Goal: Task Accomplishment & Management: Use online tool/utility

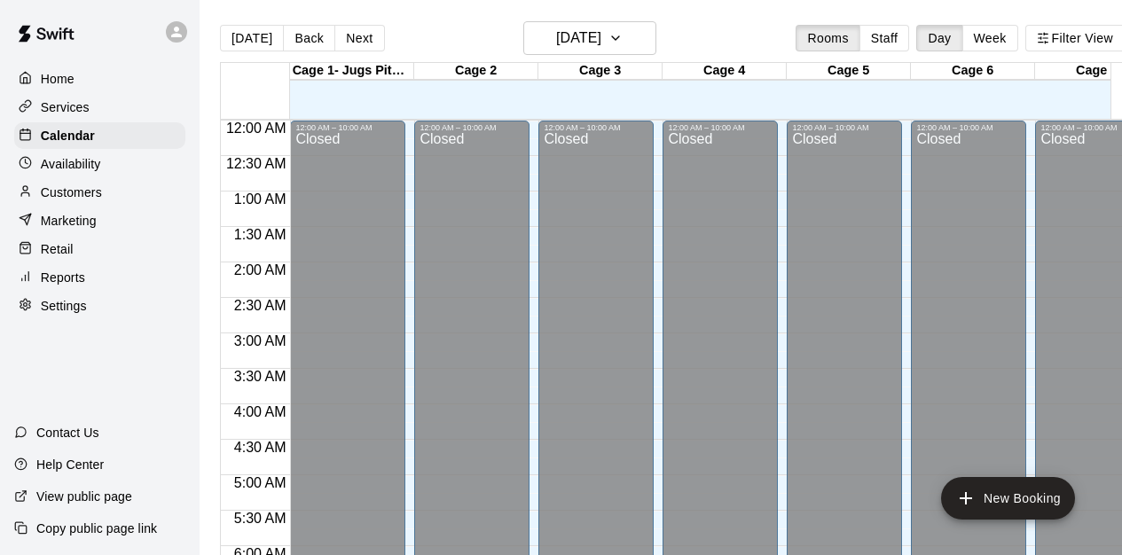
click at [926, 35] on button "Day" at bounding box center [940, 38] width 46 height 27
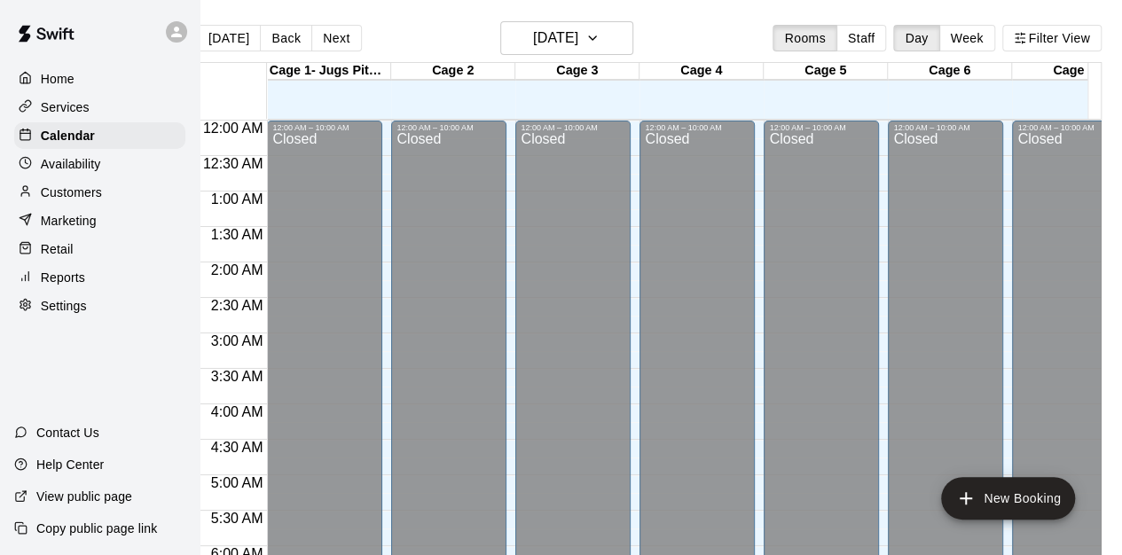
scroll to position [715, 0]
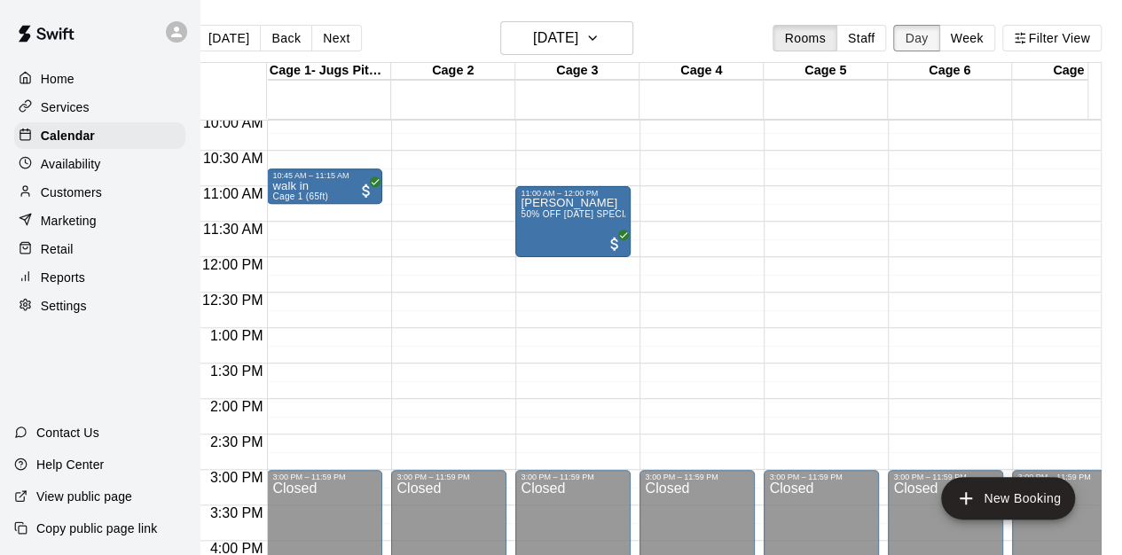
click at [909, 31] on button "Day" at bounding box center [916, 38] width 46 height 27
click at [74, 84] on p "Home" at bounding box center [58, 79] width 34 height 18
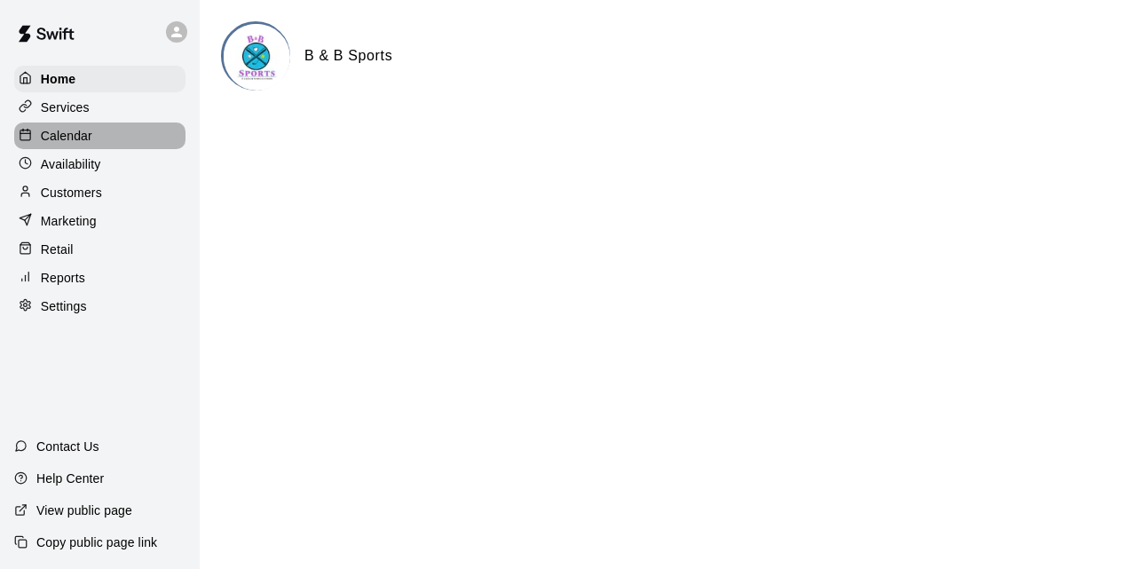
click at [76, 129] on div "Calendar" at bounding box center [99, 135] width 171 height 27
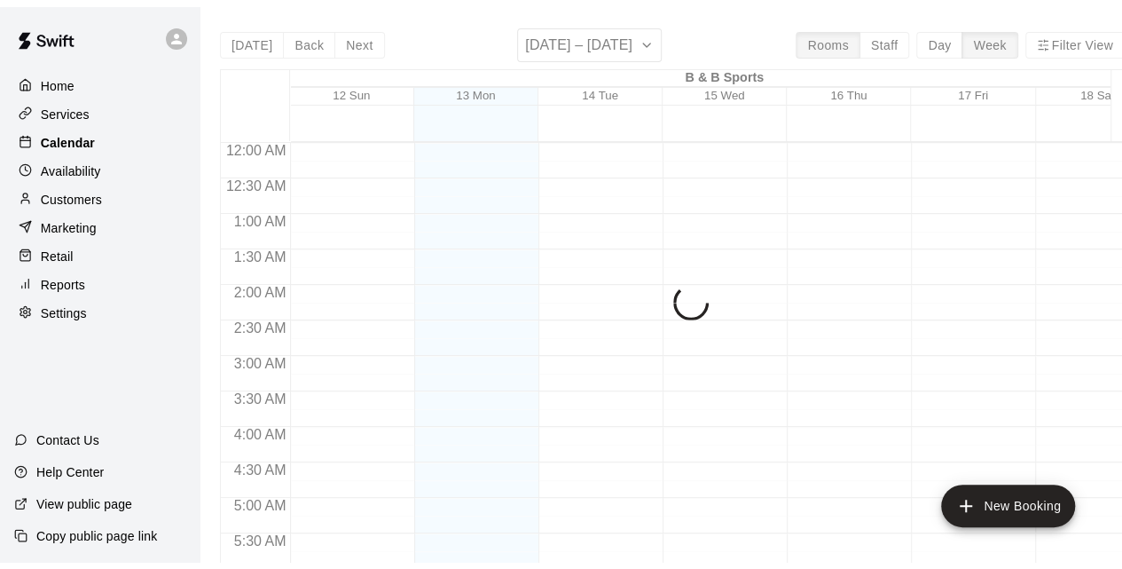
scroll to position [742, 0]
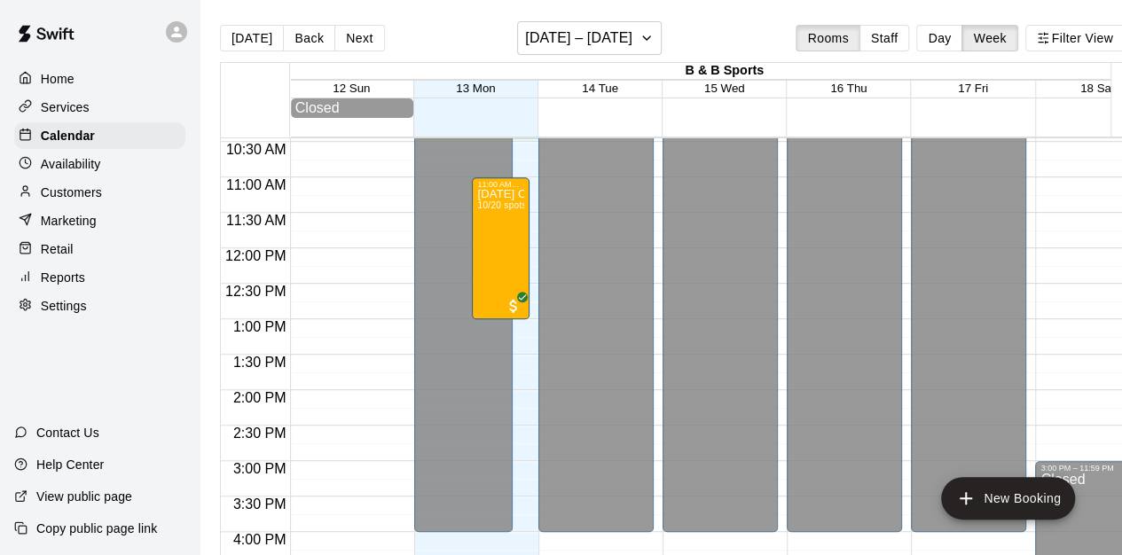
click at [87, 106] on p "Services" at bounding box center [65, 107] width 49 height 18
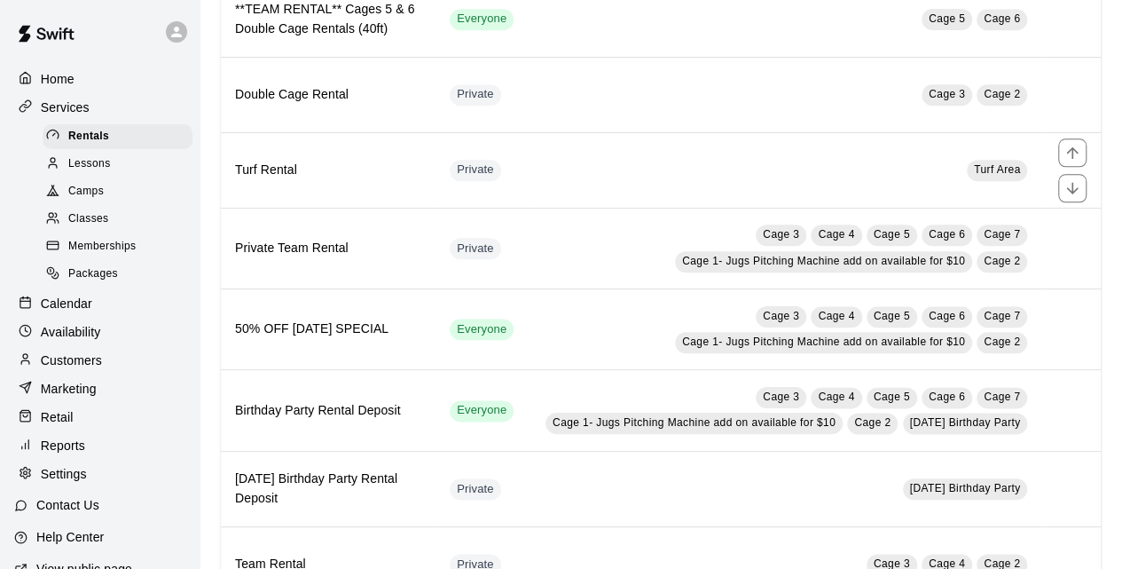
scroll to position [1035, 0]
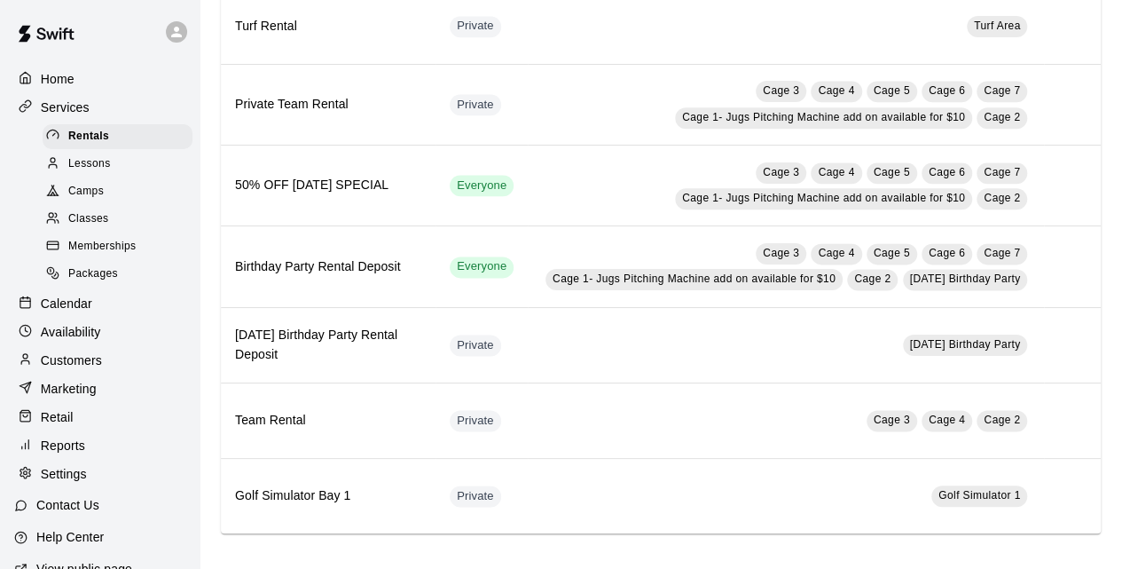
click at [84, 212] on div "Classes" at bounding box center [118, 219] width 150 height 25
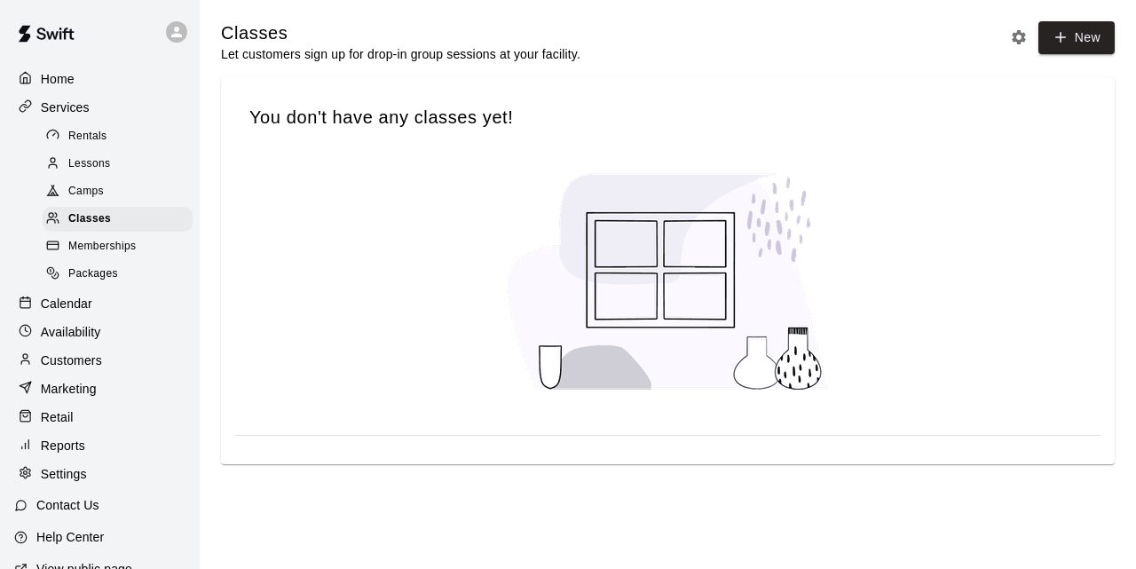
click at [87, 190] on span "Camps" at bounding box center [85, 192] width 35 height 18
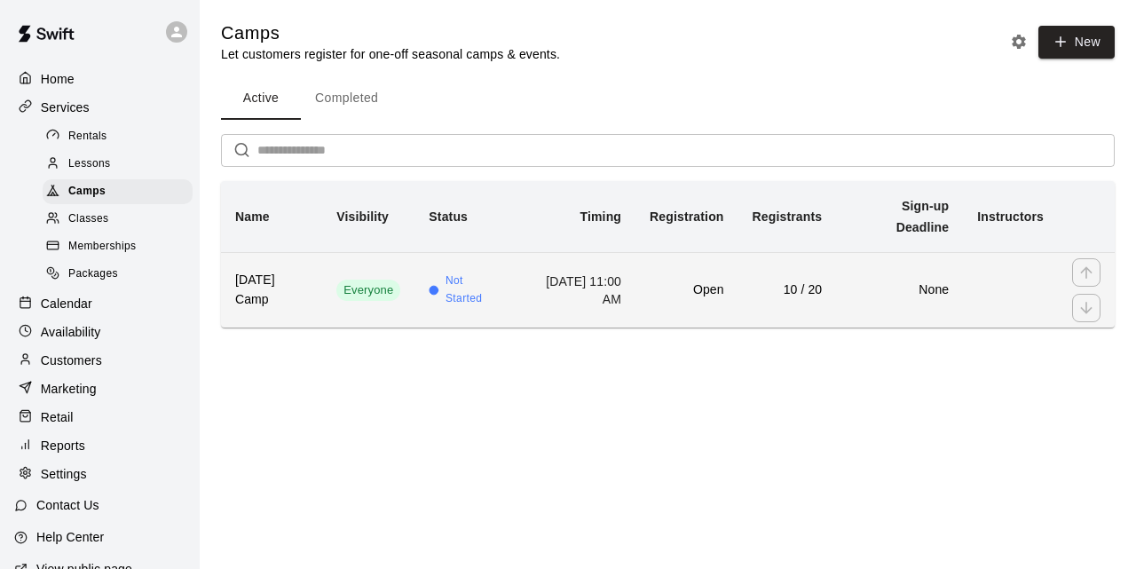
click at [702, 301] on td "Open" at bounding box center [686, 289] width 102 height 75
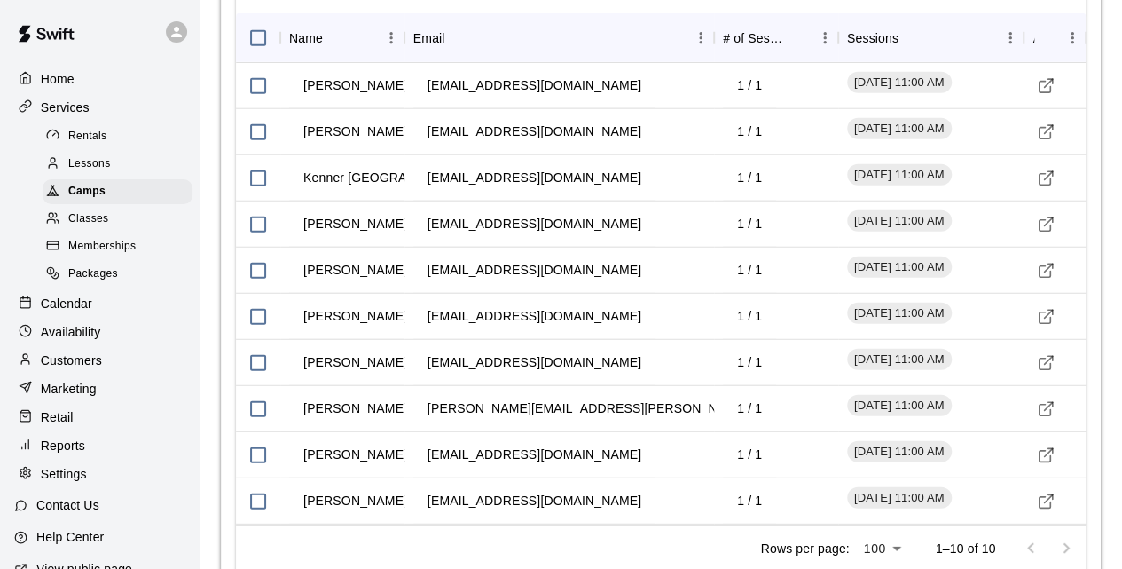
scroll to position [2229, 0]
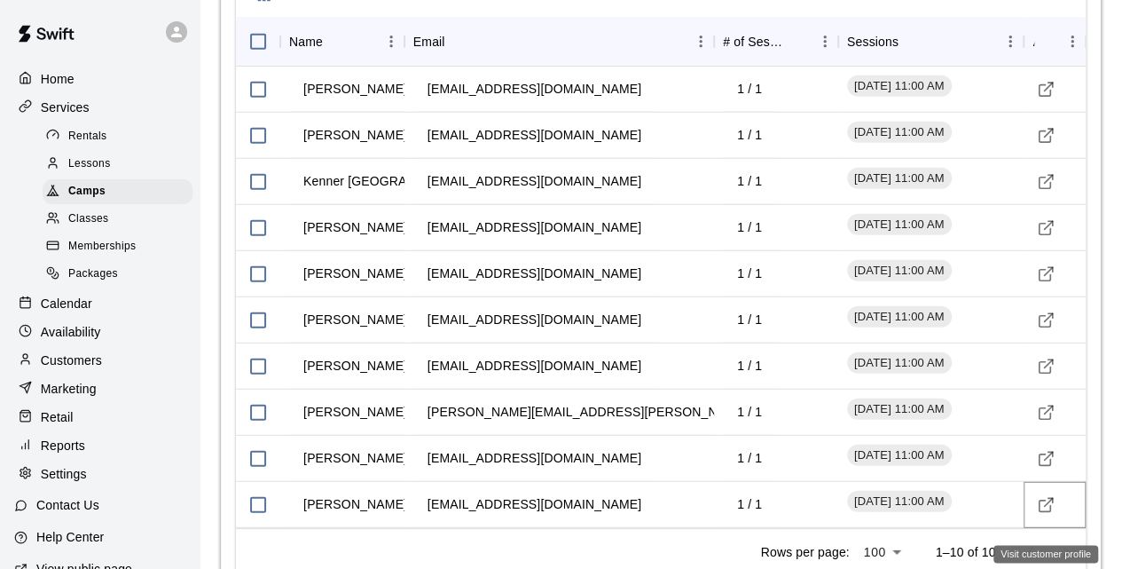
click at [1046, 514] on icon "Visit customer profile" at bounding box center [1046, 505] width 18 height 18
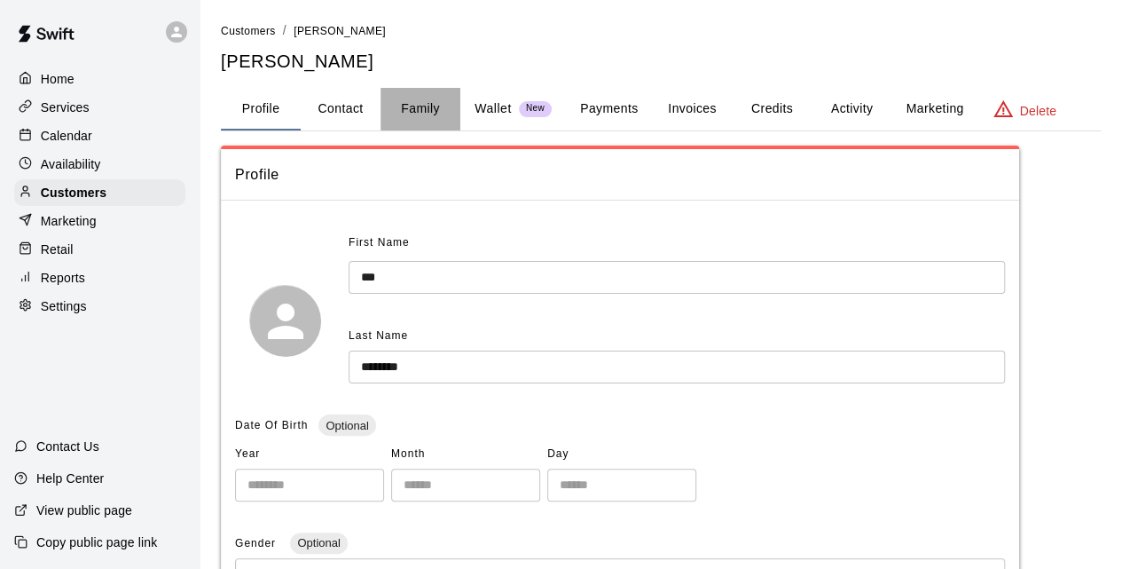
click at [419, 110] on button "Family" at bounding box center [421, 109] width 80 height 43
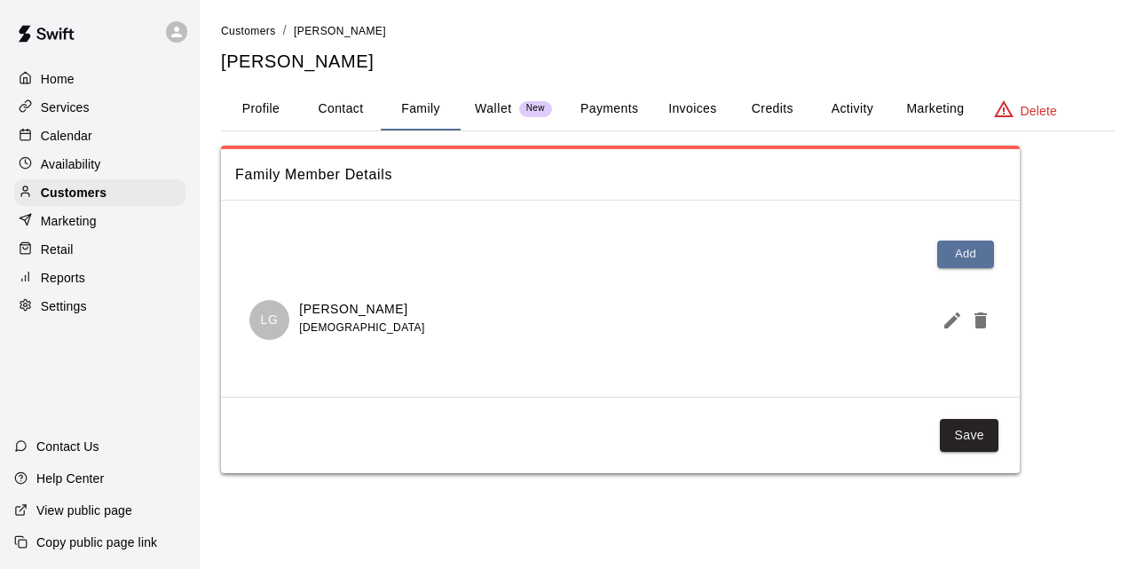
click at [56, 108] on p "Services" at bounding box center [65, 107] width 49 height 18
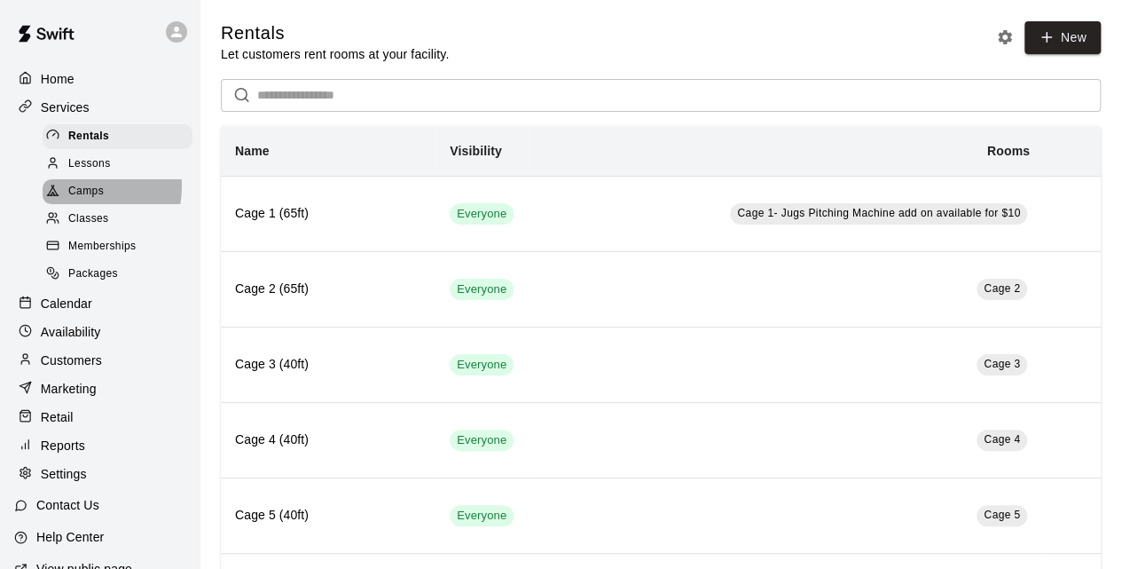
click at [92, 192] on span "Camps" at bounding box center [85, 192] width 35 height 18
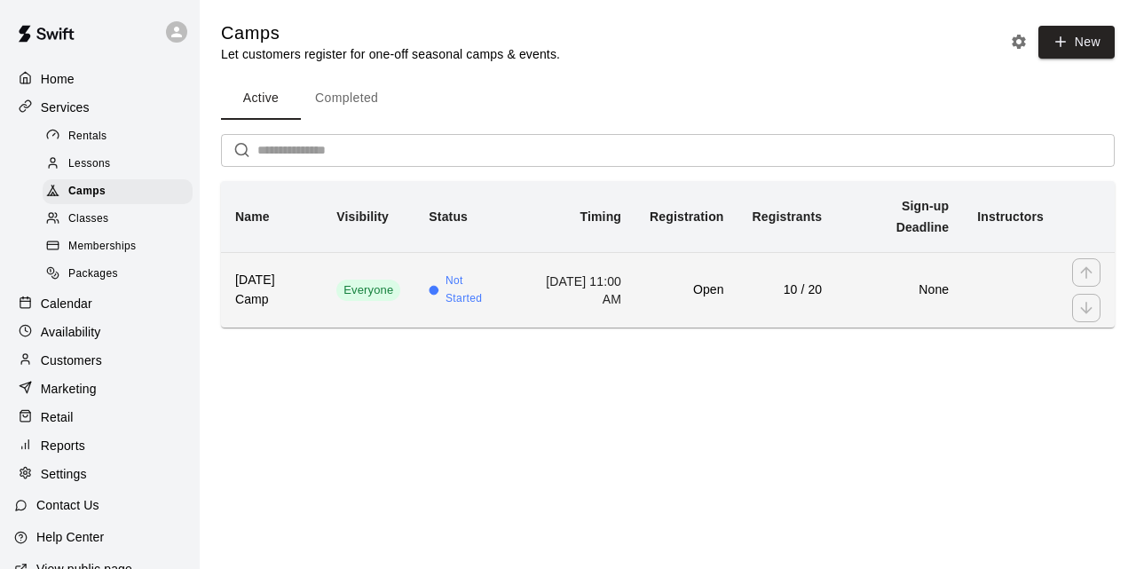
click at [559, 297] on td "[DATE] 11:00 AM" at bounding box center [575, 289] width 120 height 75
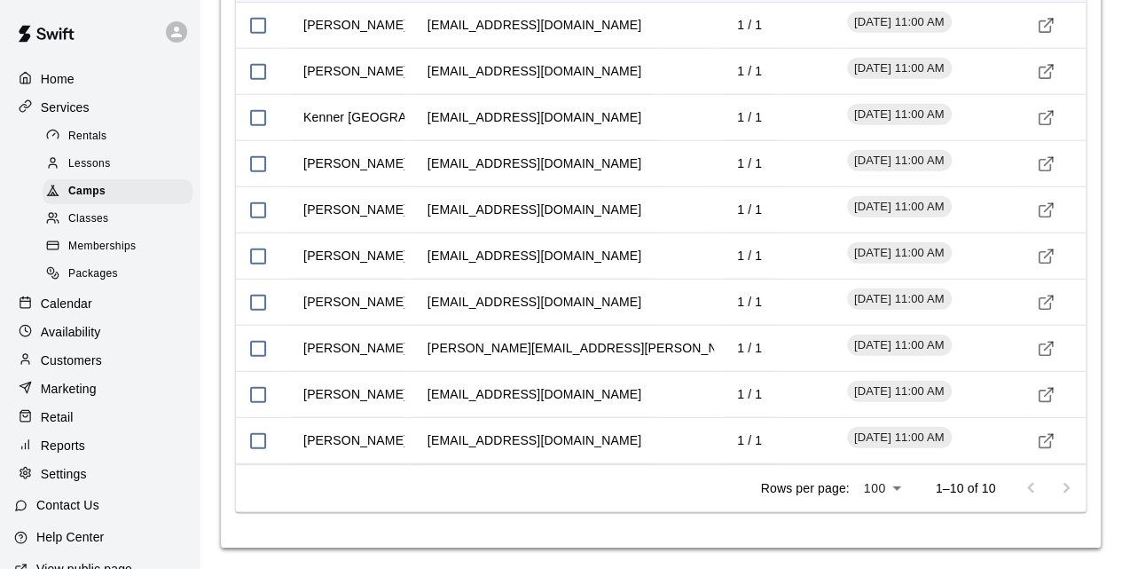
scroll to position [2307, 0]
click at [1051, 390] on line "Visit customer profile" at bounding box center [1049, 392] width 8 height 8
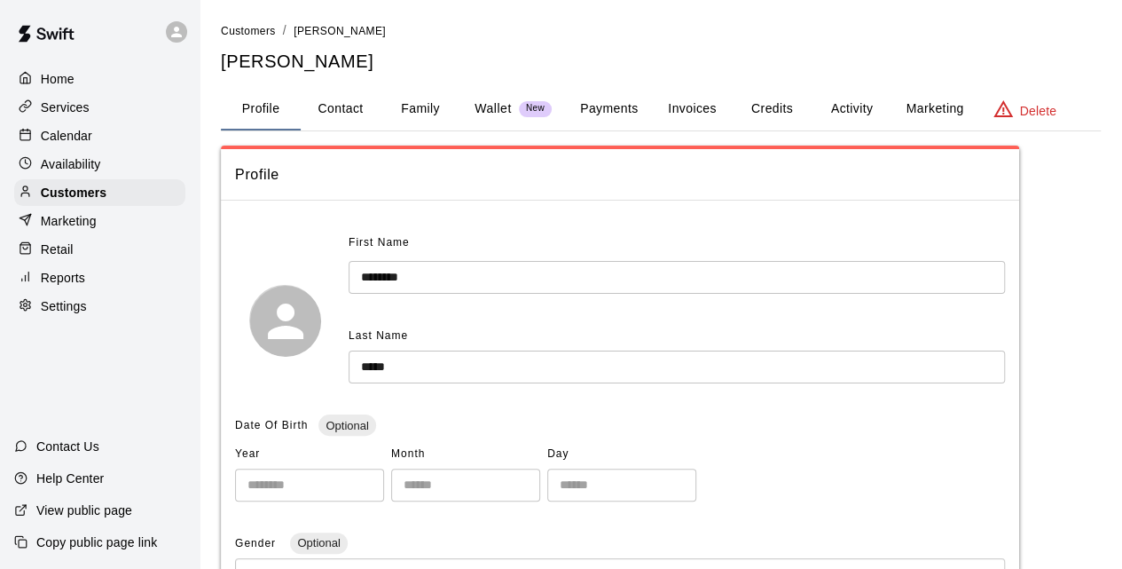
click at [429, 113] on button "Family" at bounding box center [421, 109] width 80 height 43
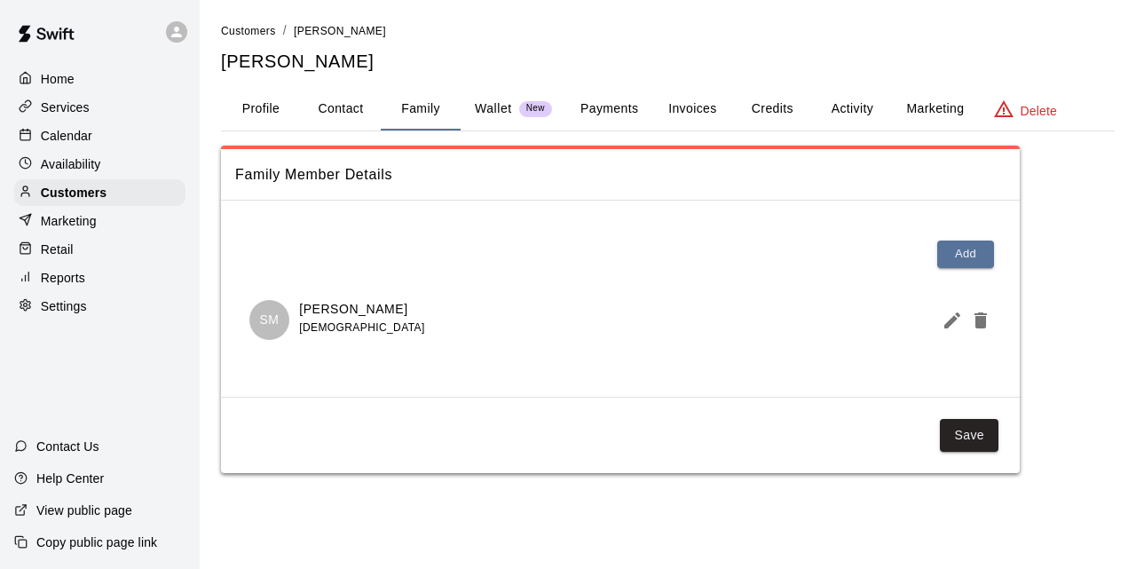
click at [77, 112] on p "Services" at bounding box center [65, 107] width 49 height 18
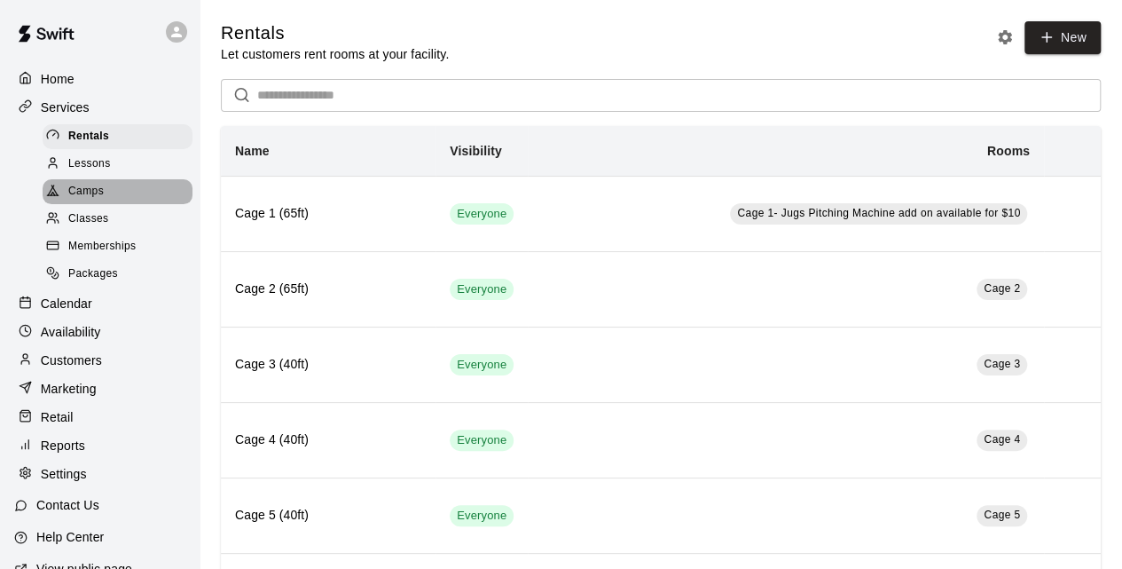
click at [124, 202] on div "Camps" at bounding box center [118, 191] width 150 height 25
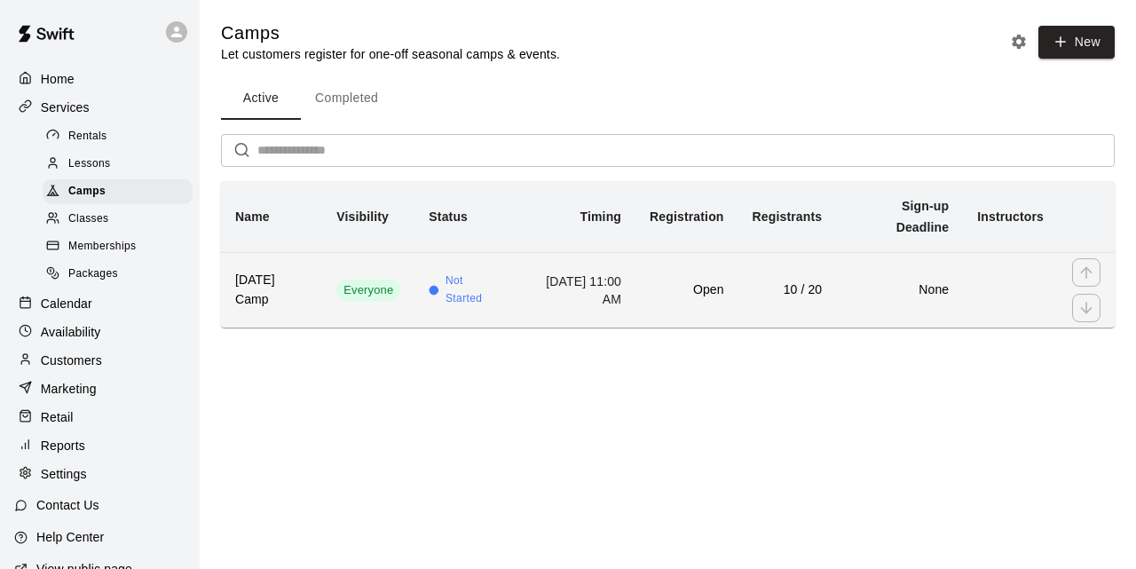
click at [697, 294] on h6 "Open" at bounding box center [686, 290] width 74 height 20
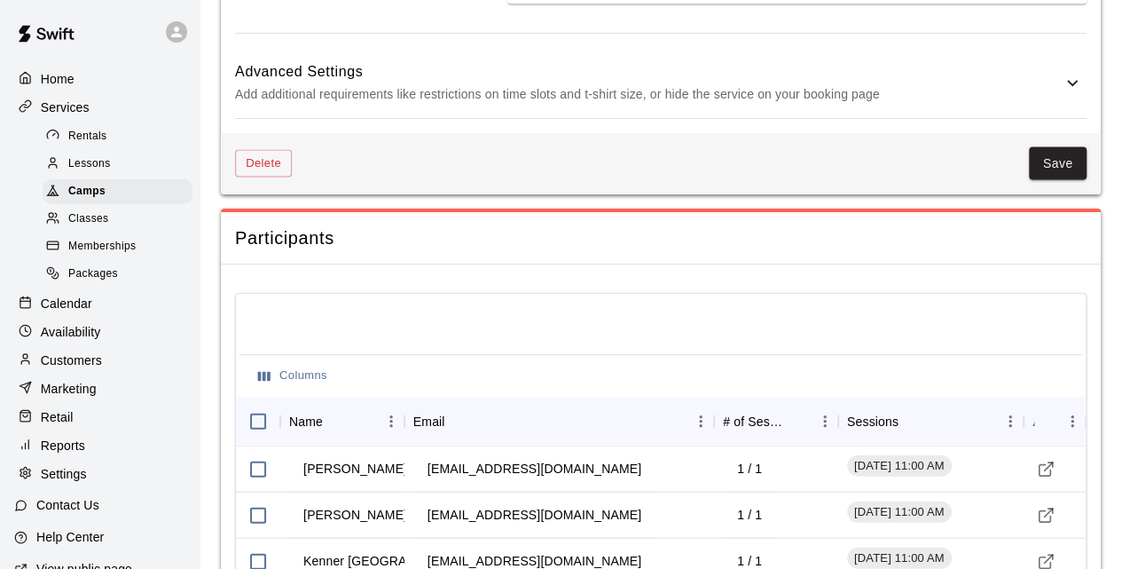
scroll to position [2307, 0]
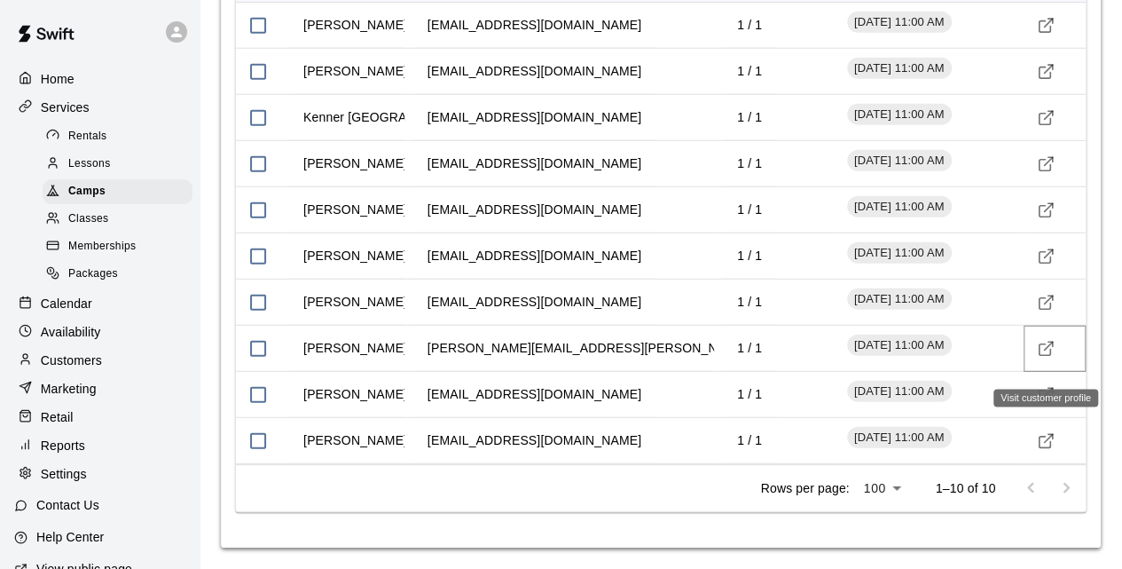
click at [1043, 345] on icon "Visit customer profile" at bounding box center [1046, 350] width 12 height 12
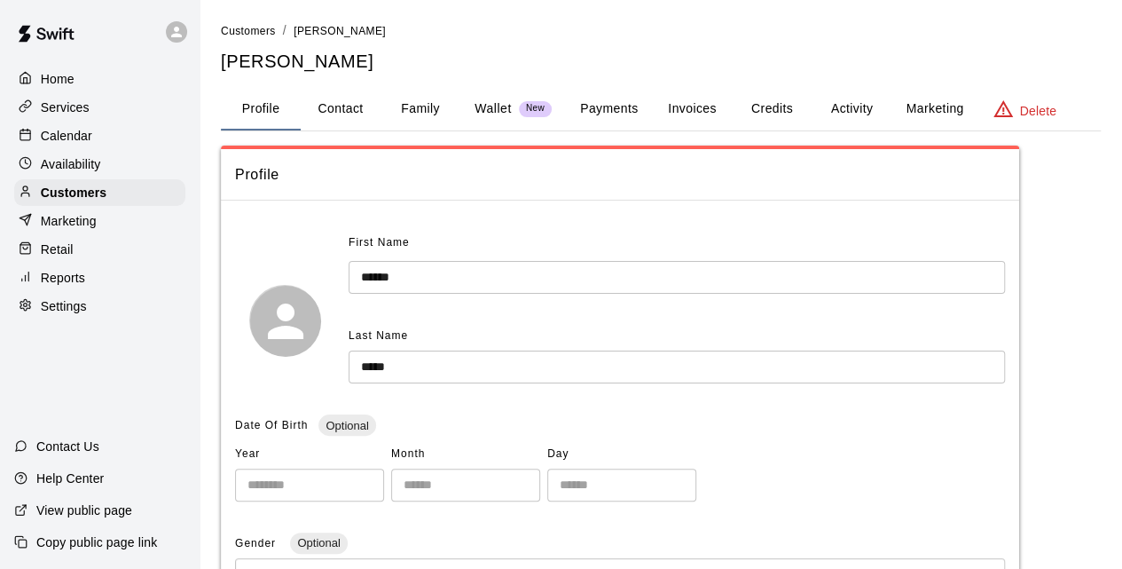
click at [435, 116] on button "Family" at bounding box center [421, 109] width 80 height 43
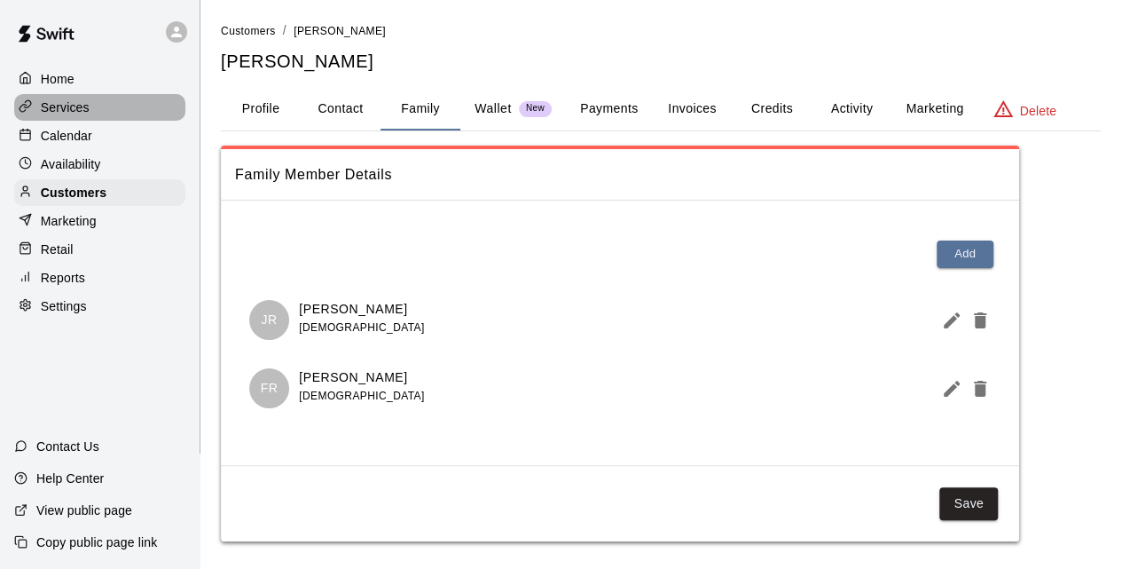
click at [38, 113] on div at bounding box center [30, 107] width 22 height 17
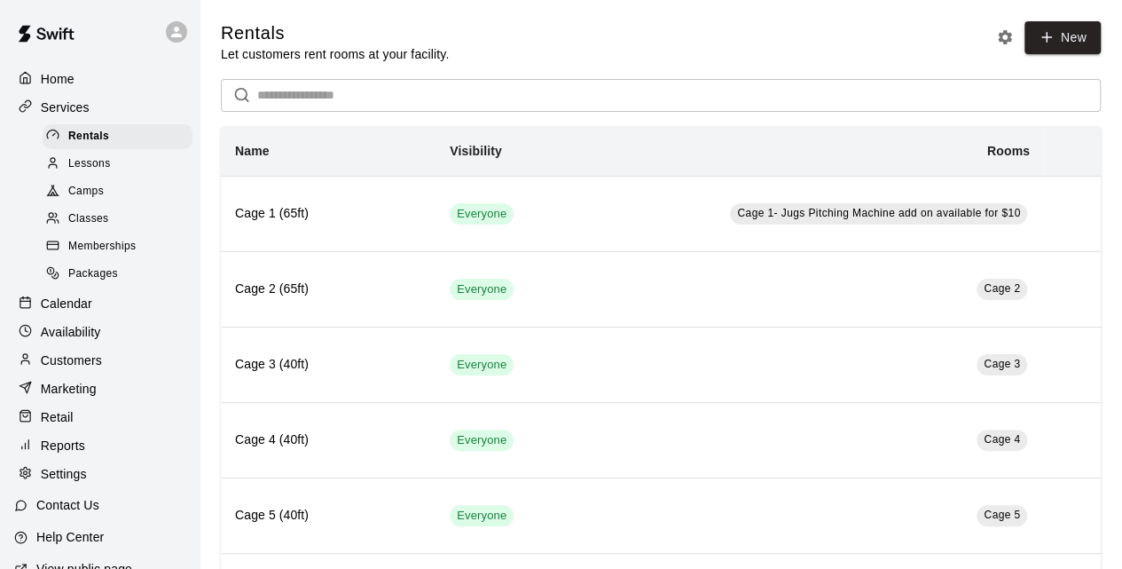
click at [95, 192] on span "Camps" at bounding box center [85, 192] width 35 height 18
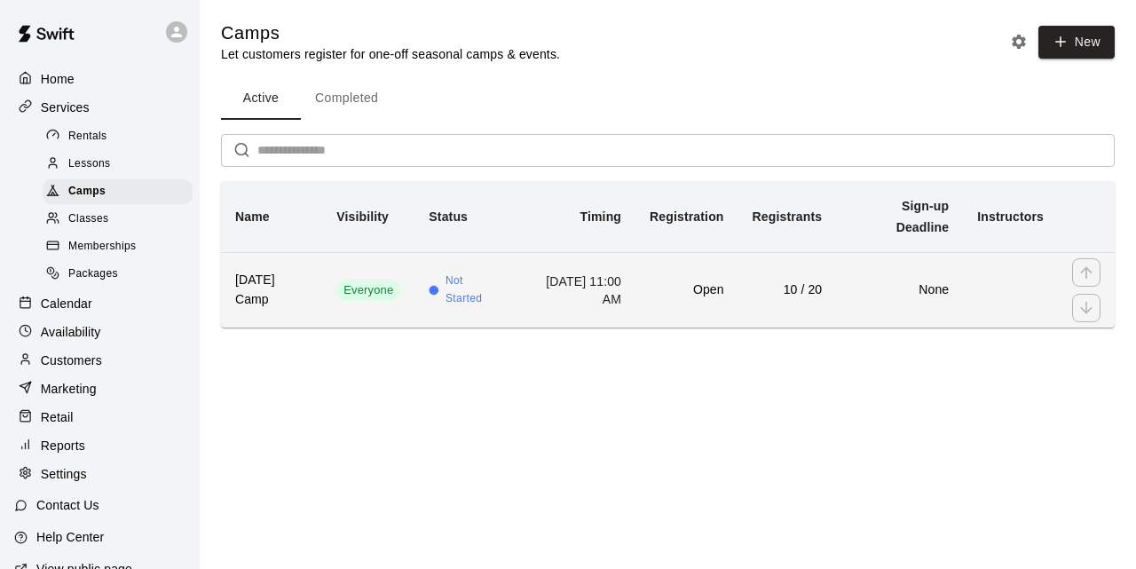
click at [497, 290] on span "Not Started" at bounding box center [473, 289] width 56 height 35
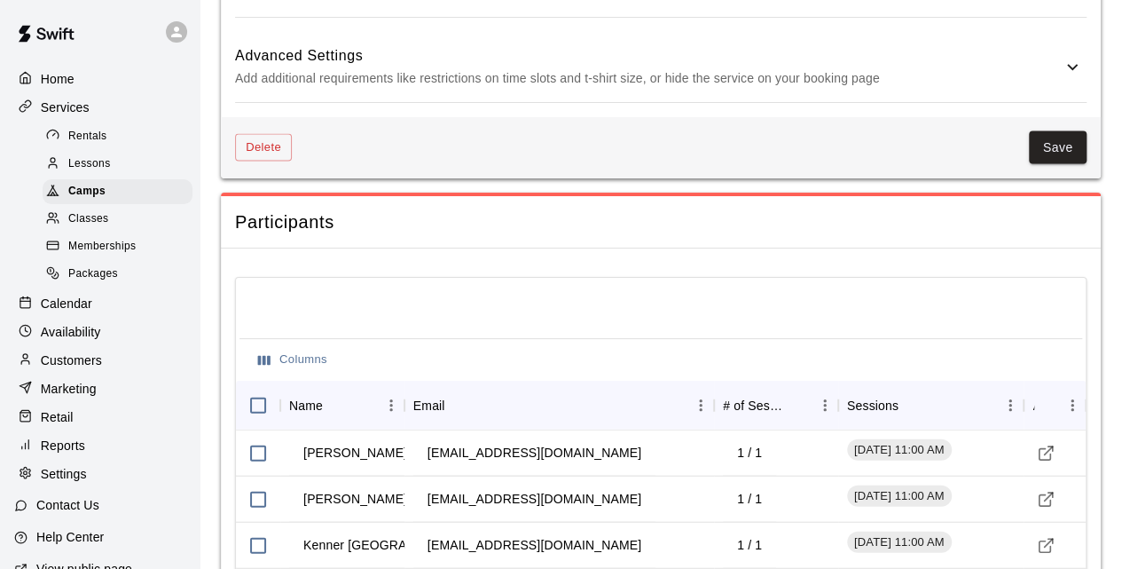
scroll to position [2307, 0]
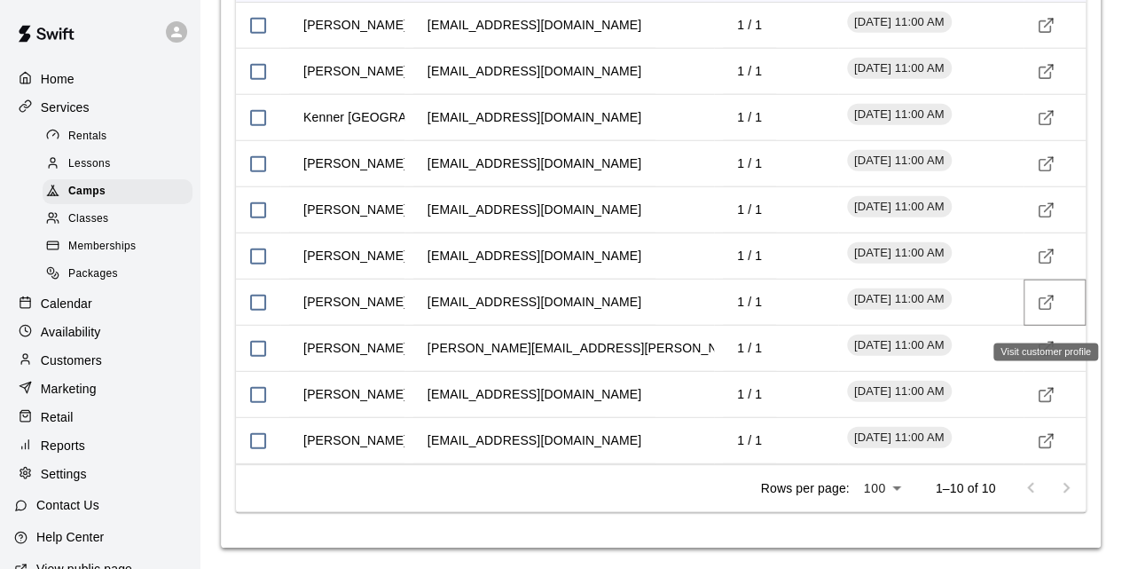
click at [1048, 310] on icon "Visit customer profile" at bounding box center [1046, 304] width 12 height 12
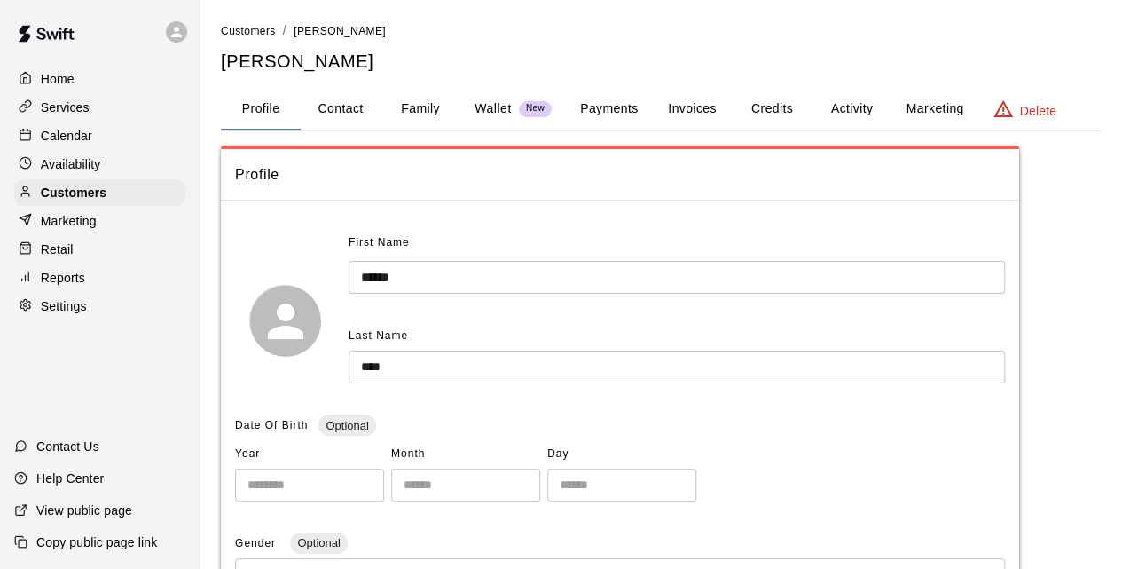
click at [435, 105] on button "Family" at bounding box center [421, 109] width 80 height 43
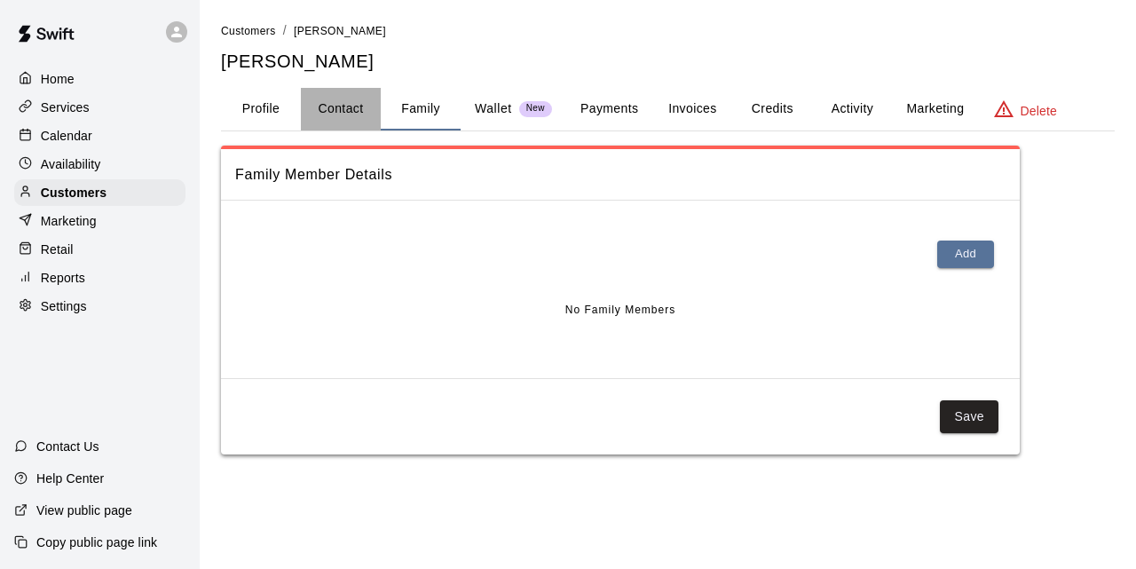
click at [350, 115] on button "Contact" at bounding box center [341, 109] width 80 height 43
select select "**"
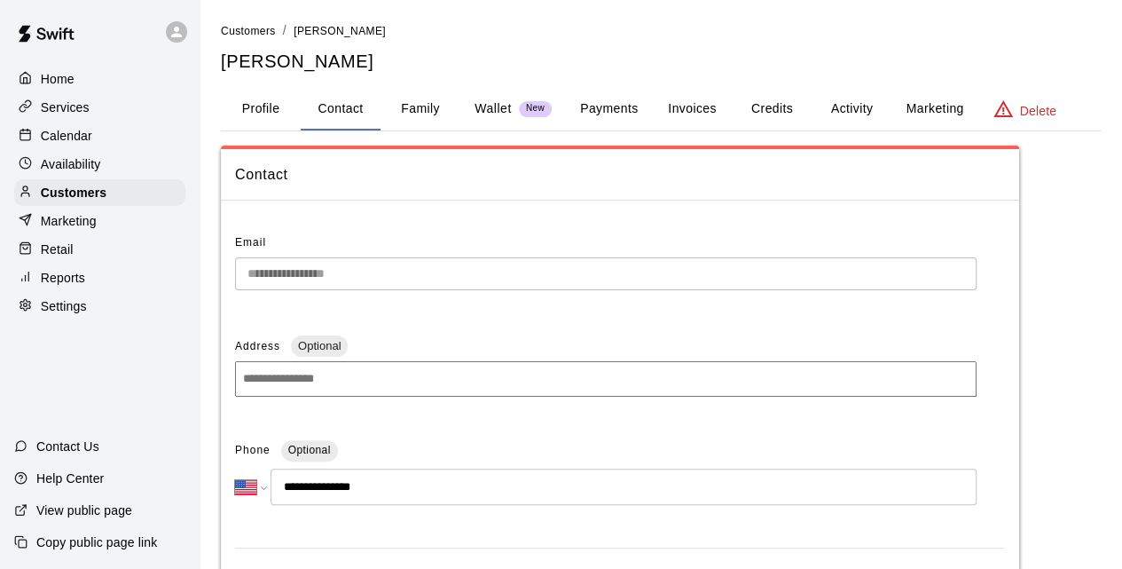
click at [273, 103] on button "Profile" at bounding box center [261, 109] width 80 height 43
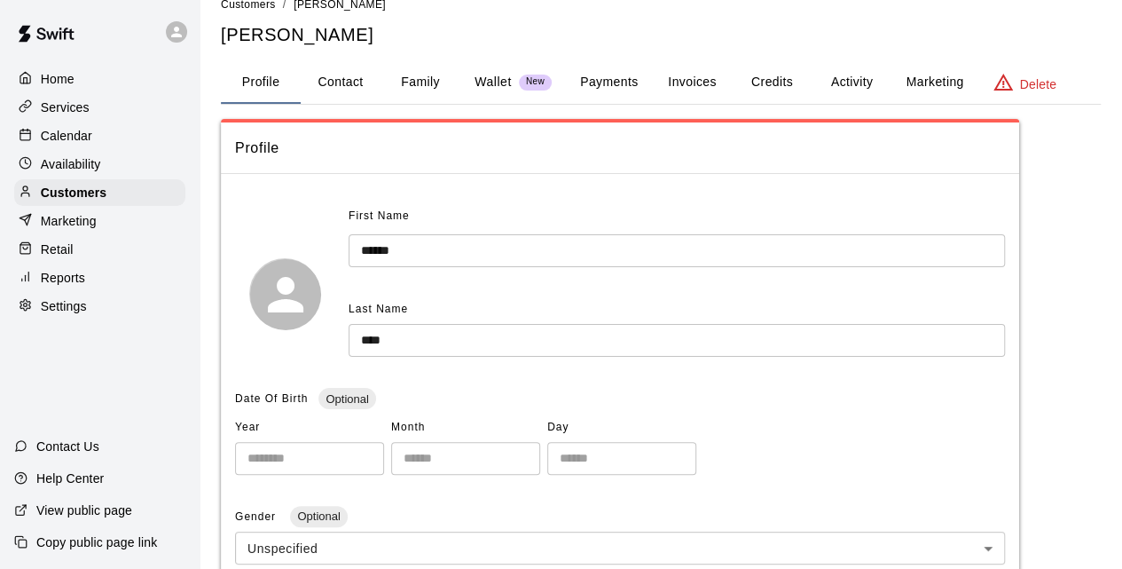
scroll to position [26, 0]
click at [571, 372] on div "First Name ****** ​ Last Name **** ​" at bounding box center [620, 294] width 770 height 183
click at [106, 199] on p "Customers" at bounding box center [74, 193] width 66 height 18
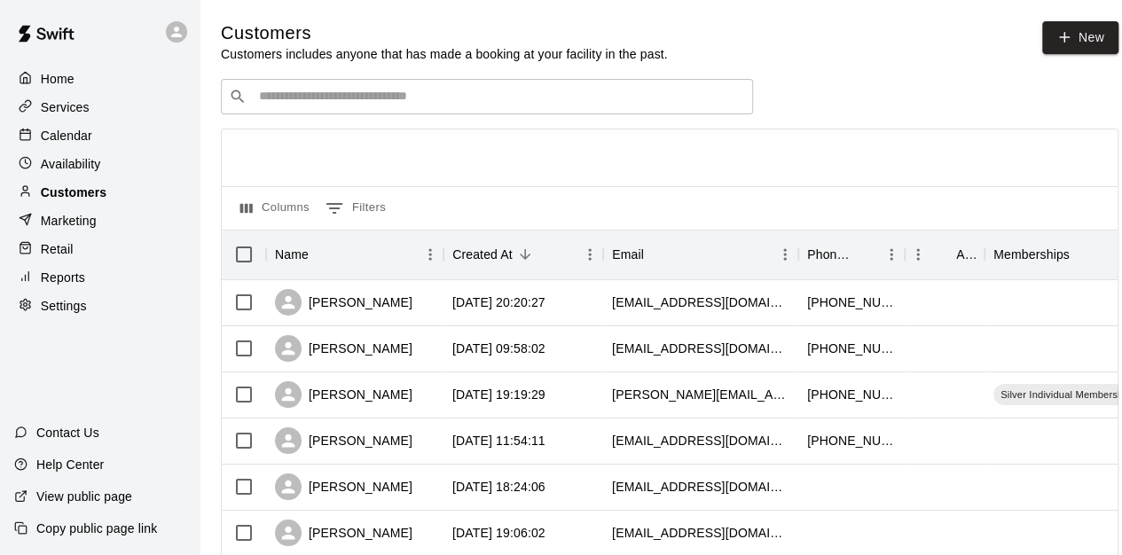
click at [106, 199] on p "Customers" at bounding box center [74, 193] width 66 height 18
click at [39, 99] on div at bounding box center [30, 107] width 22 height 17
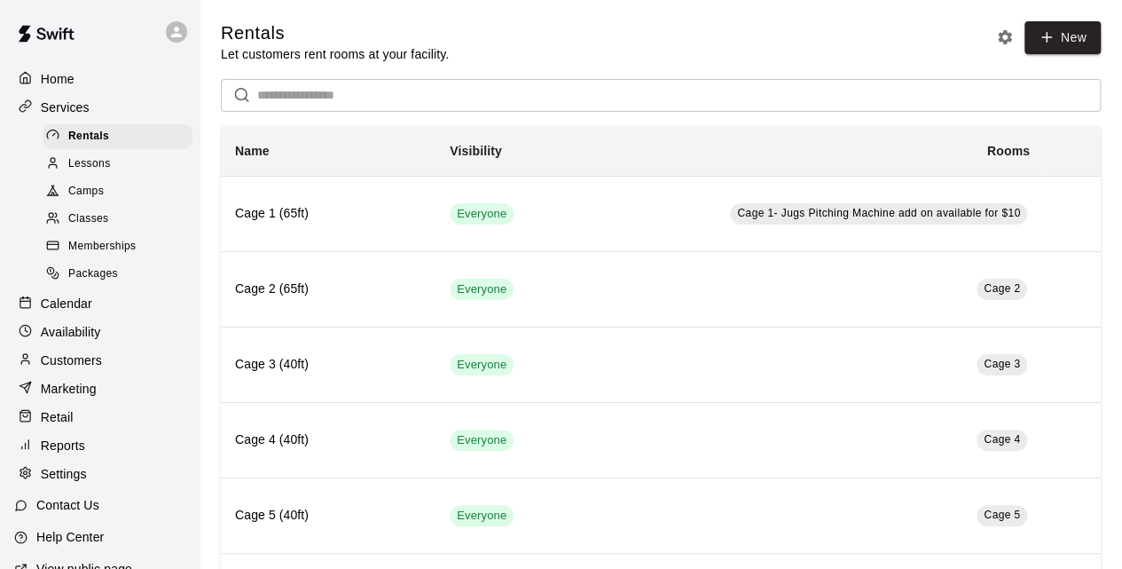
click at [94, 200] on span "Camps" at bounding box center [85, 192] width 35 height 18
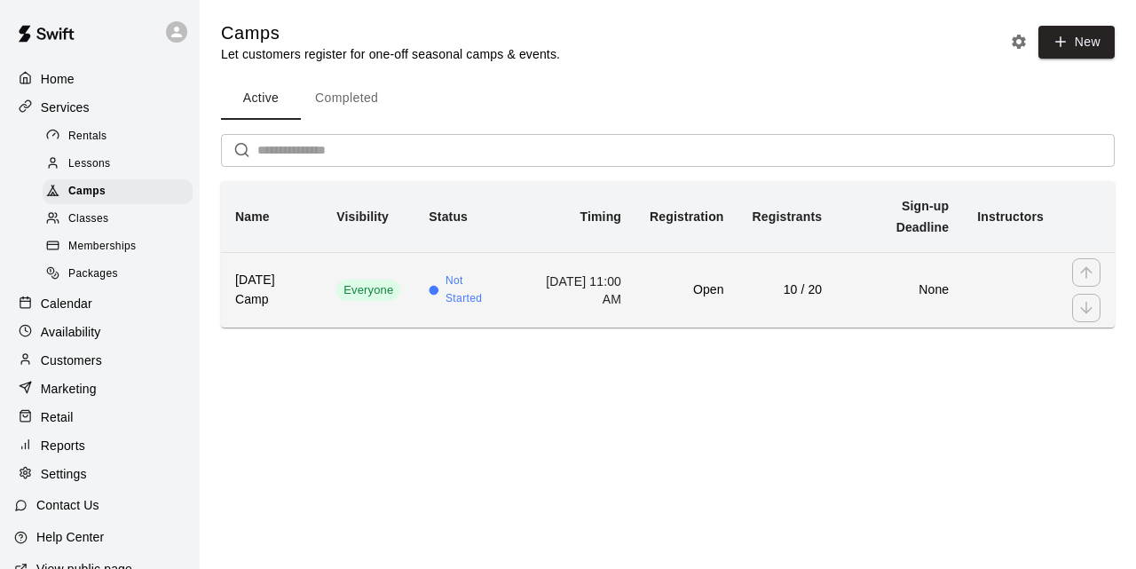
click at [837, 280] on td "10 / 20" at bounding box center [787, 289] width 98 height 75
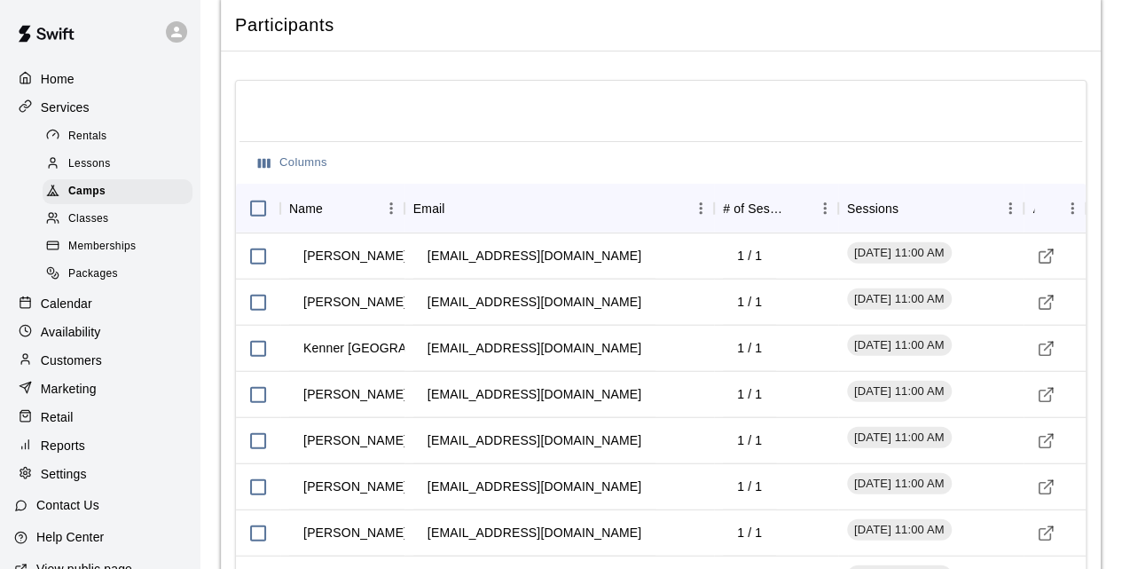
scroll to position [2138, 0]
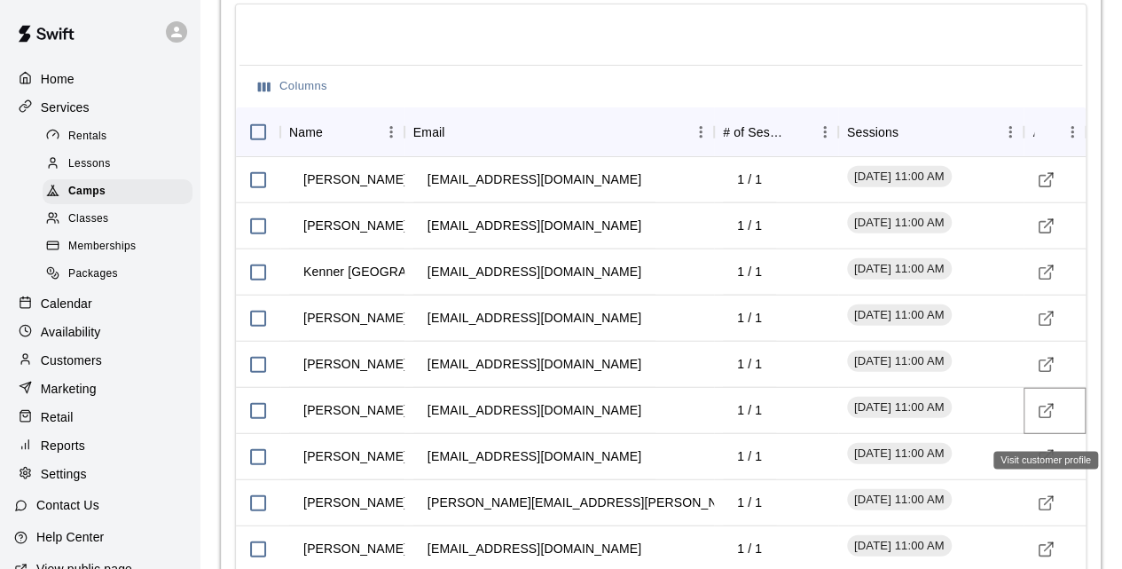
click at [1052, 408] on polyline "Visit customer profile" at bounding box center [1051, 406] width 4 height 4
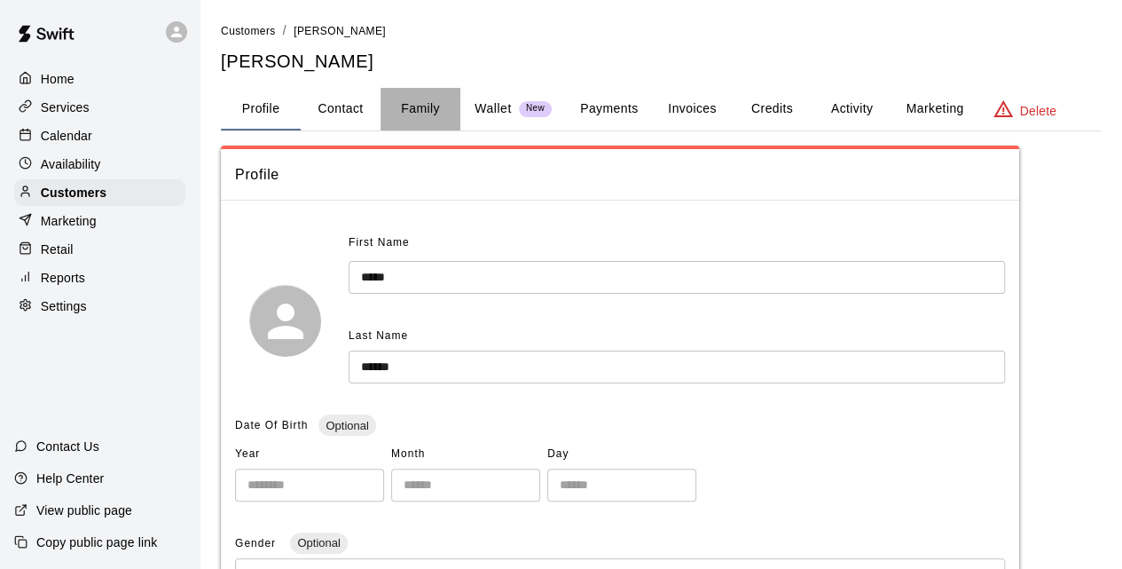
click at [420, 116] on button "Family" at bounding box center [421, 109] width 80 height 43
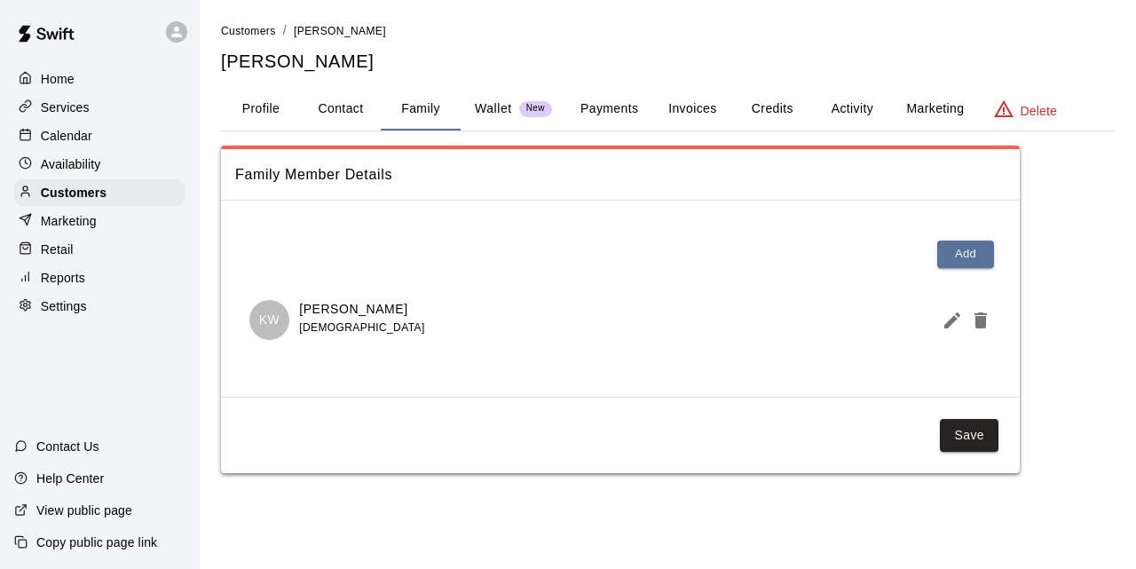
click at [92, 113] on div "Services" at bounding box center [99, 107] width 171 height 27
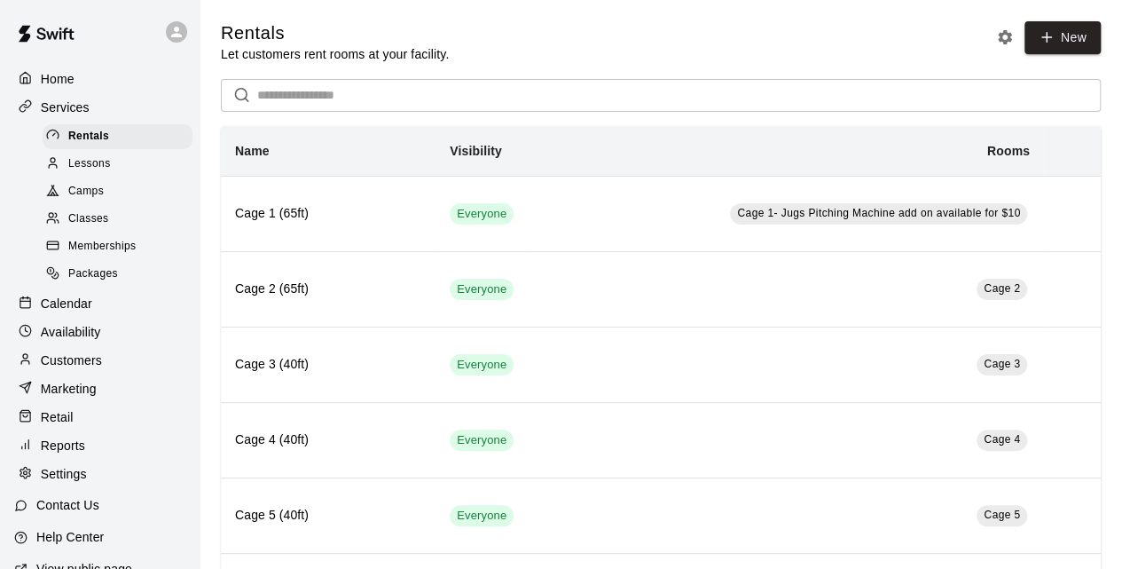
click at [110, 191] on div "Camps" at bounding box center [118, 191] width 150 height 25
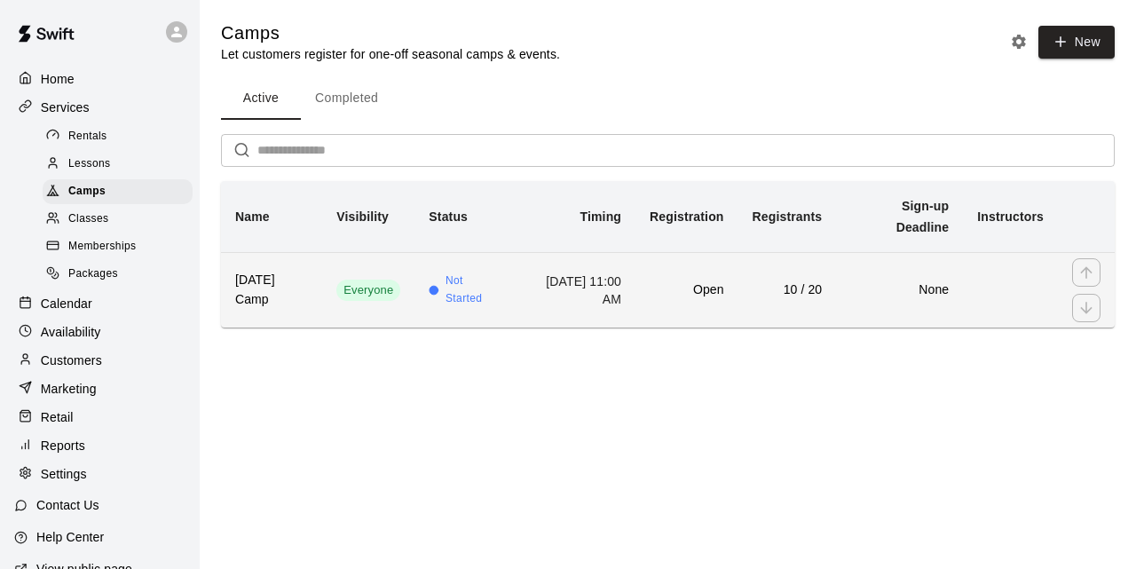
click at [531, 298] on td "[DATE] 11:00 AM" at bounding box center [575, 289] width 120 height 75
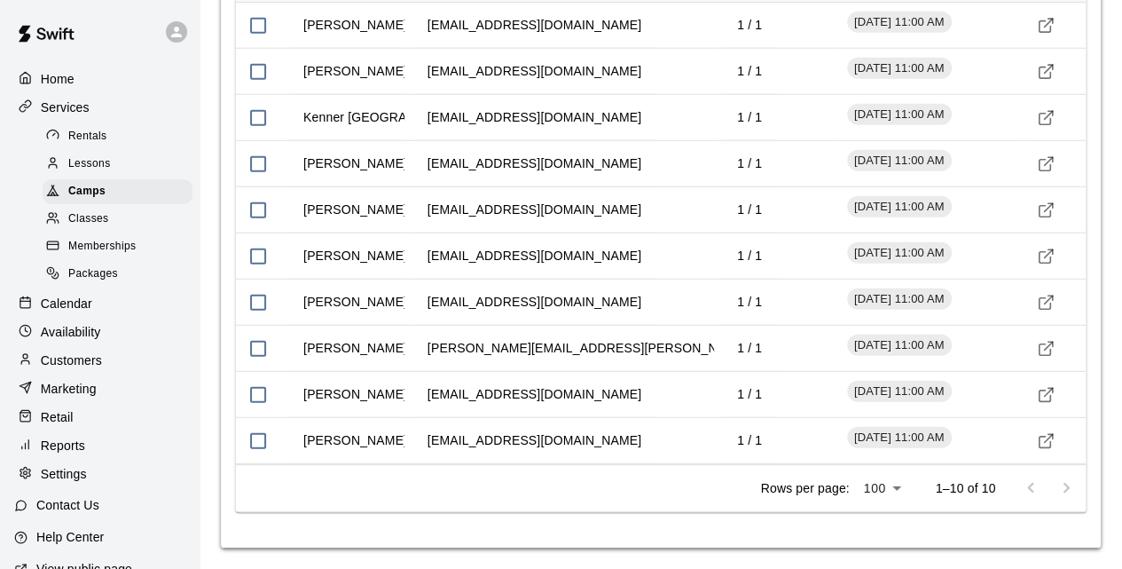
scroll to position [2307, 0]
click at [1047, 212] on icon "Visit customer profile" at bounding box center [1046, 210] width 18 height 18
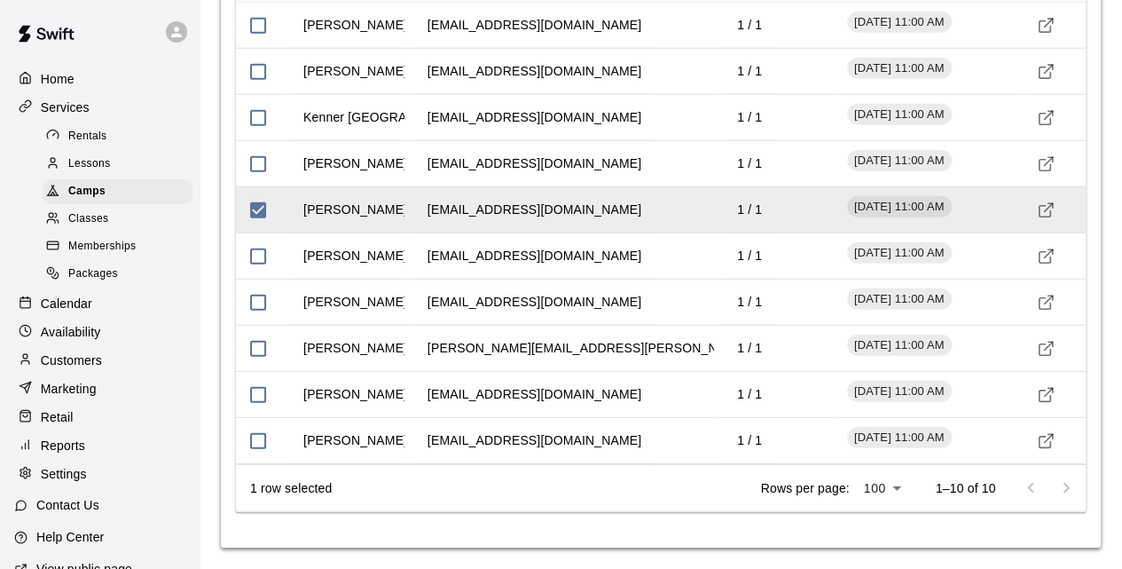
click at [100, 118] on div "Services" at bounding box center [99, 107] width 171 height 27
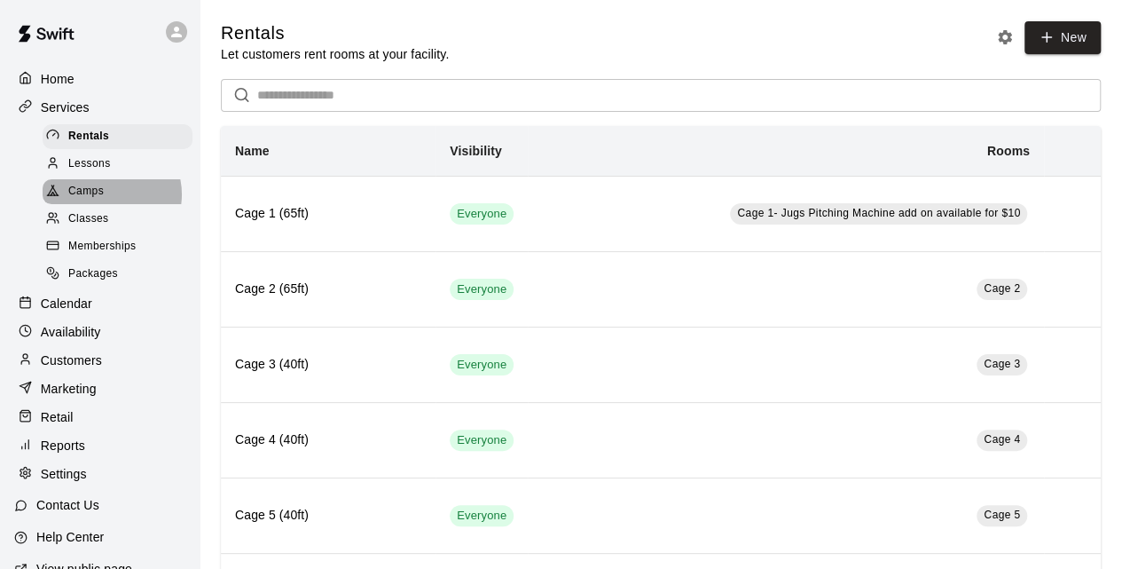
click at [108, 200] on div "Camps" at bounding box center [118, 191] width 150 height 25
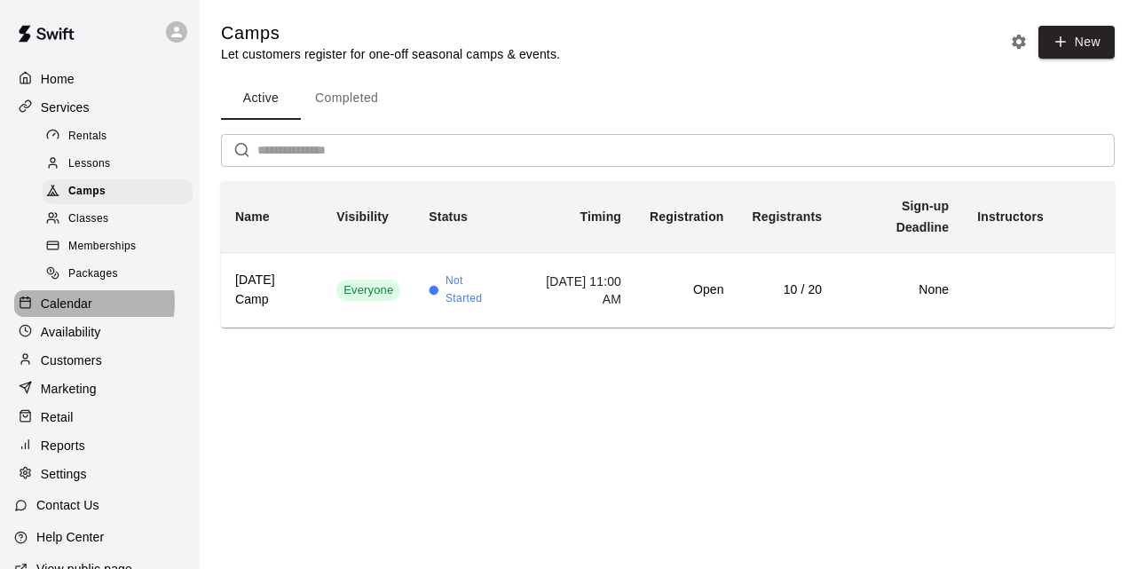
click at [78, 312] on p "Calendar" at bounding box center [66, 304] width 51 height 18
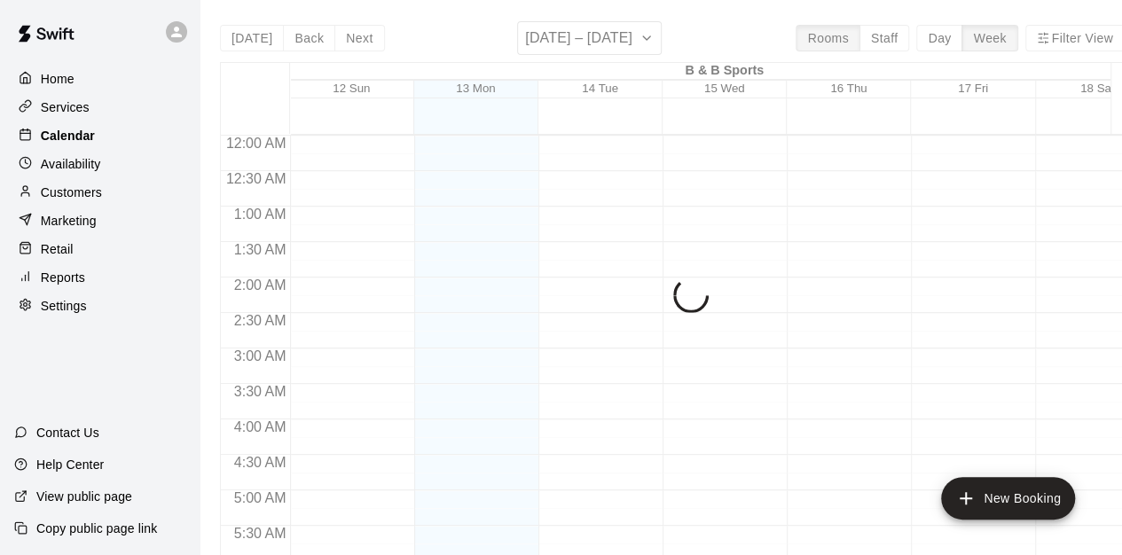
scroll to position [750, 0]
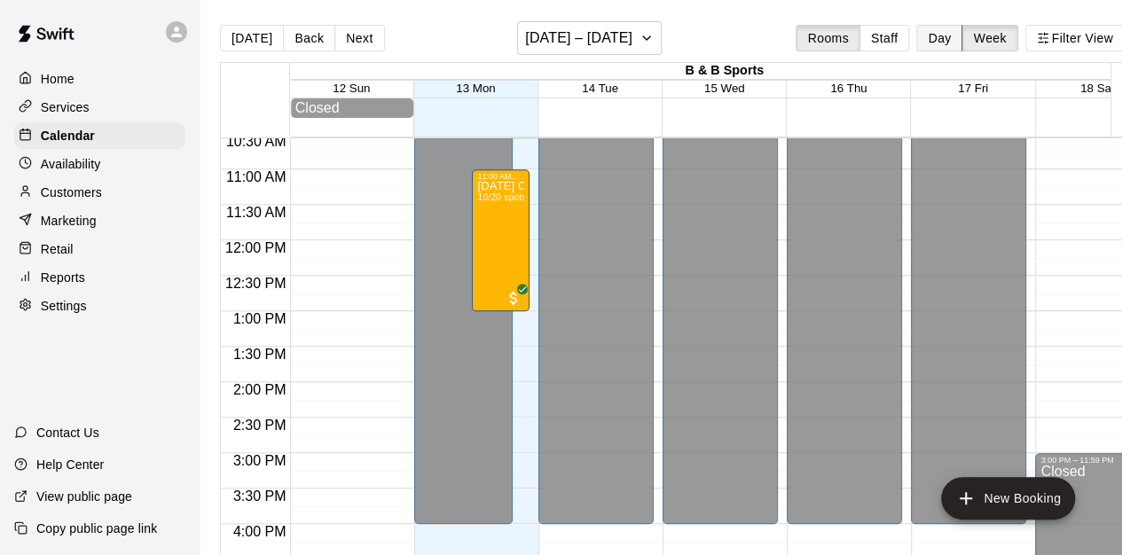
click at [948, 41] on button "Day" at bounding box center [940, 38] width 46 height 27
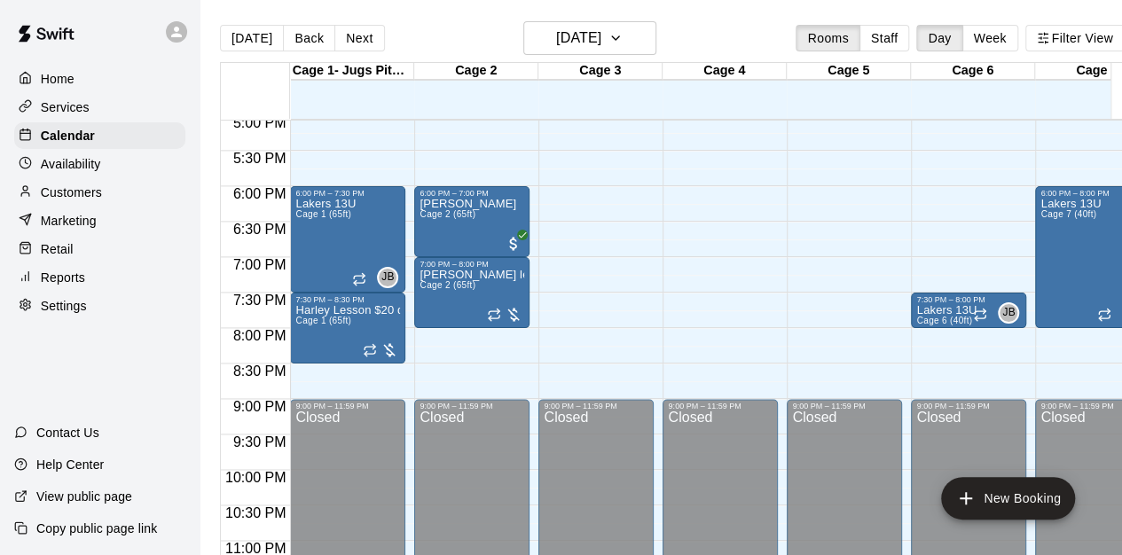
scroll to position [1213, 0]
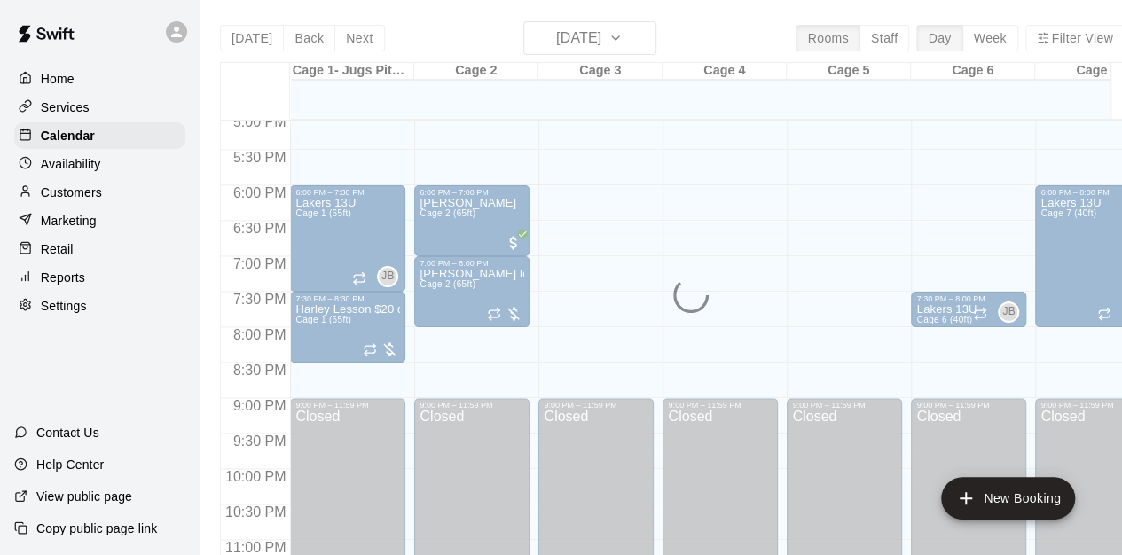
click at [69, 82] on p "Home" at bounding box center [58, 79] width 34 height 18
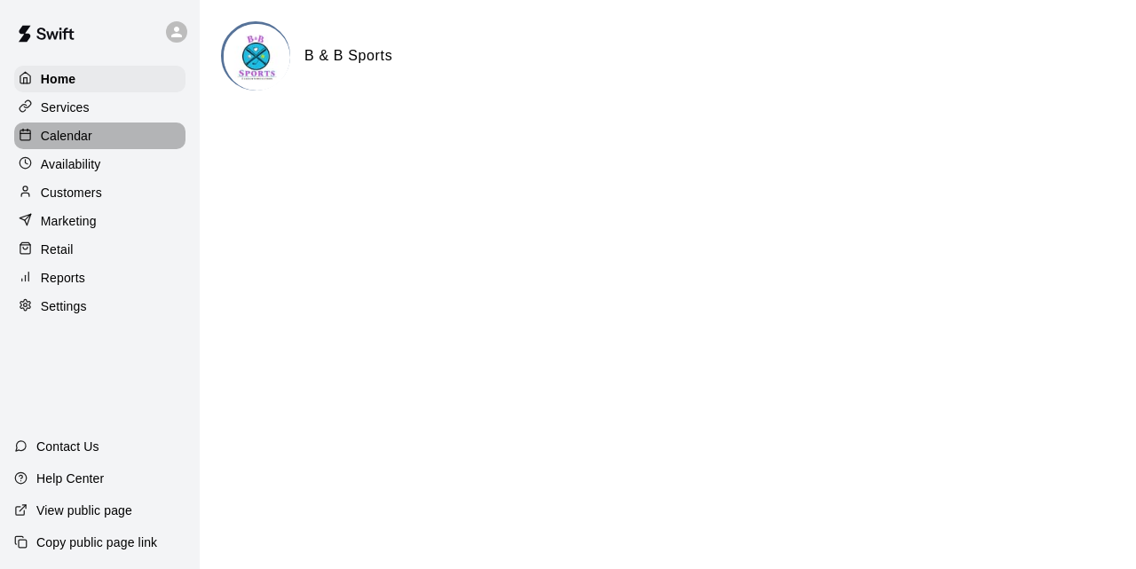
click at [59, 145] on p "Calendar" at bounding box center [66, 136] width 51 height 18
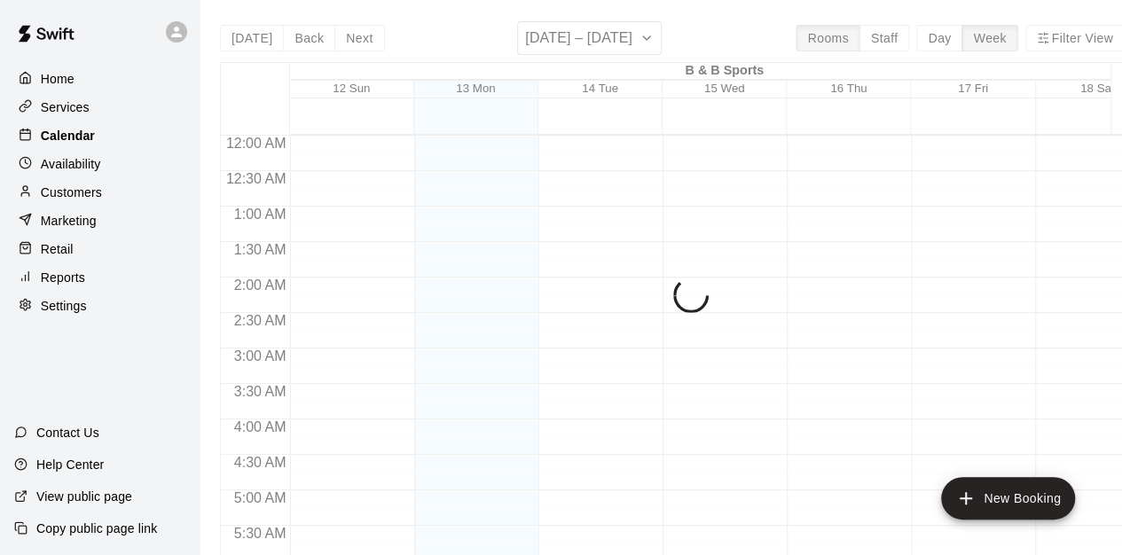
scroll to position [763, 0]
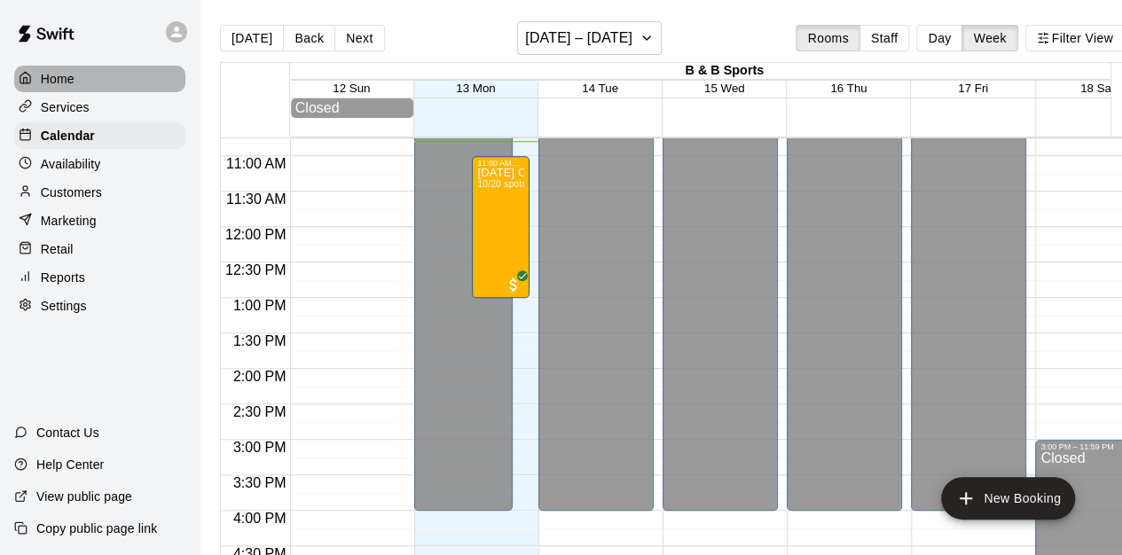
click at [69, 83] on p "Home" at bounding box center [58, 79] width 34 height 18
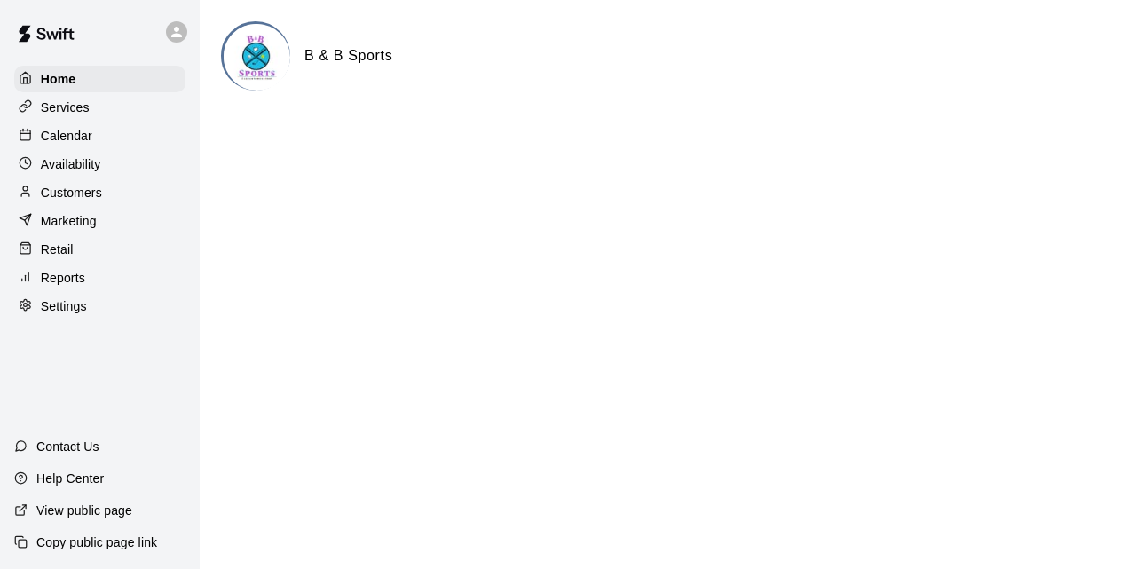
click at [72, 142] on p "Calendar" at bounding box center [66, 136] width 51 height 18
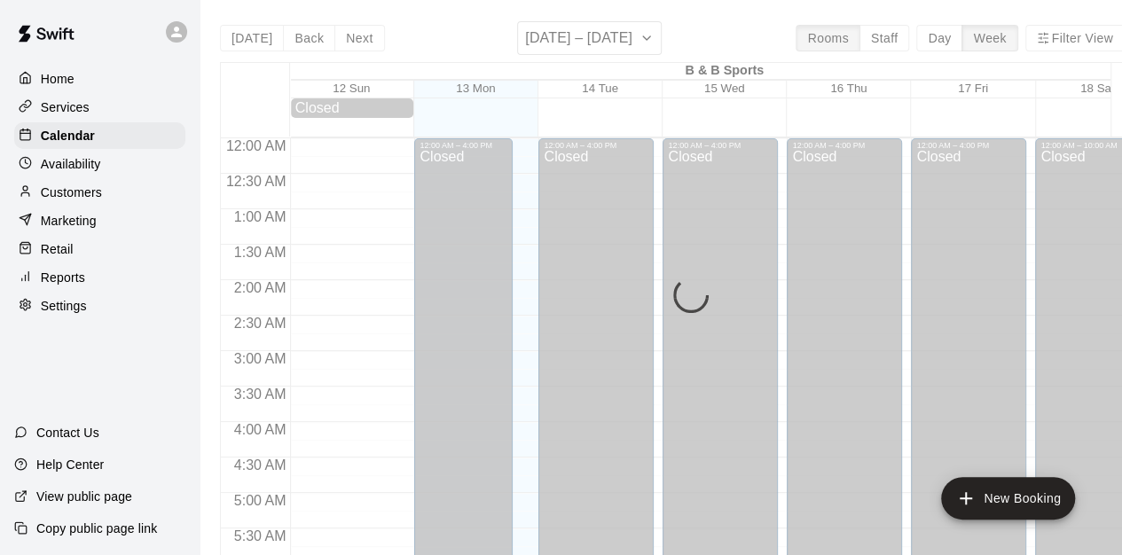
scroll to position [767, 0]
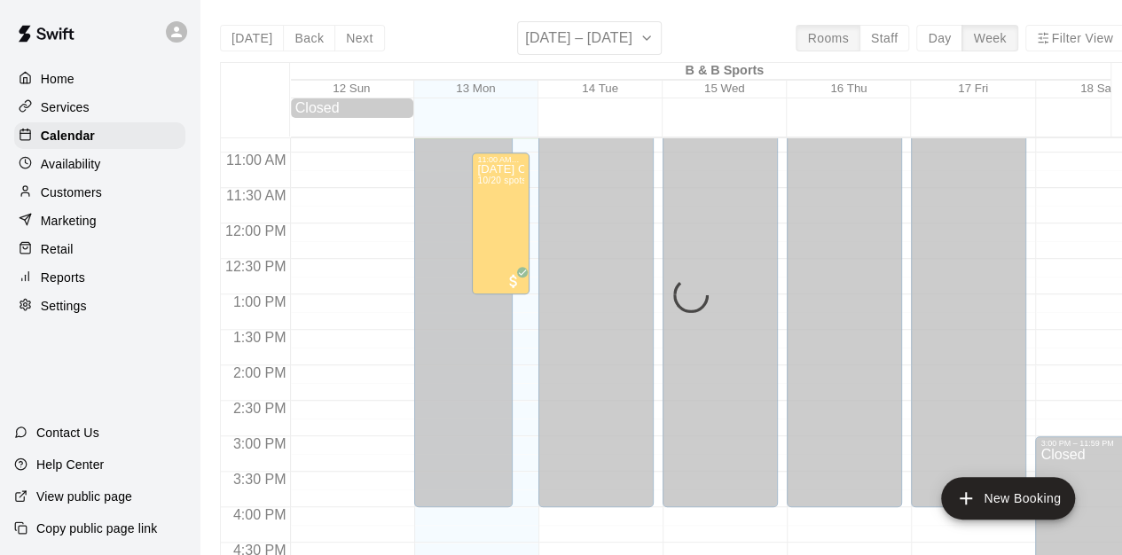
click at [944, 37] on div "Today Back Next October 12 – 18 Rooms Staff Day Week Filter View B & B Sports 1…" at bounding box center [672, 298] width 905 height 555
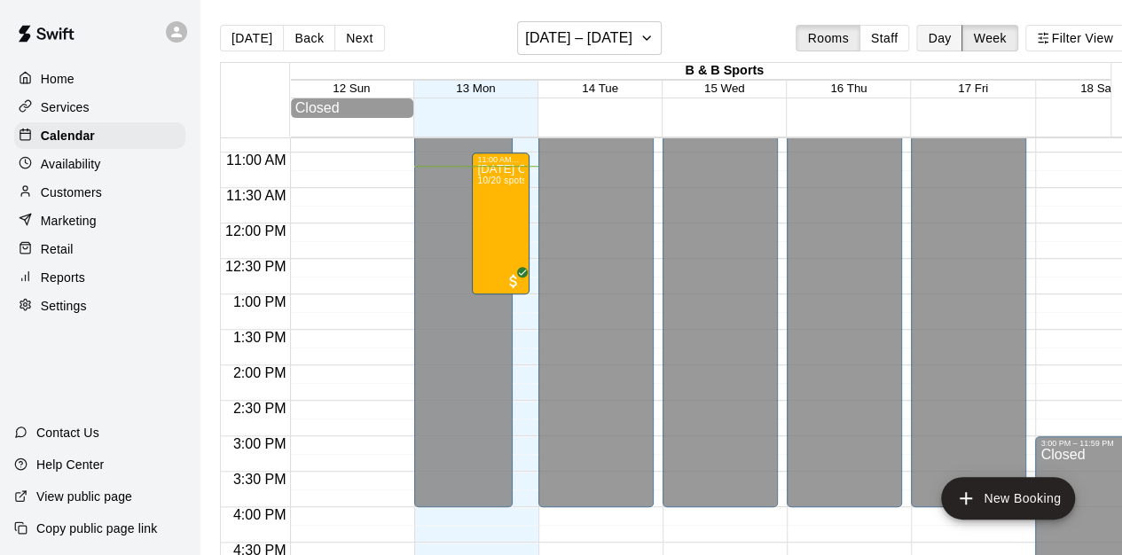
click at [956, 39] on button "Day" at bounding box center [940, 38] width 46 height 27
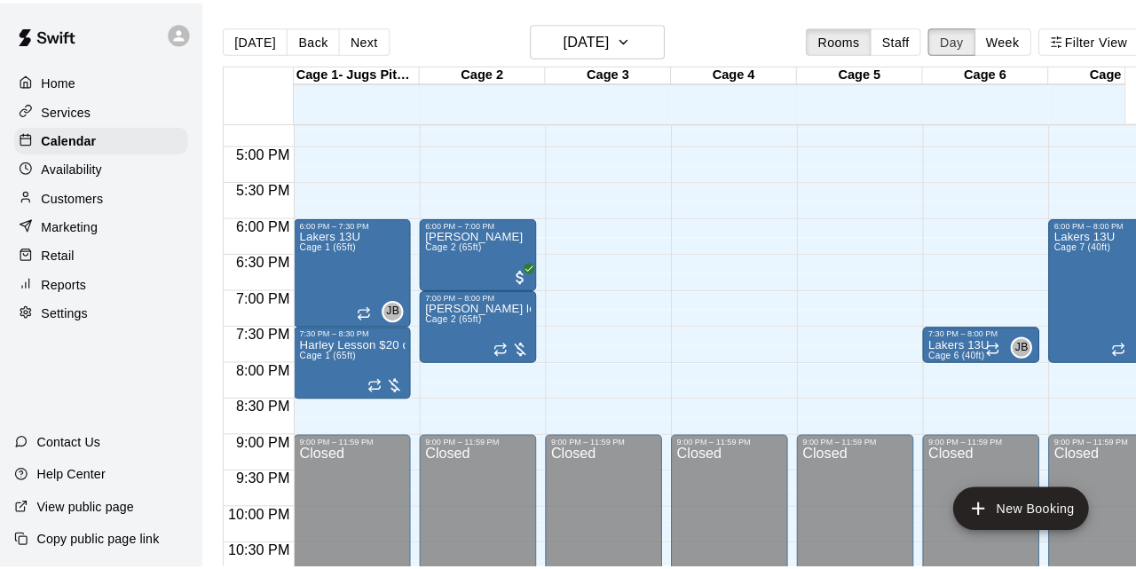
scroll to position [1185, 0]
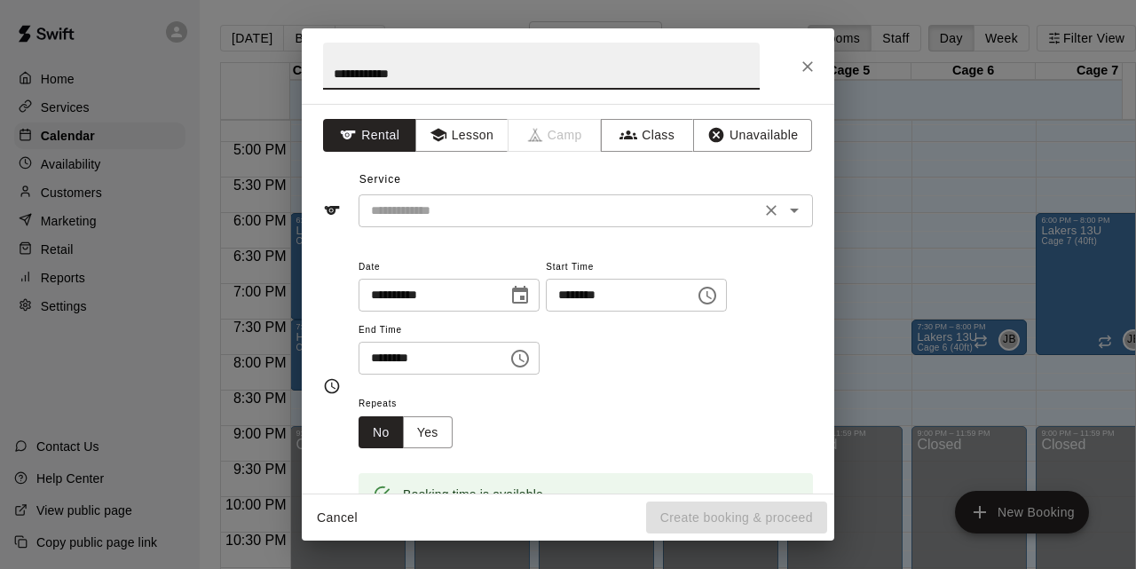
type input "**********"
click at [485, 202] on input "text" at bounding box center [559, 211] width 391 height 22
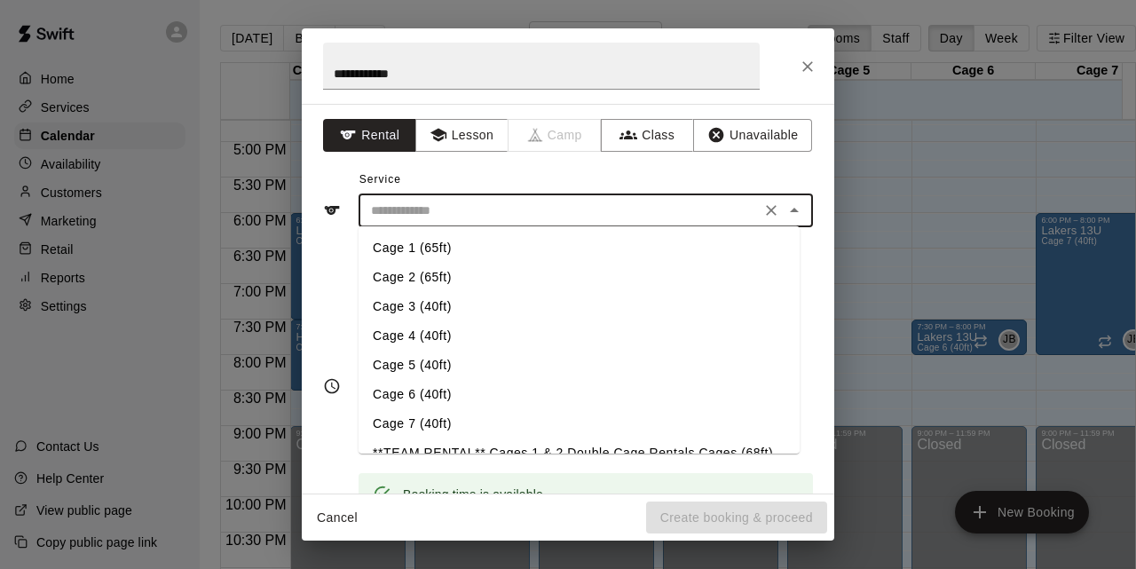
click at [437, 253] on li "Cage 1 (65ft)" at bounding box center [578, 247] width 441 height 29
type input "**********"
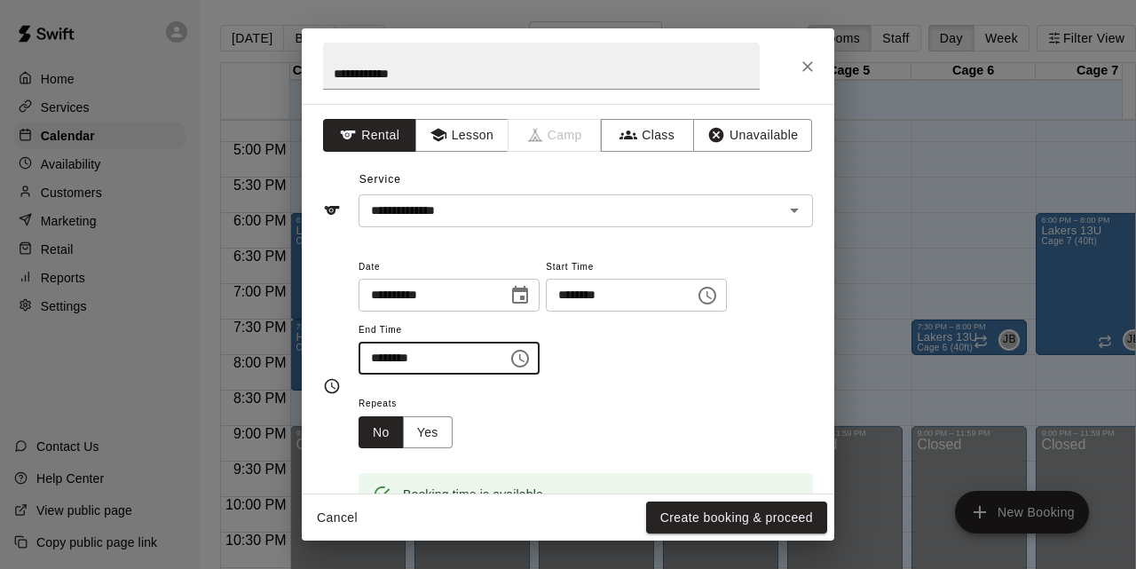
click at [369, 358] on input "********" at bounding box center [426, 358] width 137 height 33
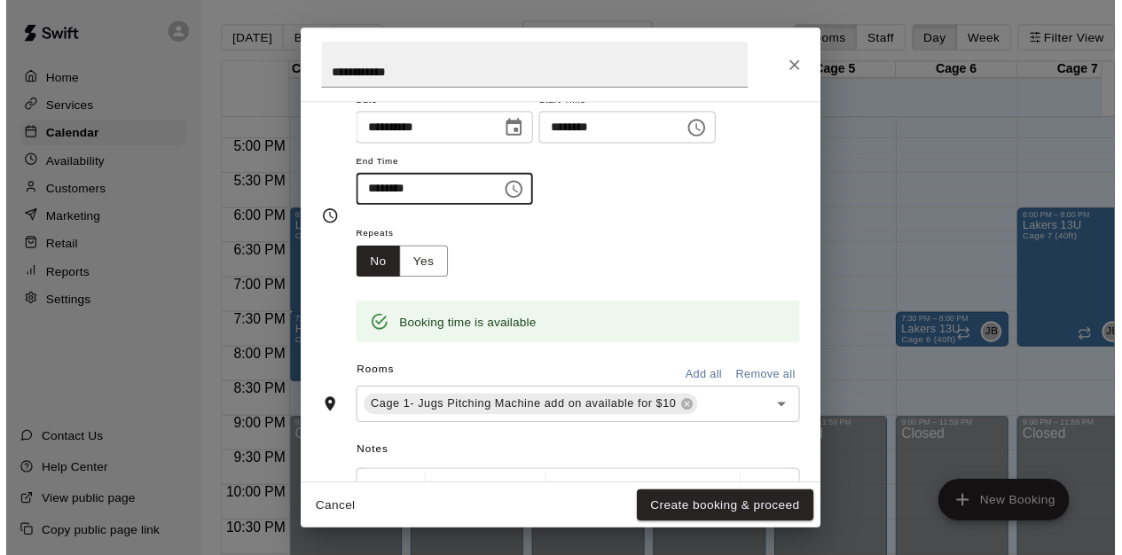
scroll to position [0, 0]
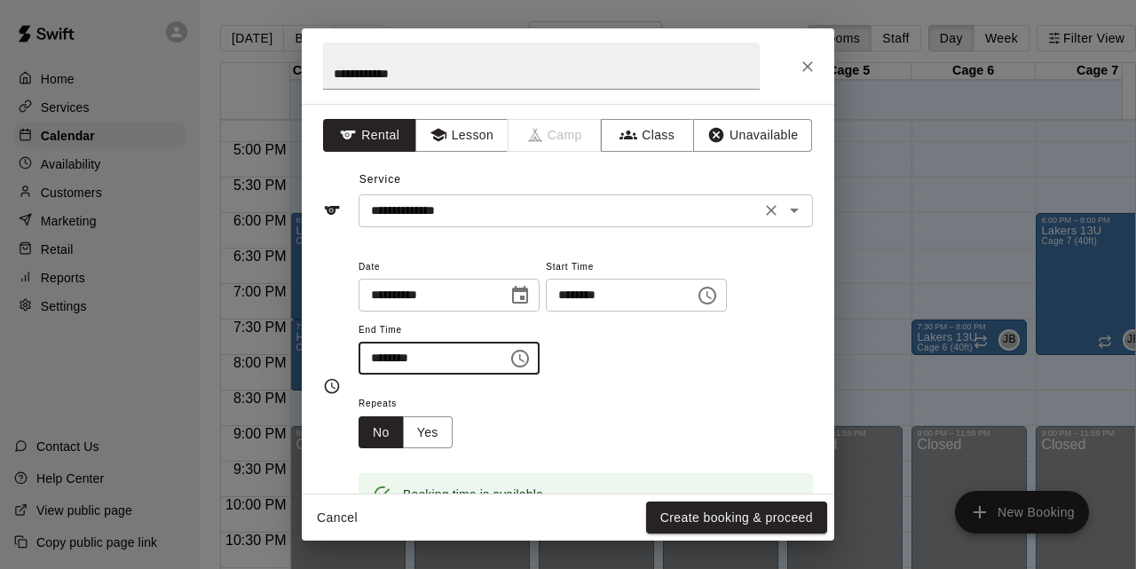
type input "********"
click at [499, 209] on input "**********" at bounding box center [559, 211] width 391 height 22
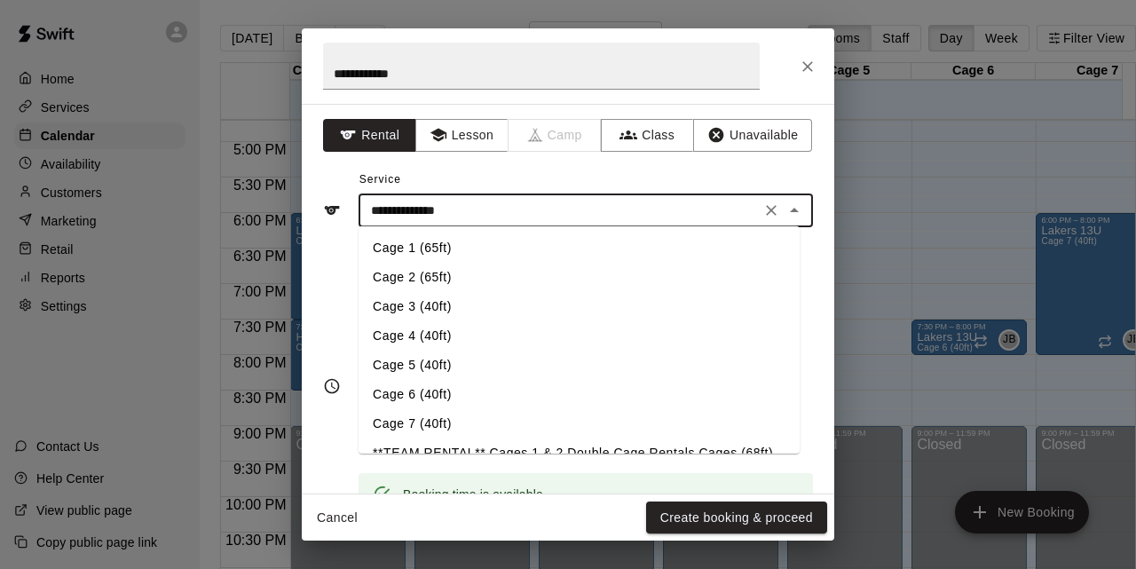
click at [478, 281] on li "Cage 2 (65ft)" at bounding box center [578, 277] width 441 height 29
type input "**********"
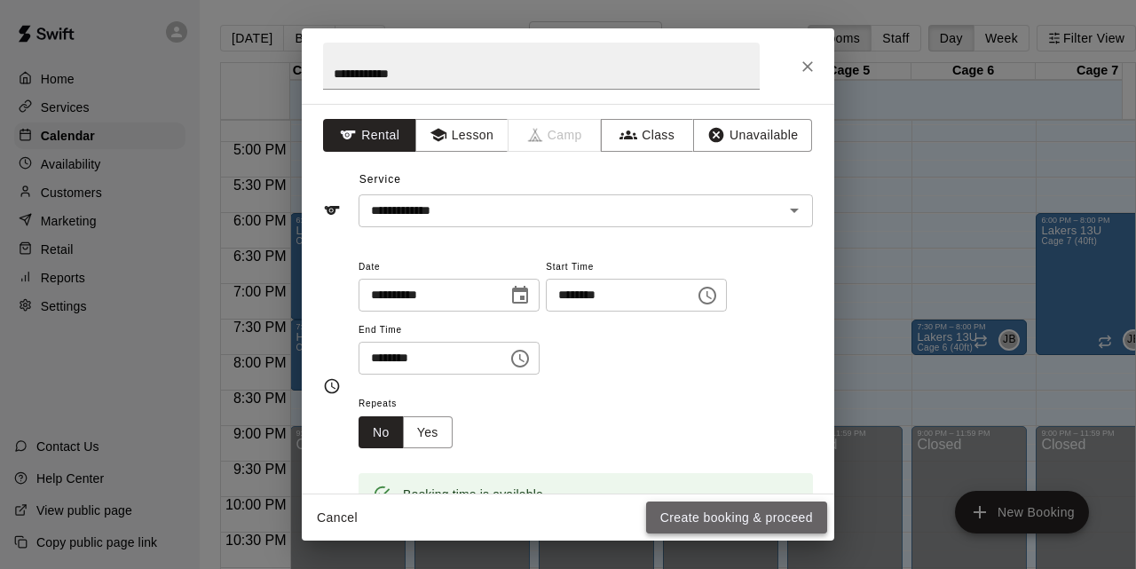
click at [687, 513] on button "Create booking & proceed" at bounding box center [736, 517] width 181 height 33
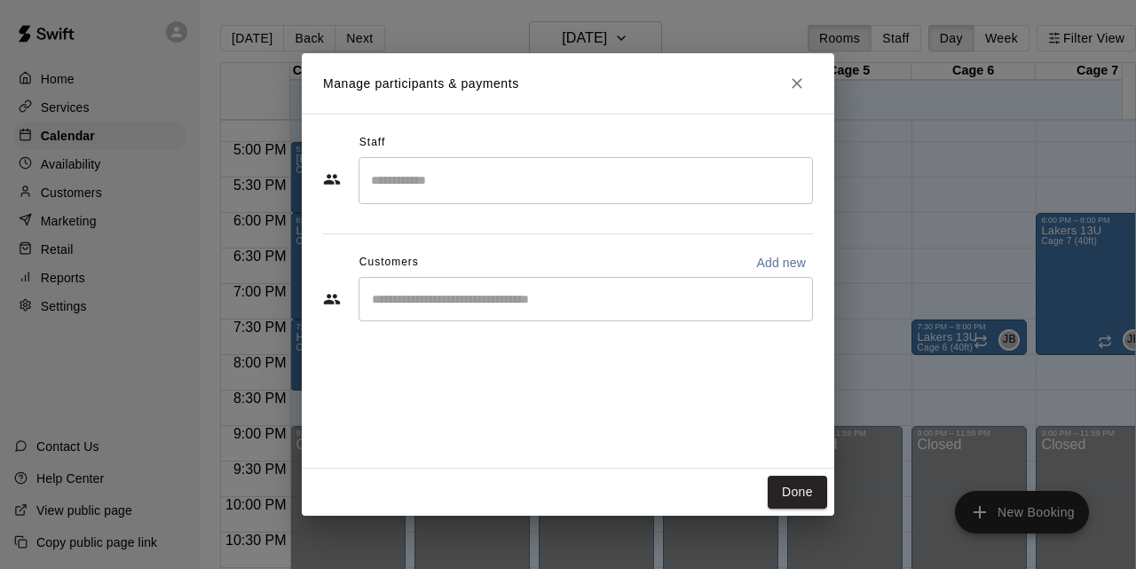
click at [648, 307] on input "Start typing to search customers..." at bounding box center [585, 299] width 438 height 18
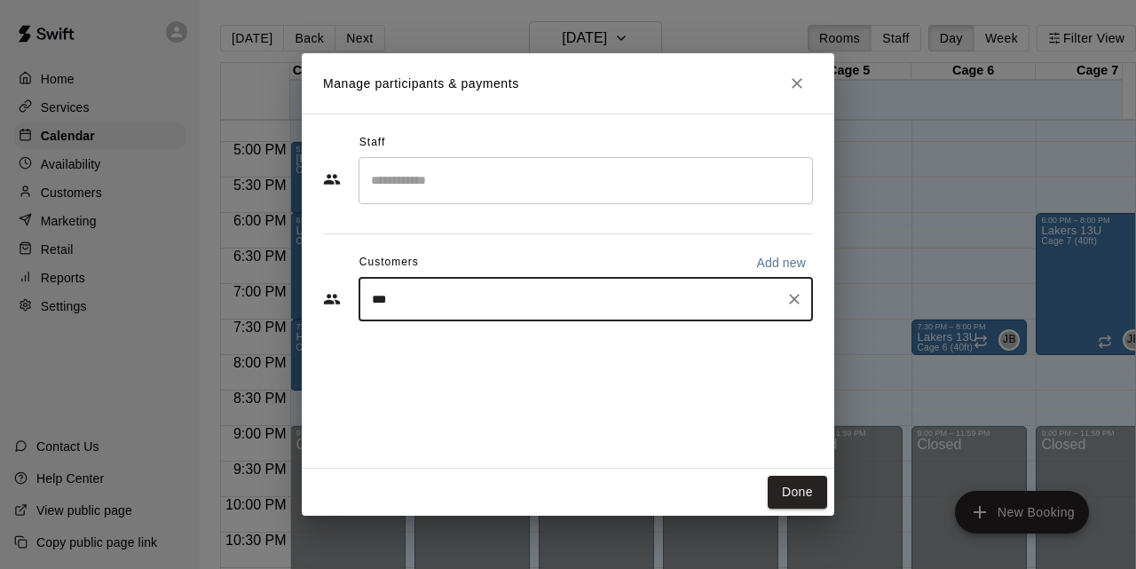
type input "****"
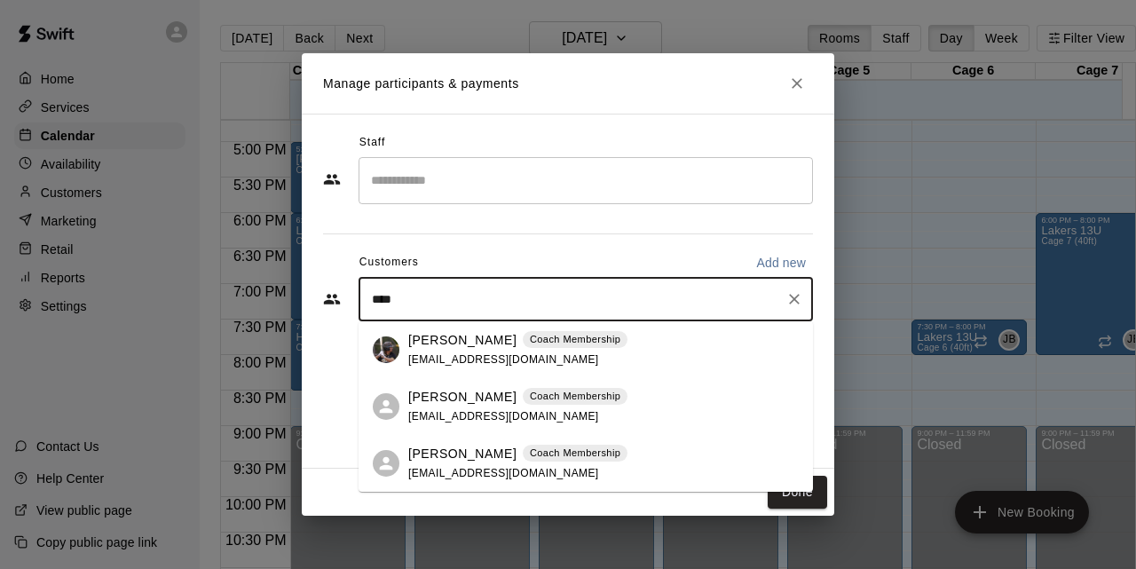
click at [464, 338] on p "Ivan Pena" at bounding box center [462, 340] width 108 height 19
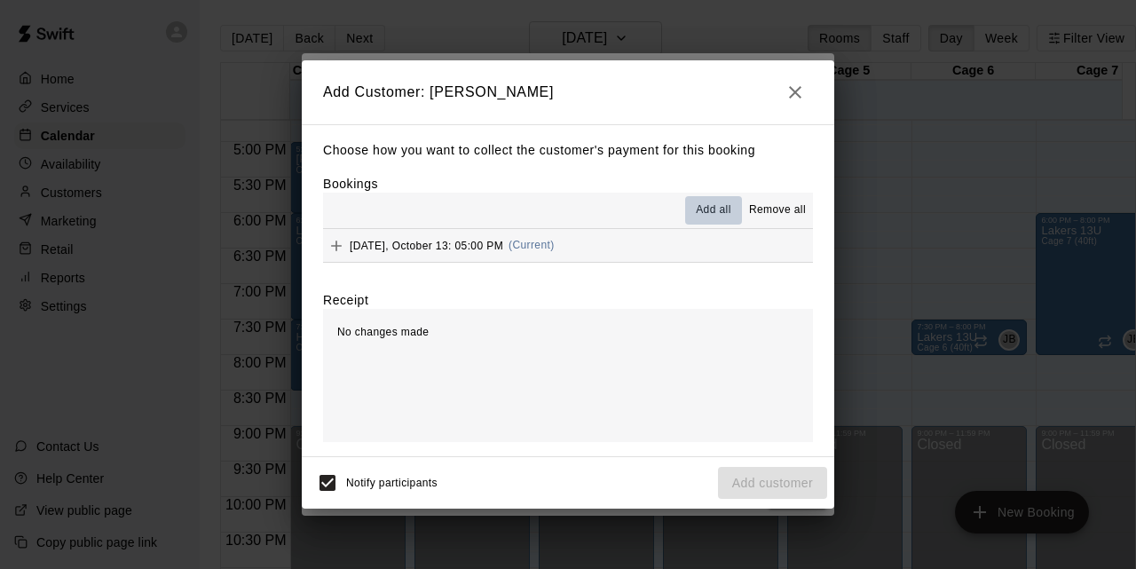
click at [709, 210] on span "Add all" at bounding box center [713, 210] width 35 height 18
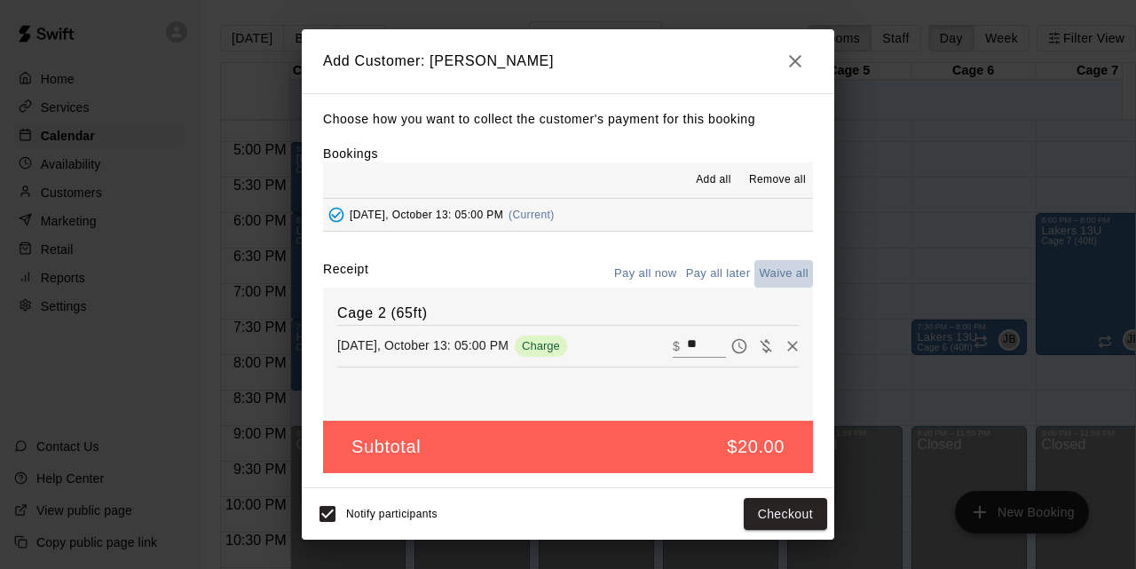
click at [767, 279] on button "Waive all" at bounding box center [783, 274] width 59 height 28
type input "*"
click at [327, 532] on div "Notify participants Add customer" at bounding box center [568, 513] width 518 height 37
click at [786, 521] on button "Add customer" at bounding box center [772, 514] width 109 height 33
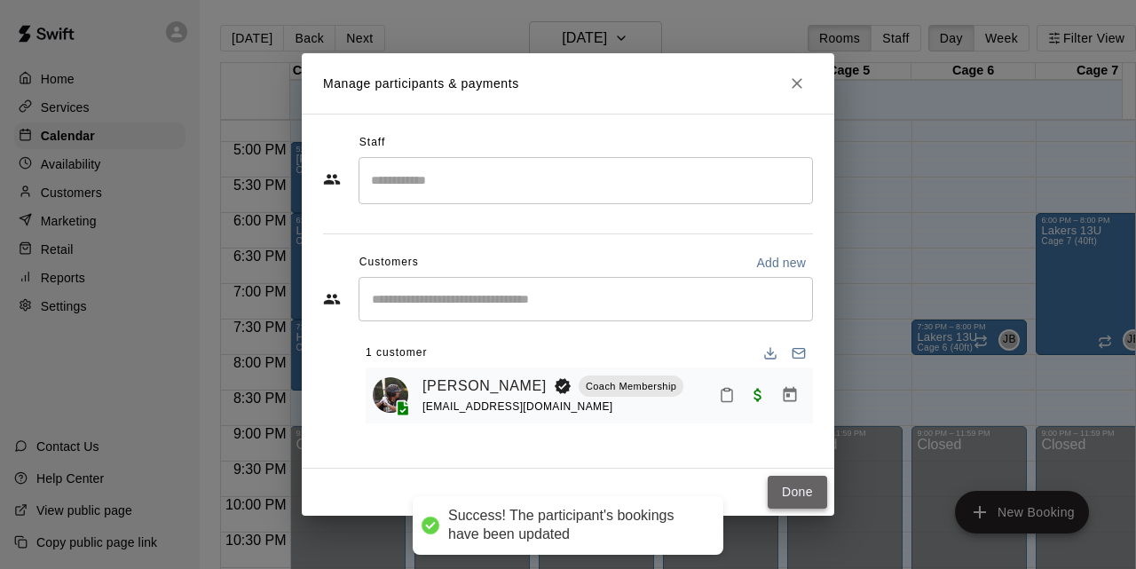
click at [787, 484] on button "Done" at bounding box center [796, 492] width 59 height 33
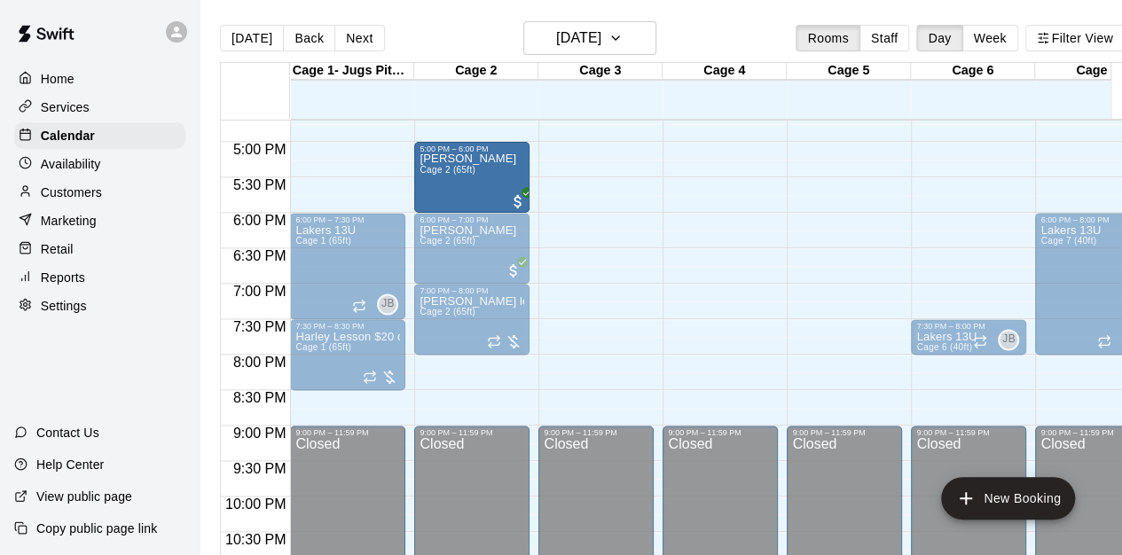
drag, startPoint x: 337, startPoint y: 190, endPoint x: 437, endPoint y: 202, distance: 101.0
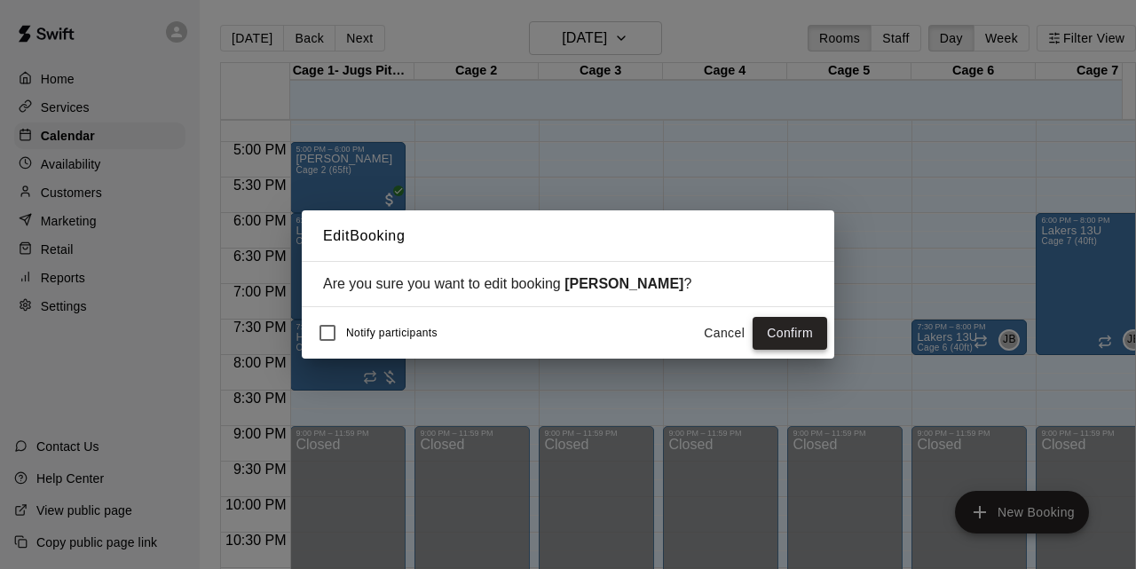
click at [772, 342] on button "Confirm" at bounding box center [789, 333] width 75 height 33
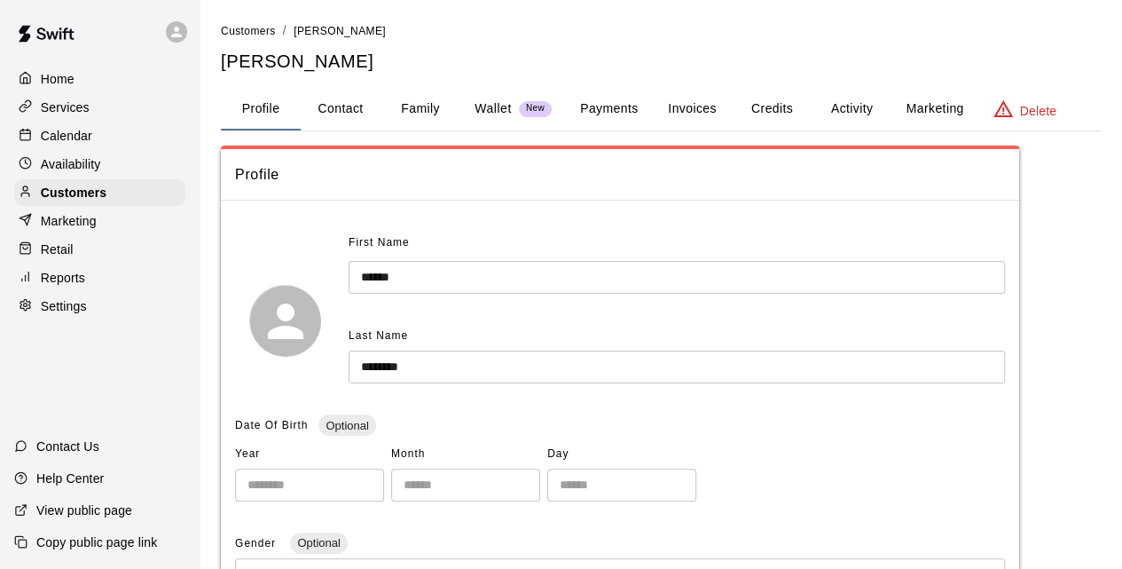
click at [412, 109] on button "Family" at bounding box center [421, 109] width 80 height 43
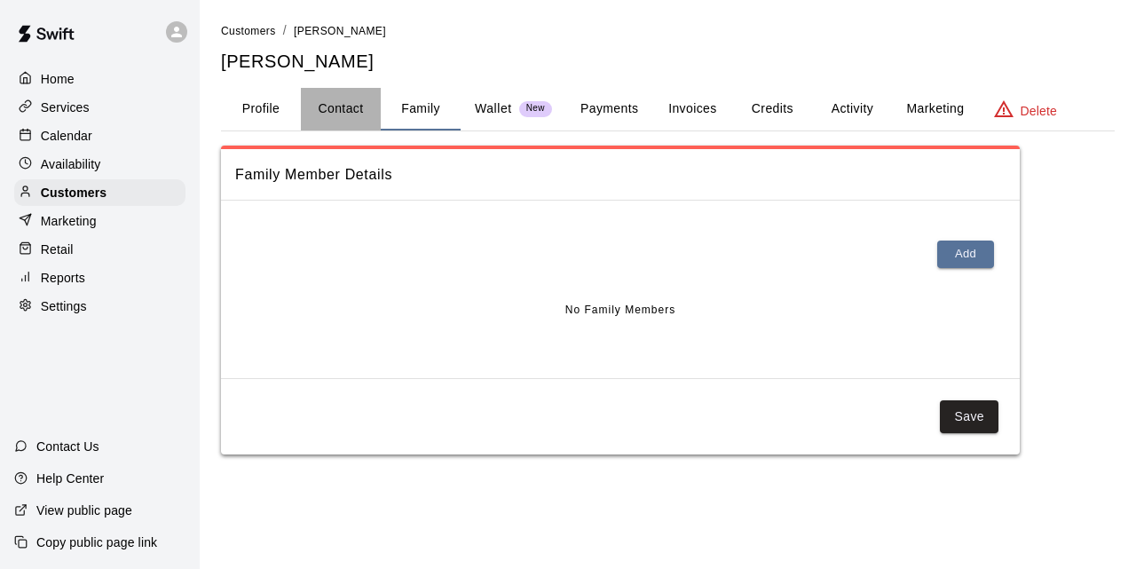
click at [341, 118] on button "Contact" at bounding box center [341, 109] width 80 height 43
select select "**"
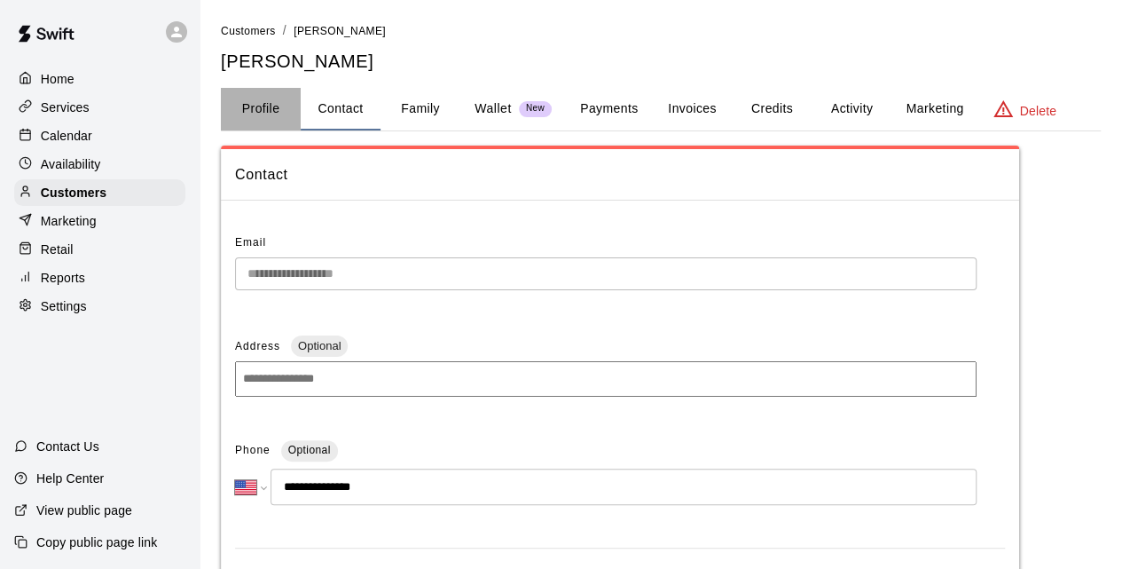
click at [262, 109] on button "Profile" at bounding box center [261, 109] width 80 height 43
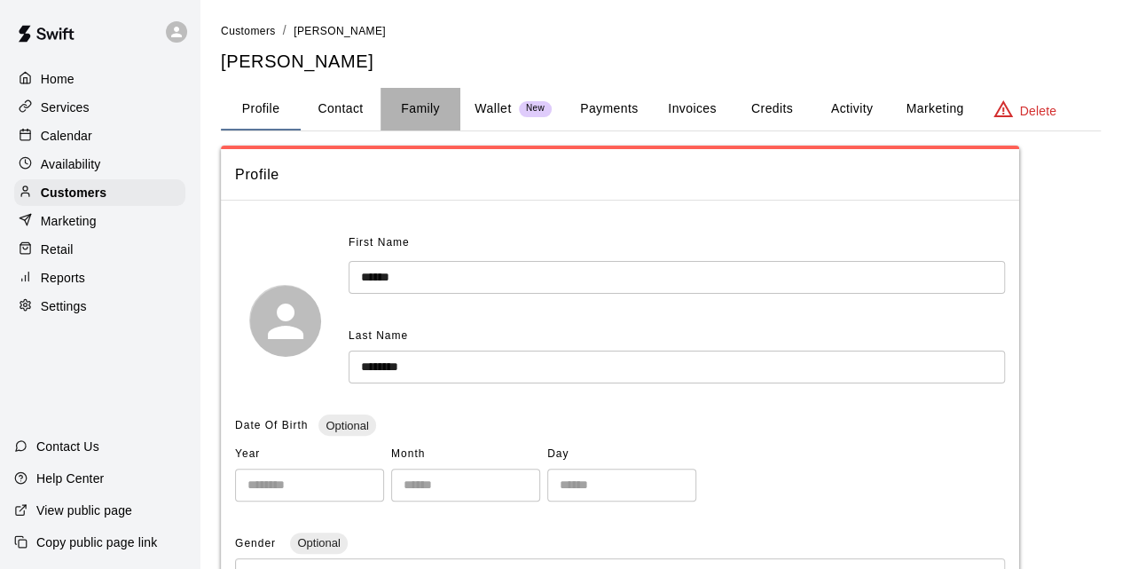
click at [422, 108] on button "Family" at bounding box center [421, 109] width 80 height 43
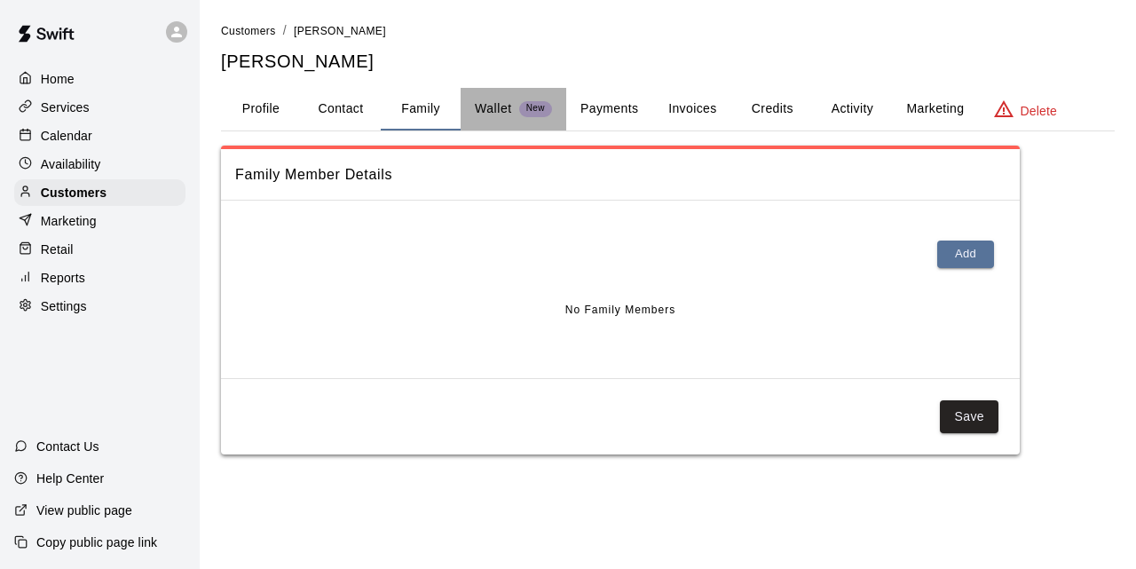
click at [487, 122] on button "Wallet New" at bounding box center [513, 109] width 106 height 43
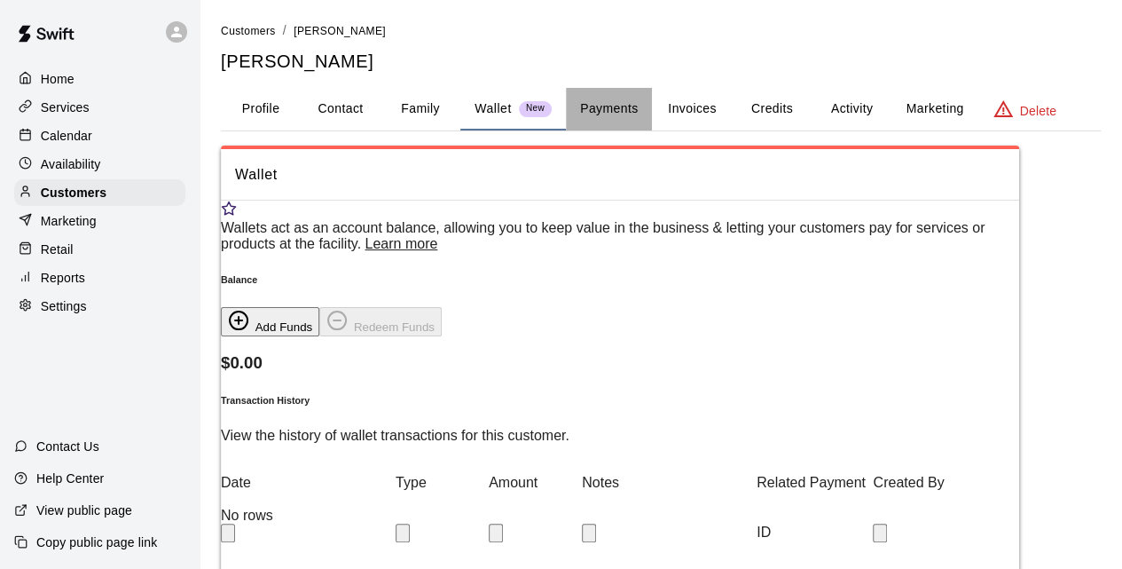
click at [583, 118] on button "Payments" at bounding box center [609, 109] width 86 height 43
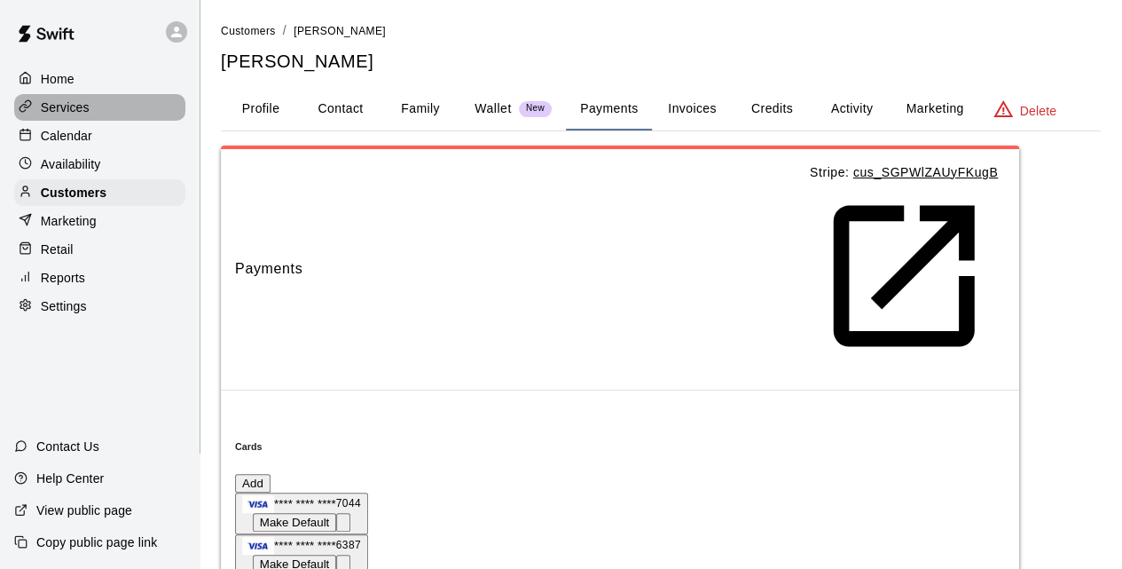
click at [67, 100] on p "Services" at bounding box center [65, 107] width 49 height 18
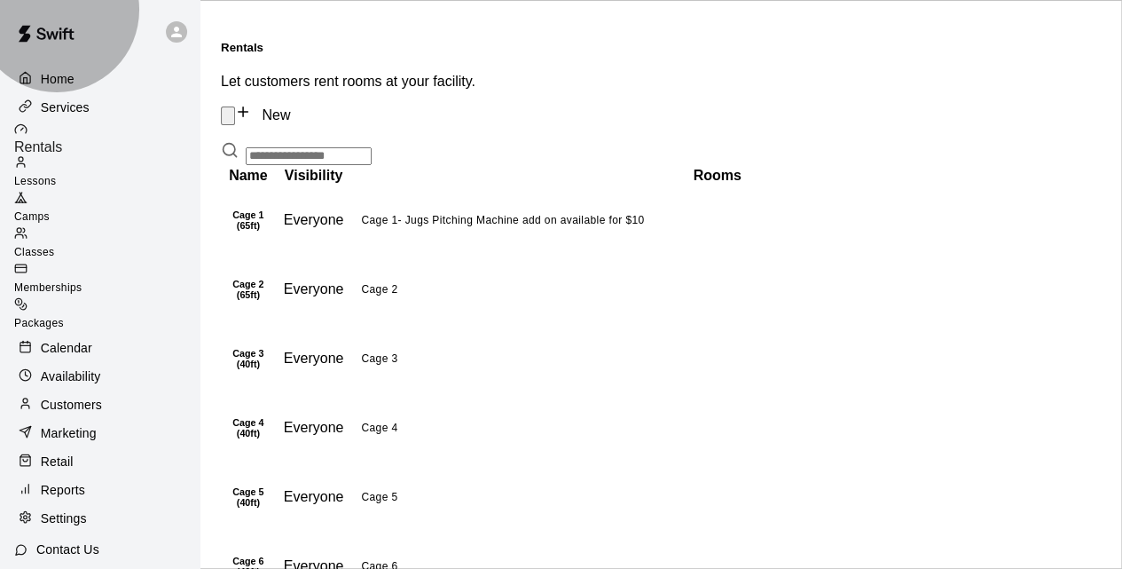
click at [50, 210] on span "Camps" at bounding box center [31, 216] width 35 height 12
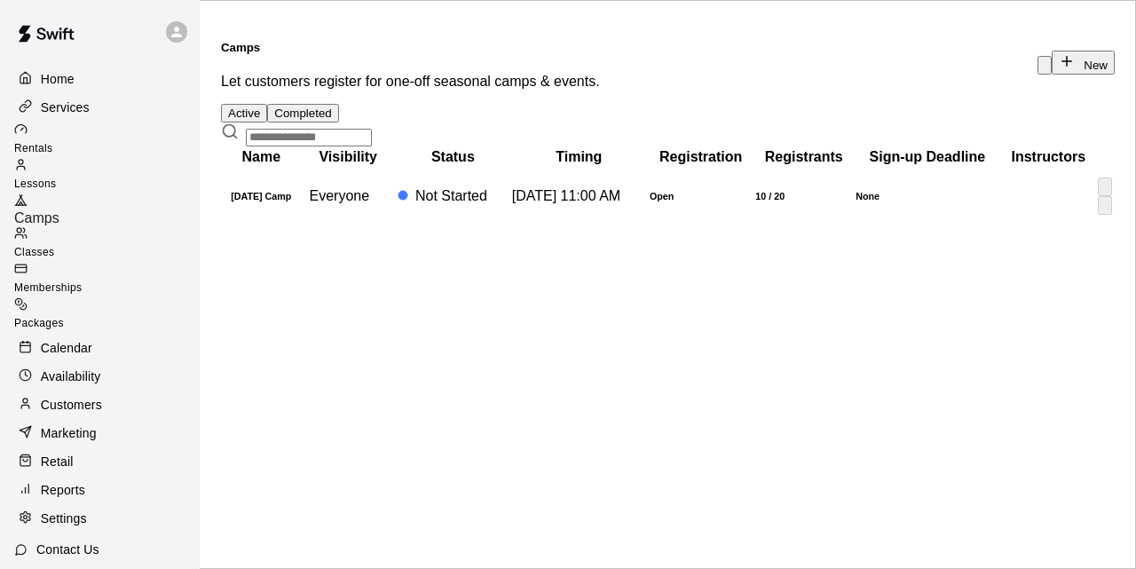
click at [1002, 224] on td "simple table" at bounding box center [1048, 196] width 93 height 57
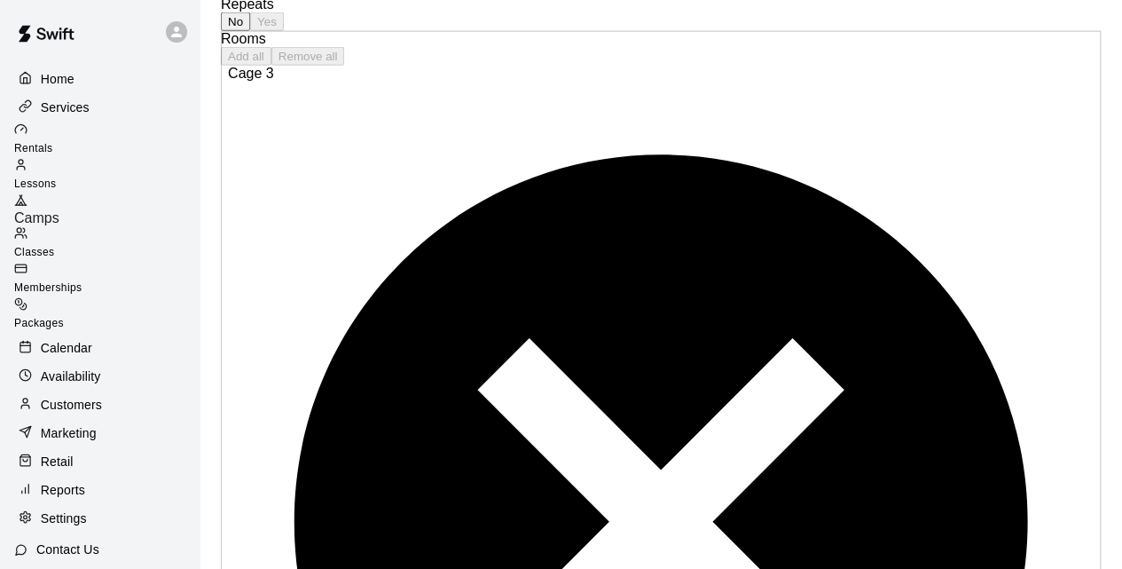
scroll to position [2090, 0]
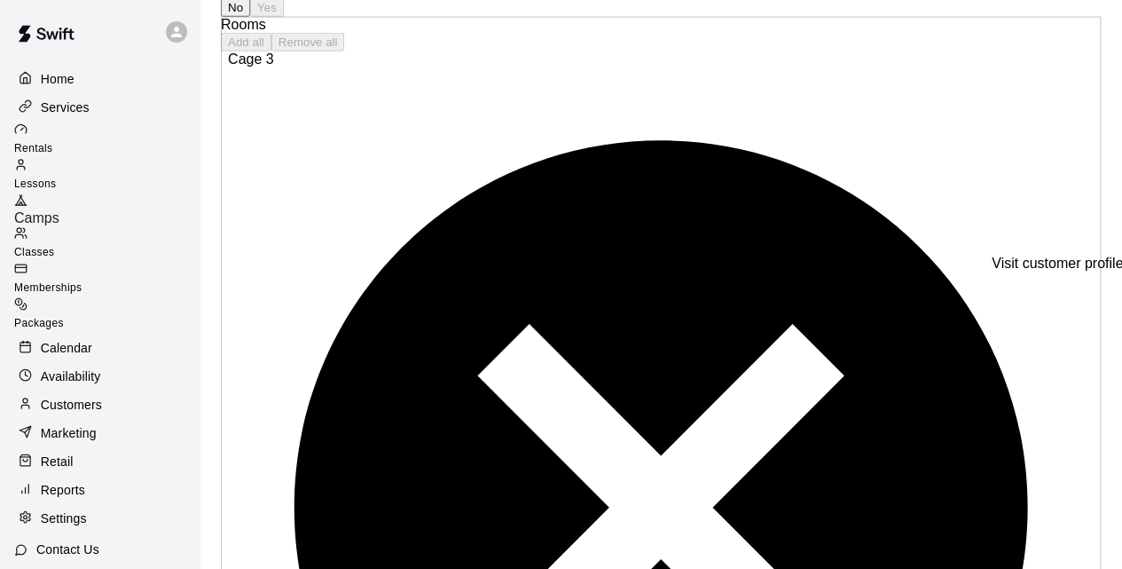
click at [94, 106] on div "Services" at bounding box center [99, 107] width 171 height 27
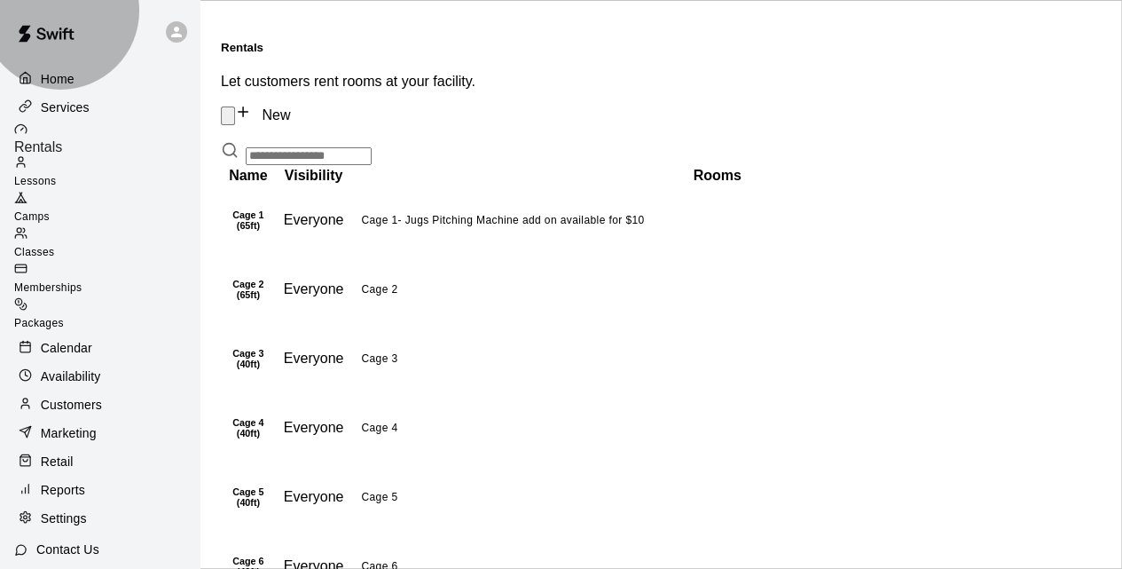
click at [50, 210] on span "Camps" at bounding box center [31, 216] width 35 height 12
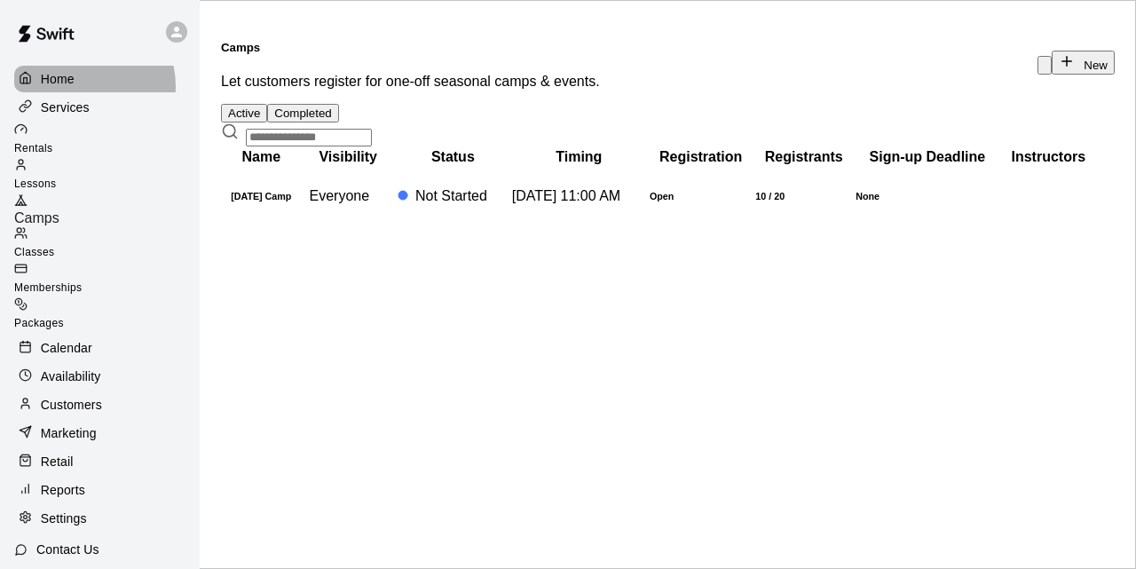
click at [75, 86] on div "Home" at bounding box center [99, 79] width 171 height 27
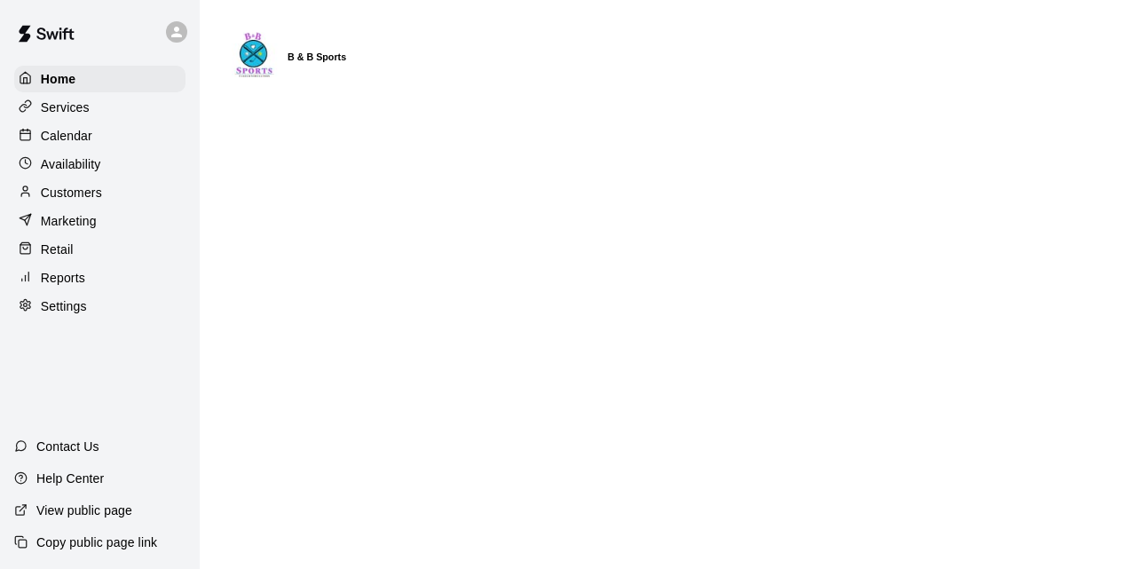
click at [89, 108] on p "Services" at bounding box center [65, 107] width 49 height 18
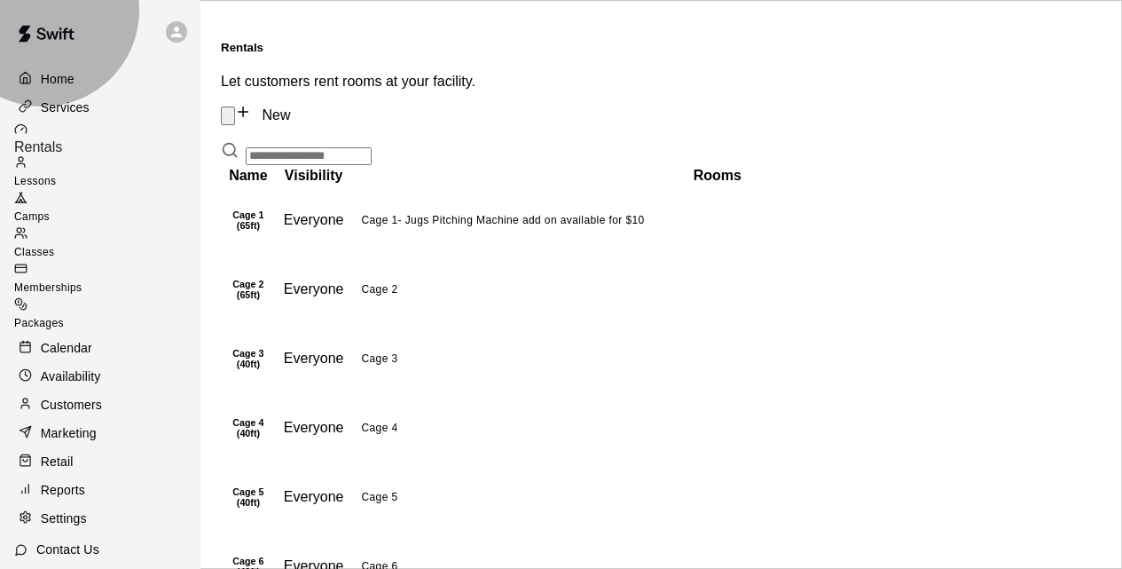
click at [50, 210] on span "Camps" at bounding box center [31, 216] width 35 height 12
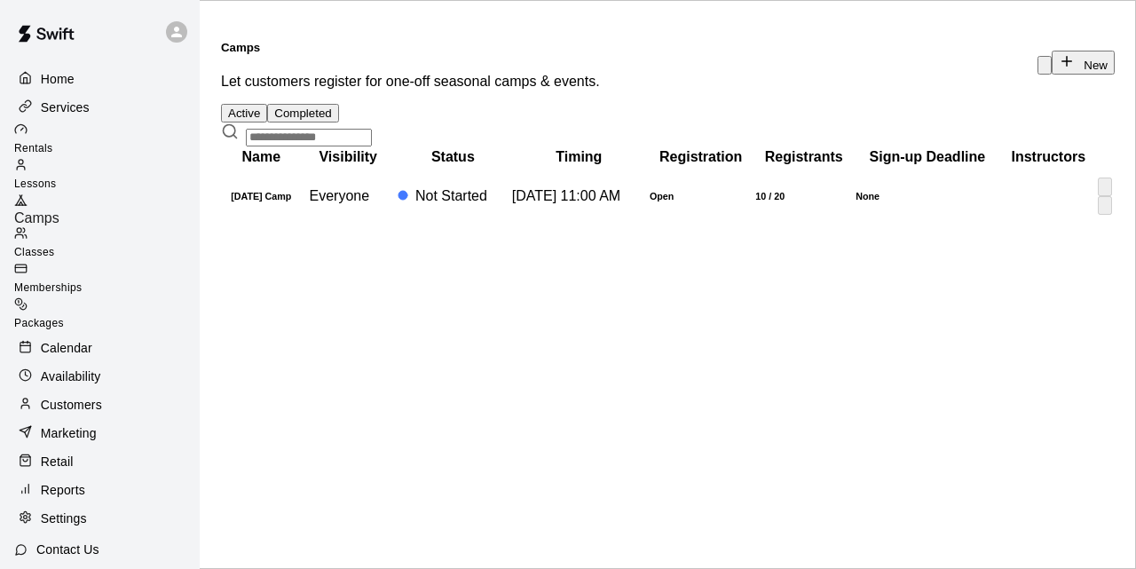
click at [674, 224] on td "Open" at bounding box center [701, 196] width 104 height 57
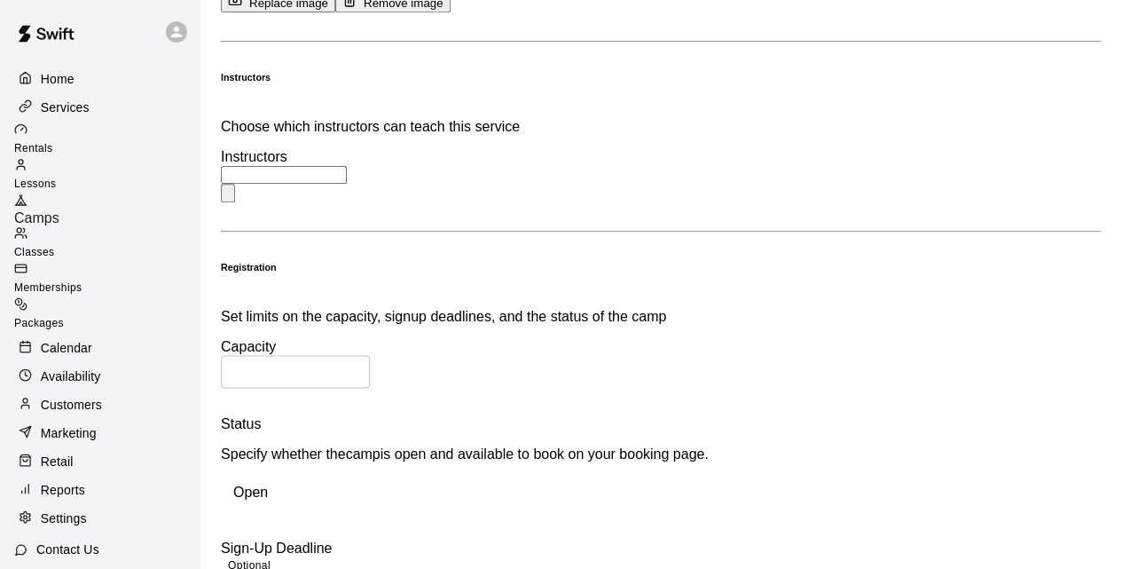
scroll to position [1048, 0]
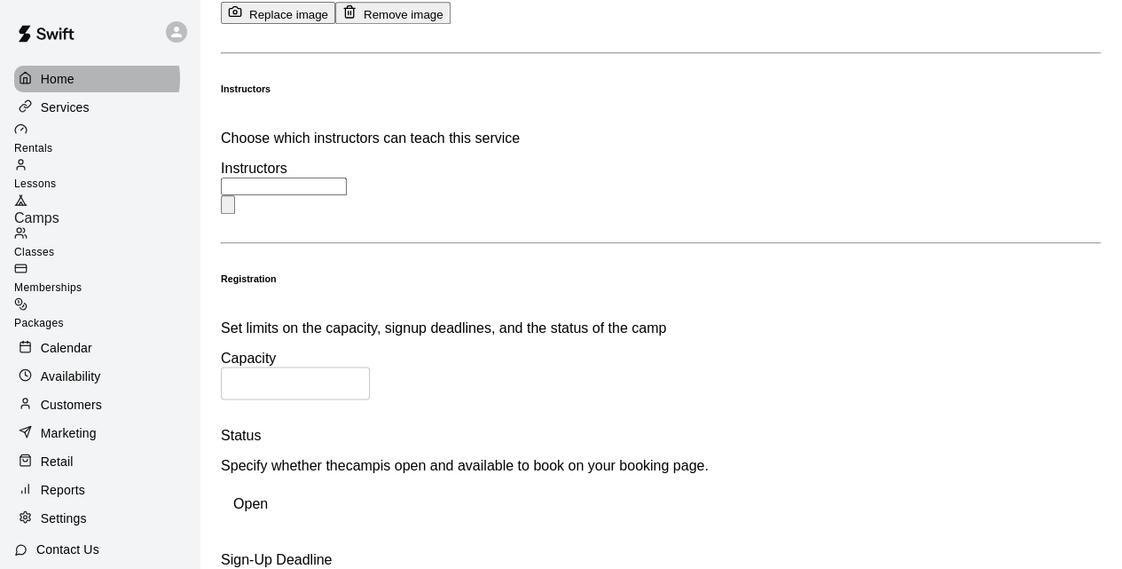
click at [96, 78] on div "Home" at bounding box center [99, 79] width 171 height 27
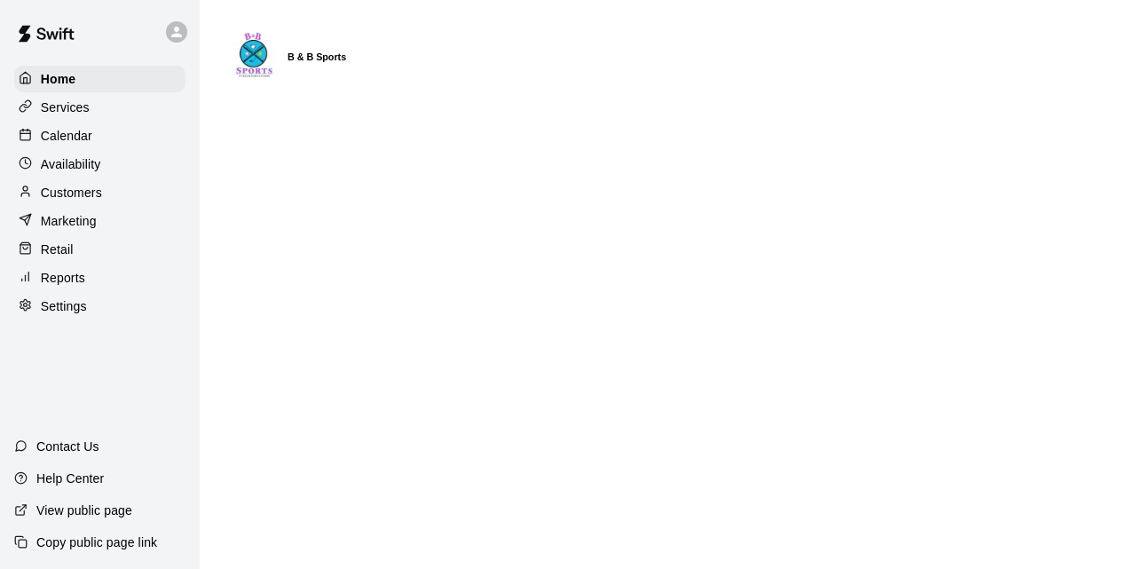
click at [94, 135] on div "Calendar" at bounding box center [99, 135] width 171 height 27
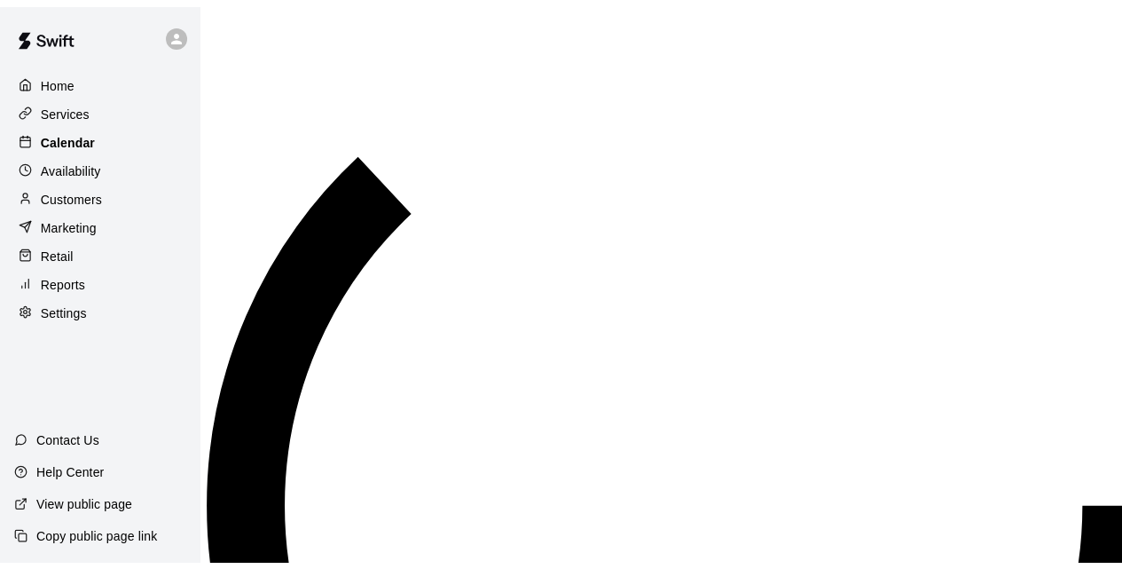
scroll to position [762, 0]
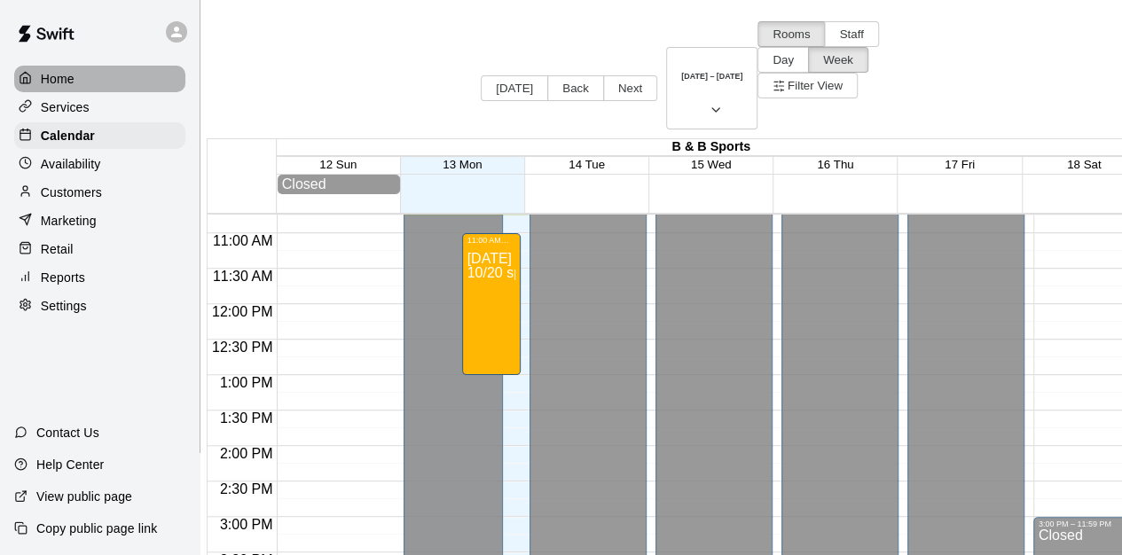
click at [62, 86] on p "Home" at bounding box center [58, 79] width 34 height 18
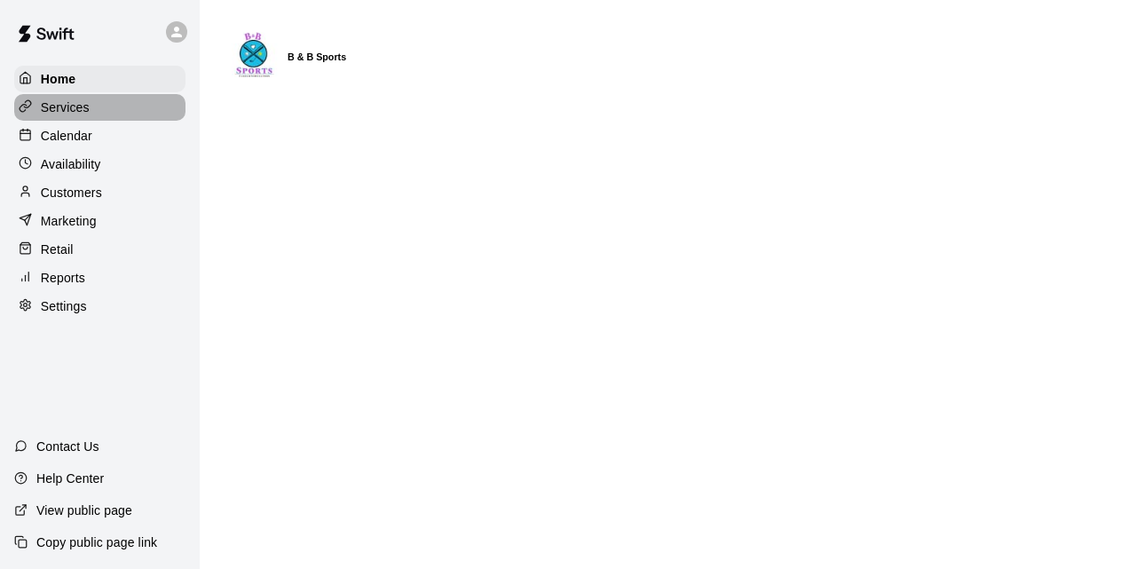
click at [70, 115] on p "Services" at bounding box center [65, 107] width 49 height 18
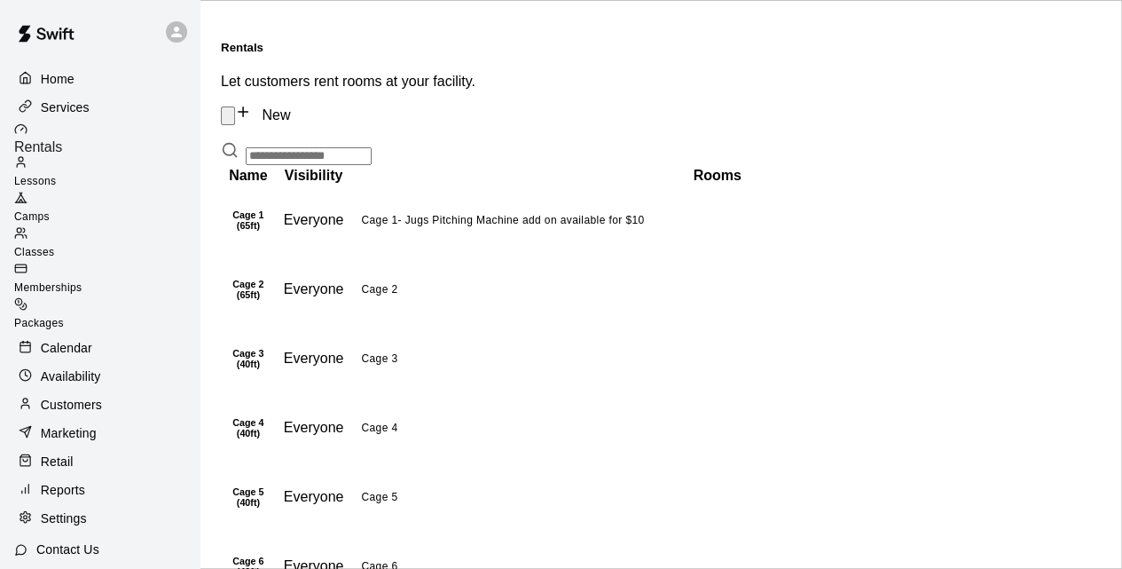
click at [50, 210] on span "Camps" at bounding box center [31, 216] width 35 height 12
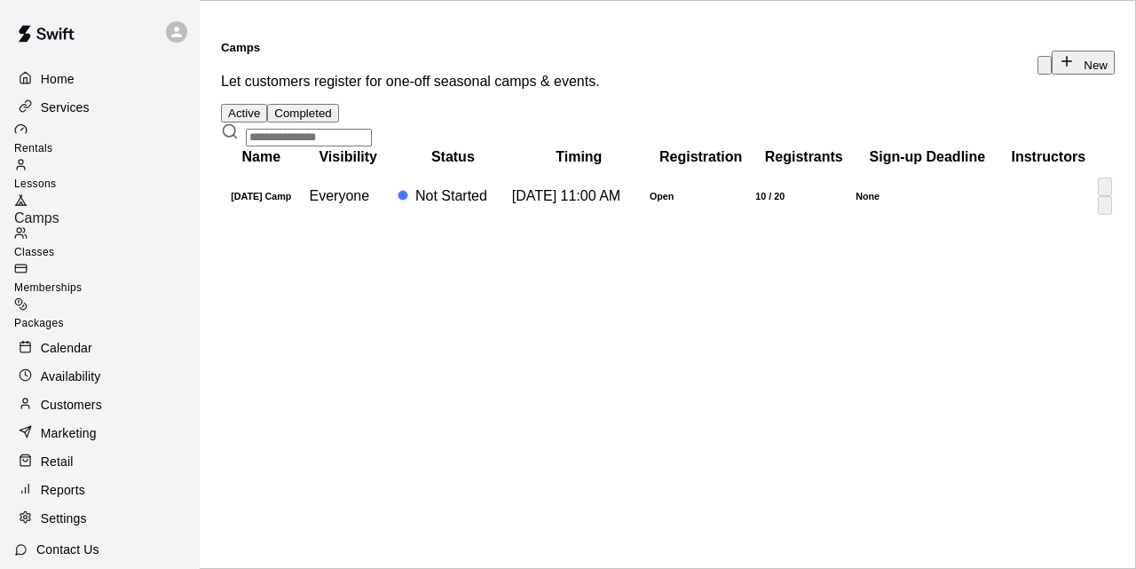
click at [647, 224] on td "[DATE] 11:00 AM" at bounding box center [579, 196] width 136 height 57
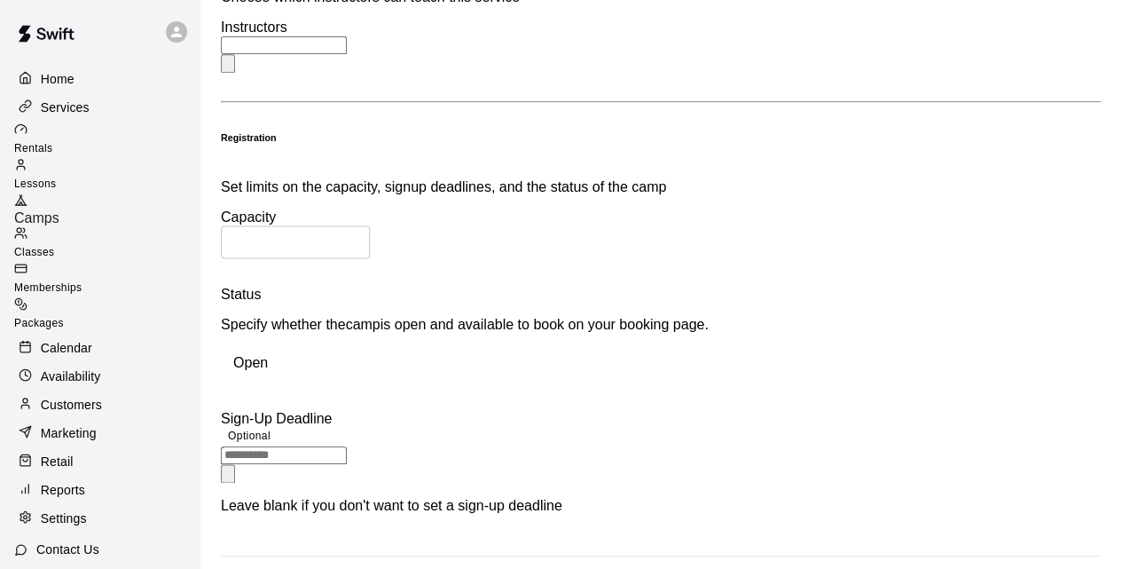
scroll to position [1095, 0]
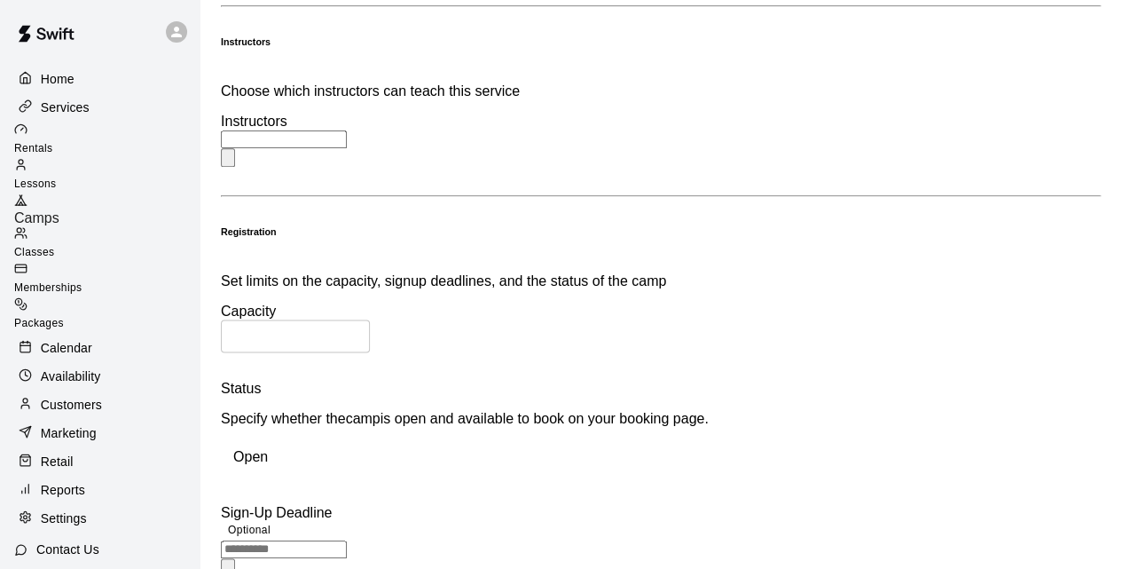
click at [78, 127] on div "Rentals" at bounding box center [106, 139] width 185 height 35
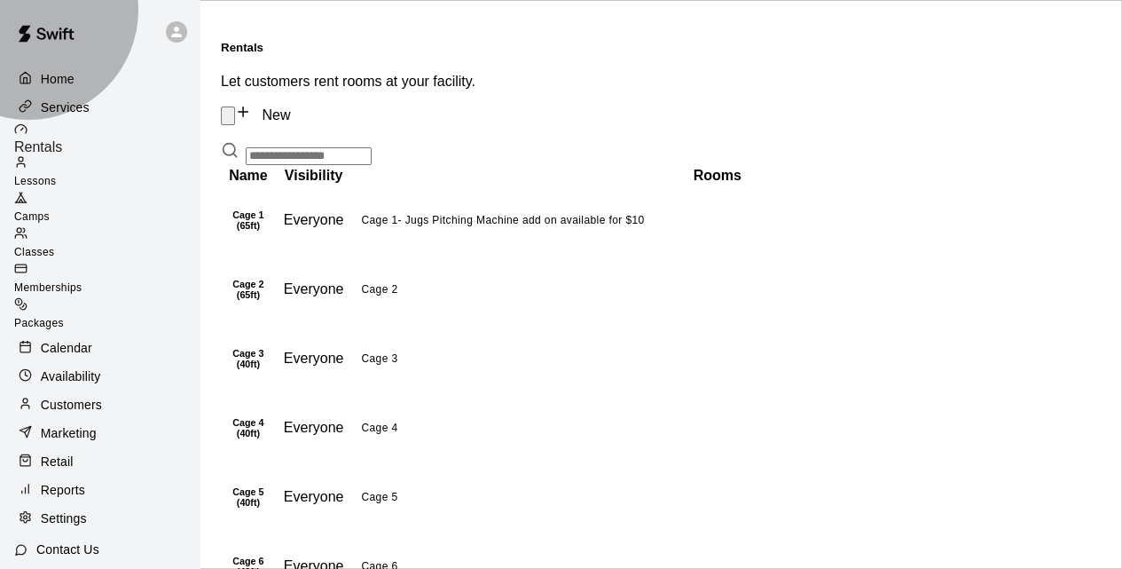
click at [50, 210] on span "Camps" at bounding box center [31, 216] width 35 height 12
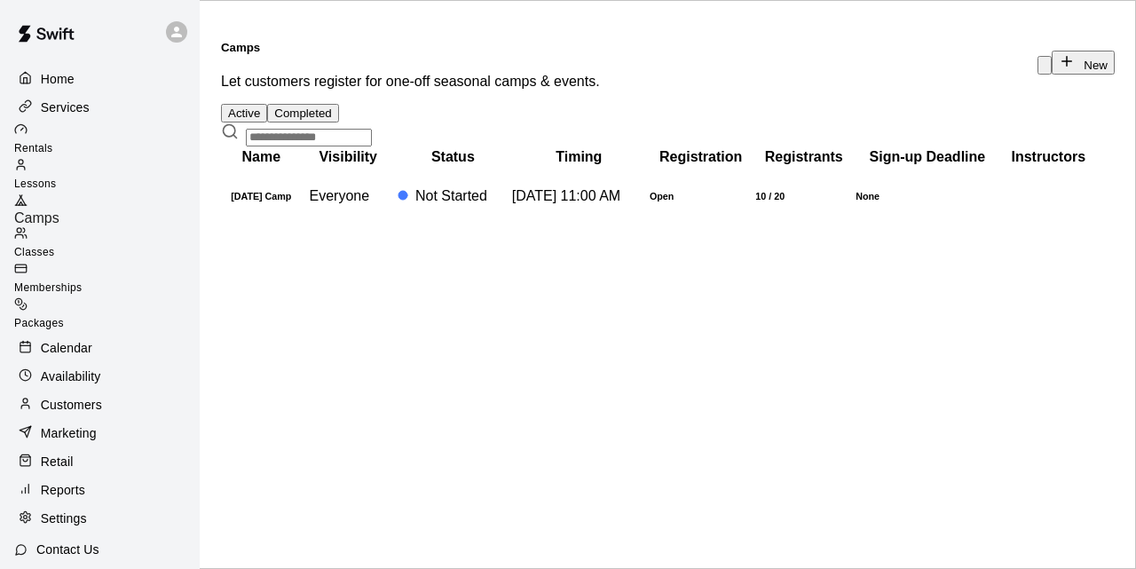
click at [61, 112] on p "Services" at bounding box center [65, 107] width 49 height 18
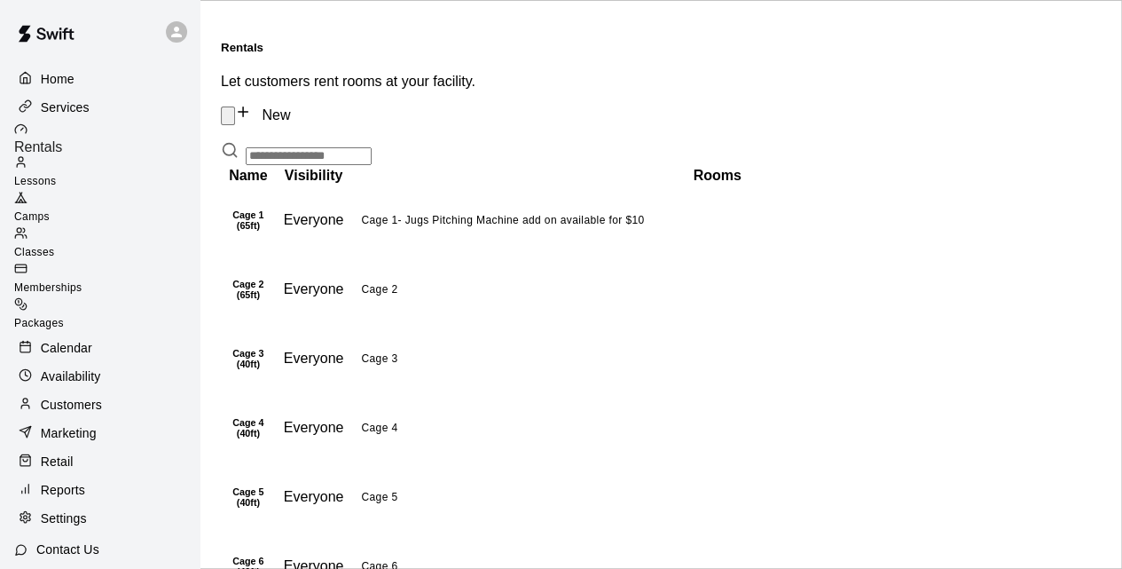
click at [92, 182] on link "Lessons" at bounding box center [106, 172] width 185 height 35
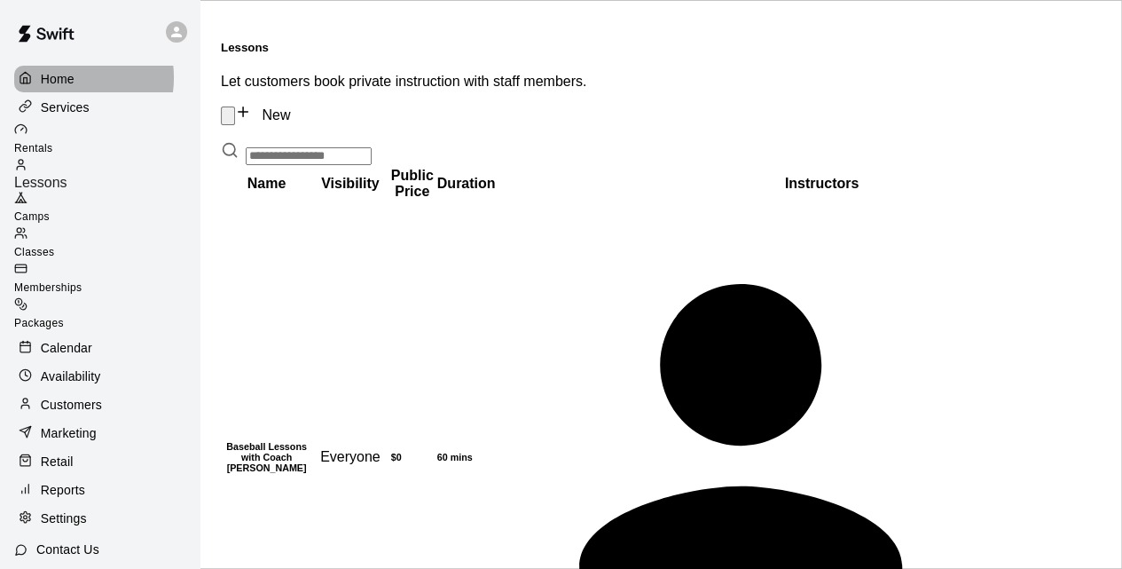
click at [66, 77] on p "Home" at bounding box center [58, 79] width 34 height 18
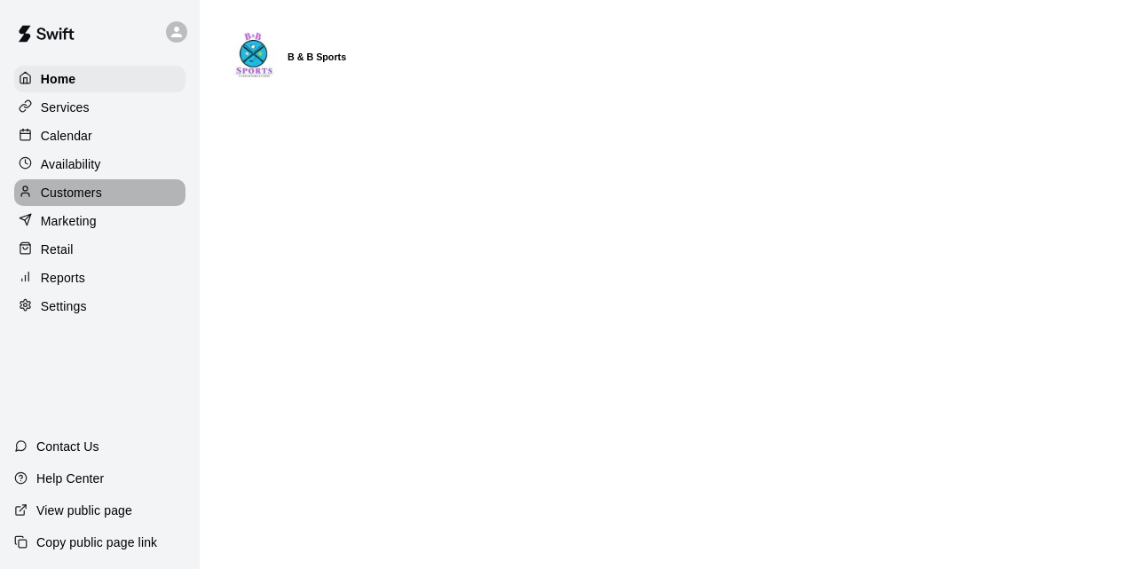
click at [69, 191] on p "Customers" at bounding box center [71, 193] width 61 height 18
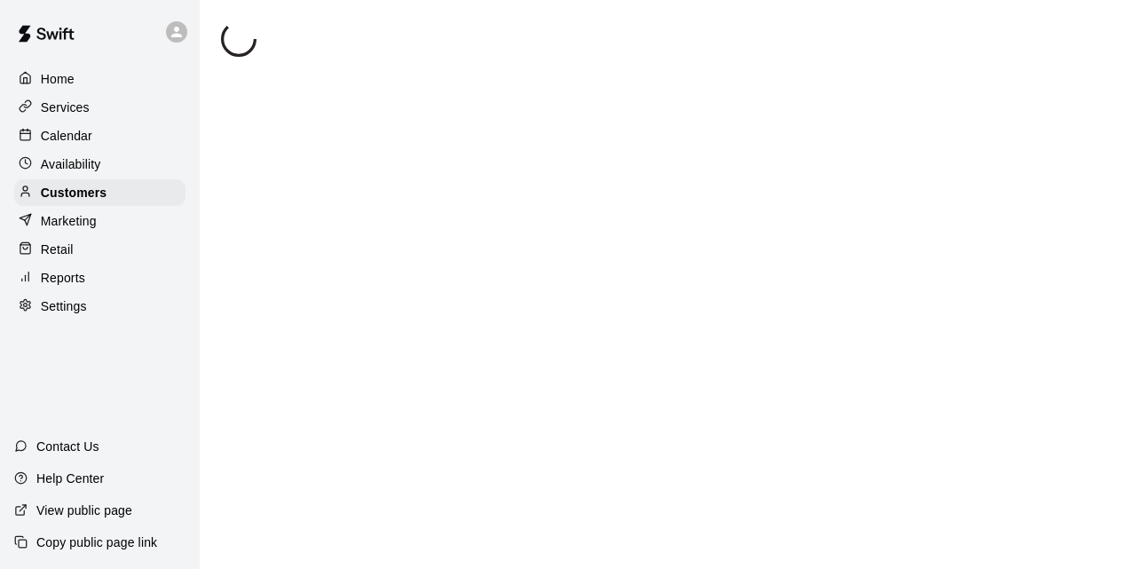
click at [421, 67] on html "Home Services Calendar Availability Customers Marketing Retail Reports Settings…" at bounding box center [568, 33] width 1136 height 67
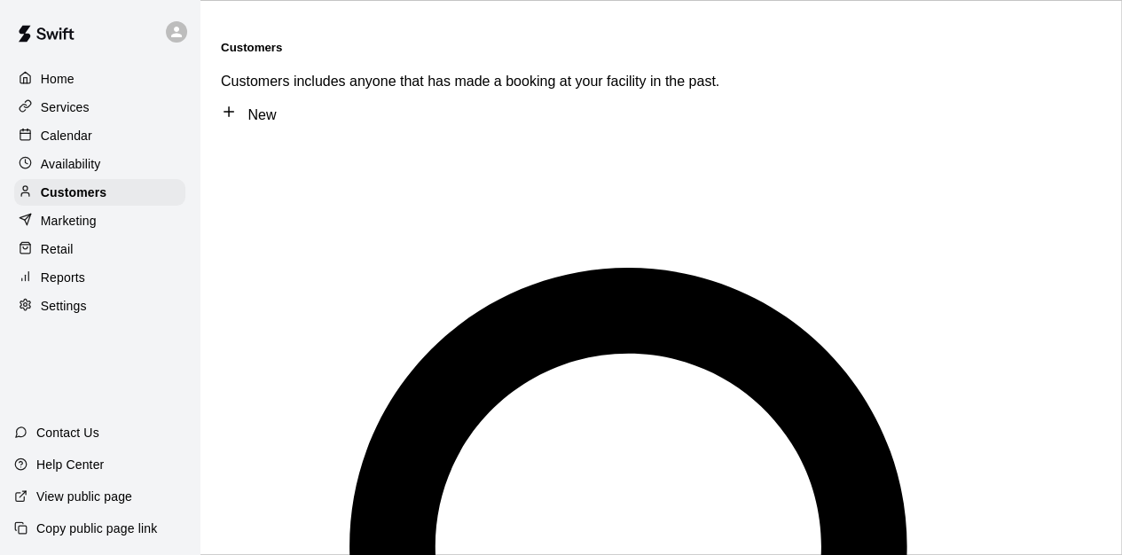
type input "******"
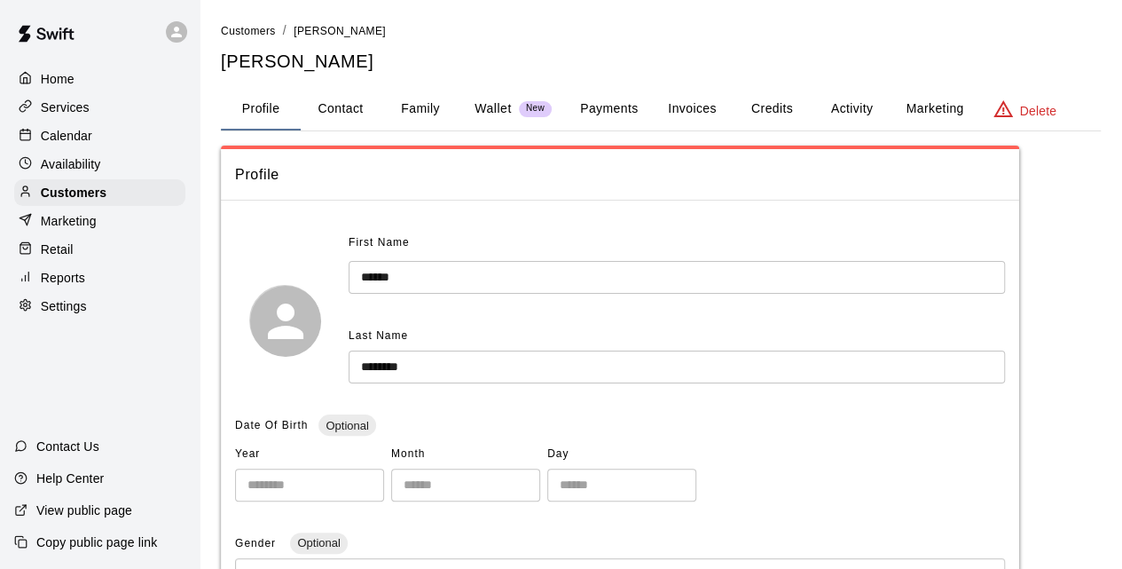
click at [616, 111] on button "Payments" at bounding box center [609, 109] width 86 height 43
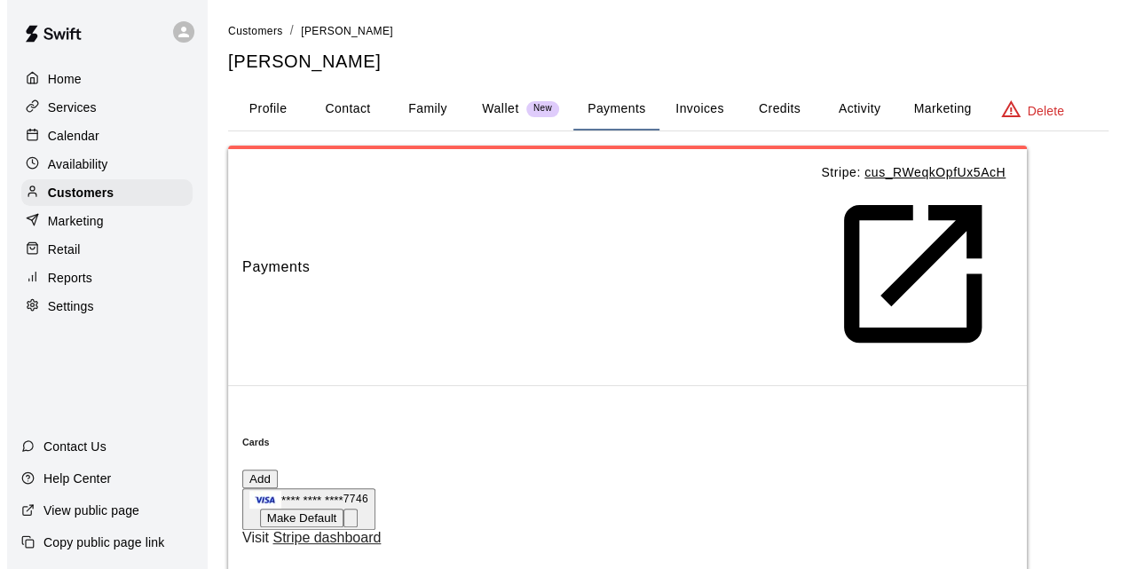
scroll to position [93, 0]
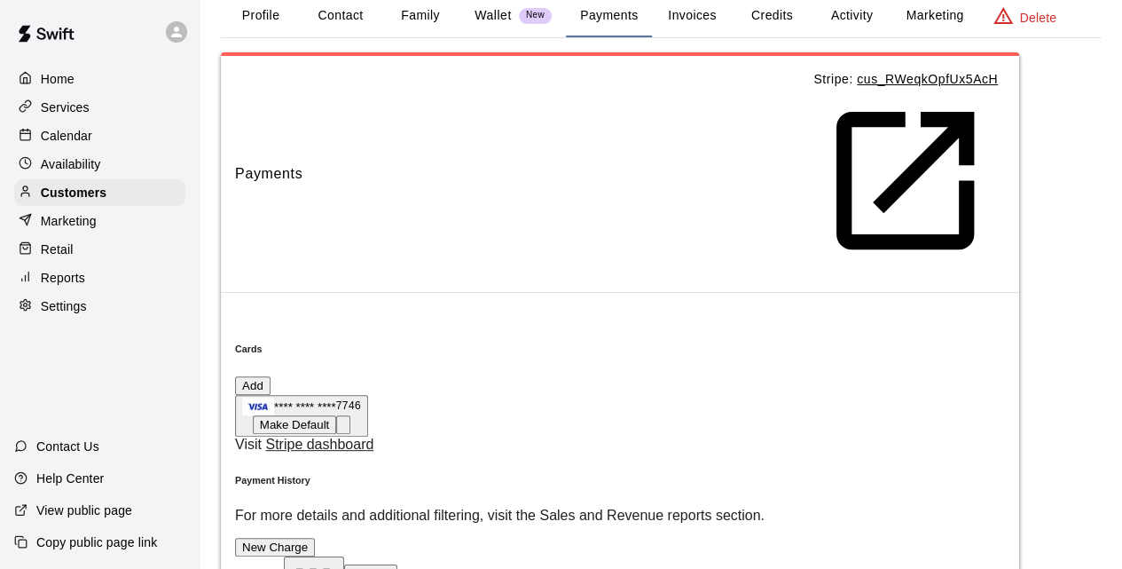
click at [315, 538] on button "New Charge" at bounding box center [275, 547] width 80 height 19
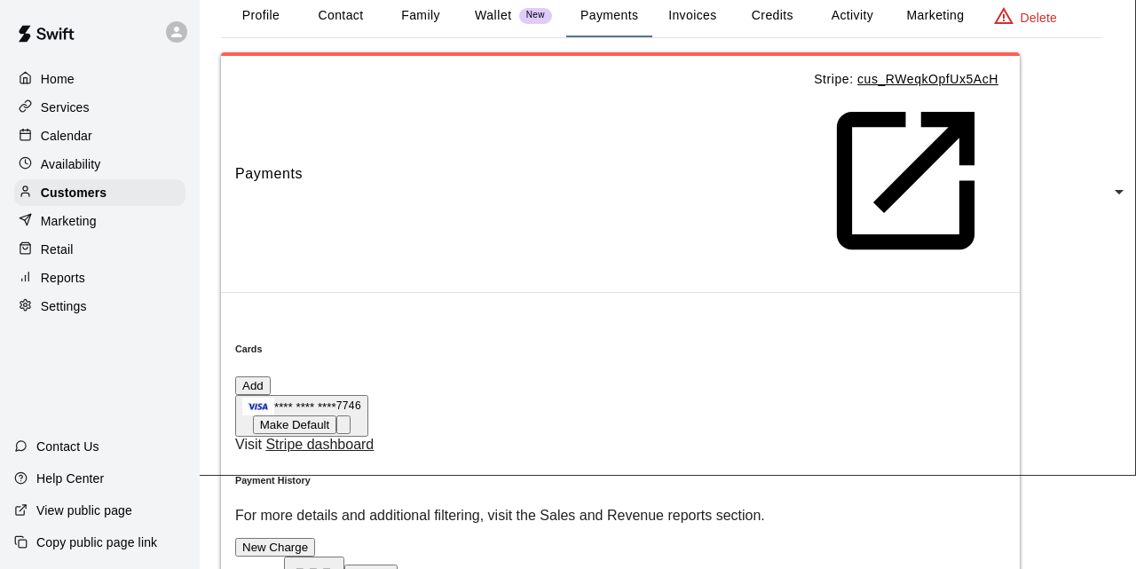
click at [212, 190] on li "Camps" at bounding box center [134, 182] width 155 height 16
type input "*****"
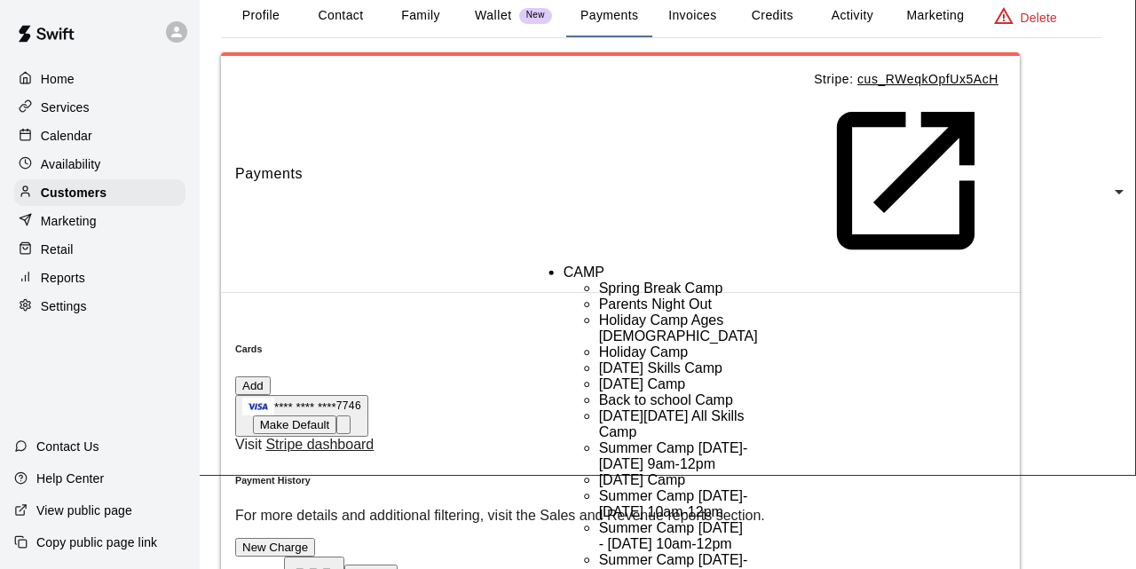
type input "**********"
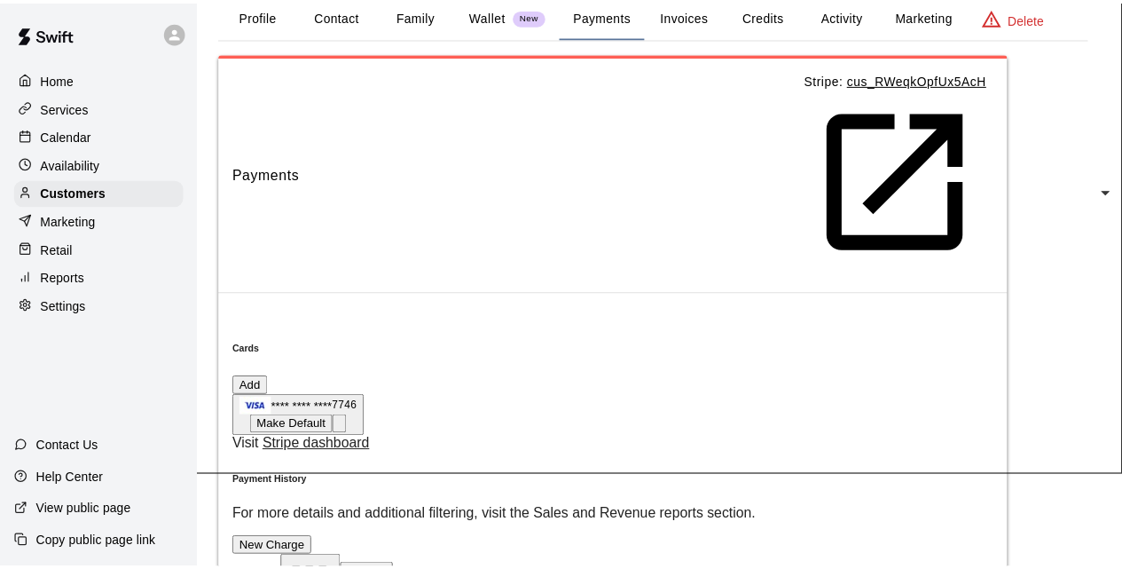
scroll to position [199, 0]
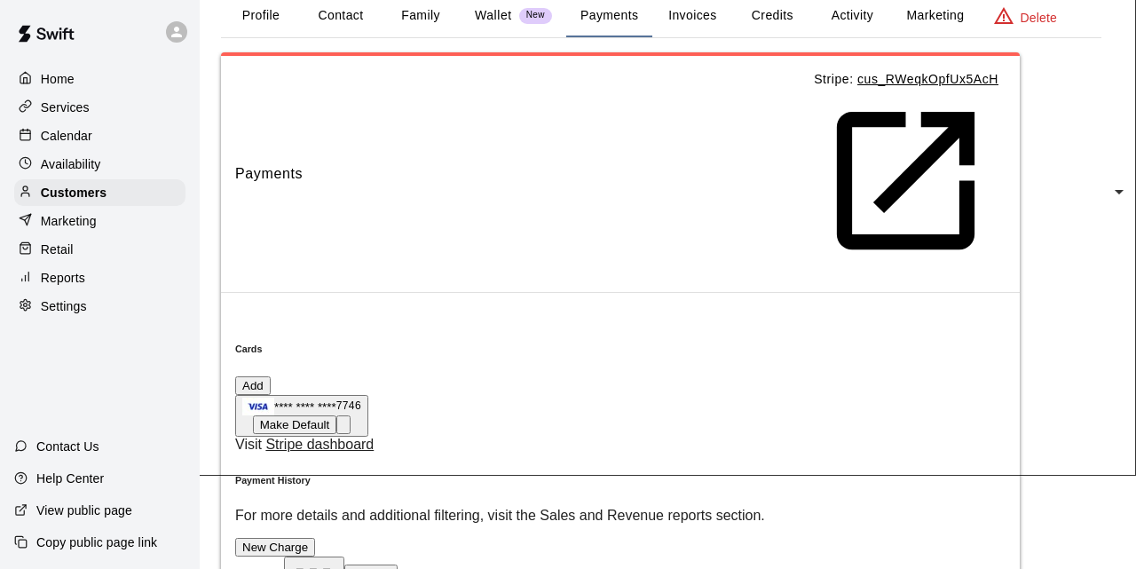
type input "*"
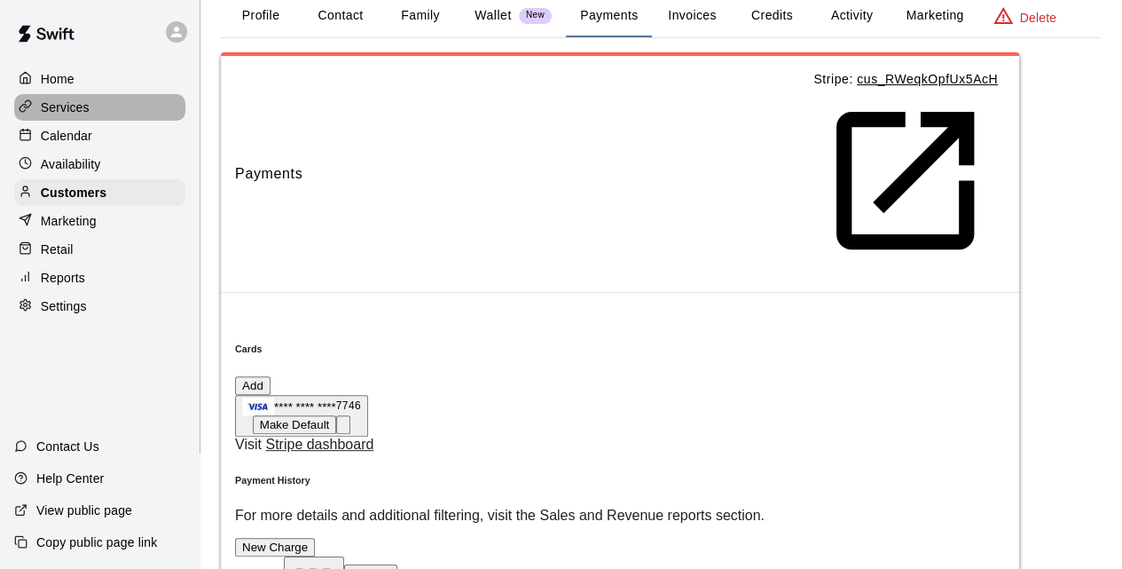
click at [64, 106] on p "Services" at bounding box center [65, 107] width 49 height 18
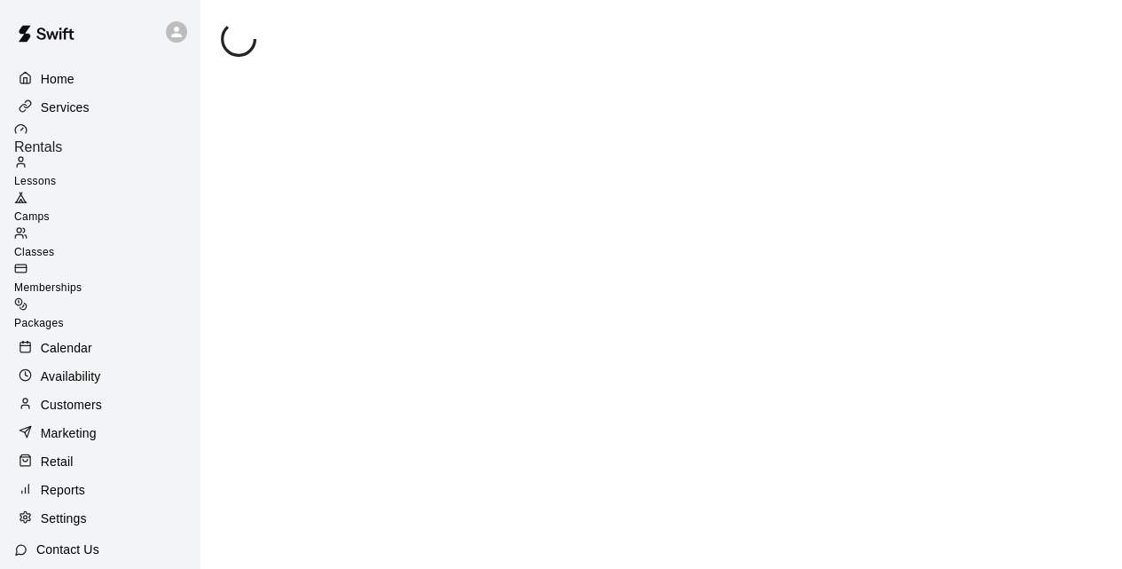
click at [50, 210] on span "Camps" at bounding box center [31, 216] width 35 height 12
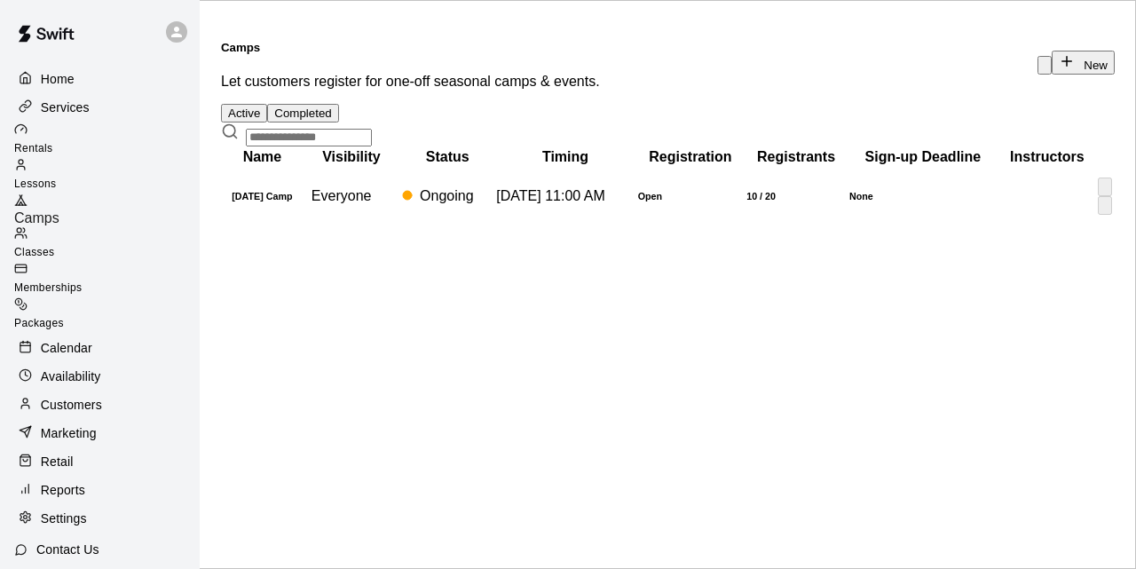
click at [397, 224] on td "Everyone" at bounding box center [351, 196] width 96 height 57
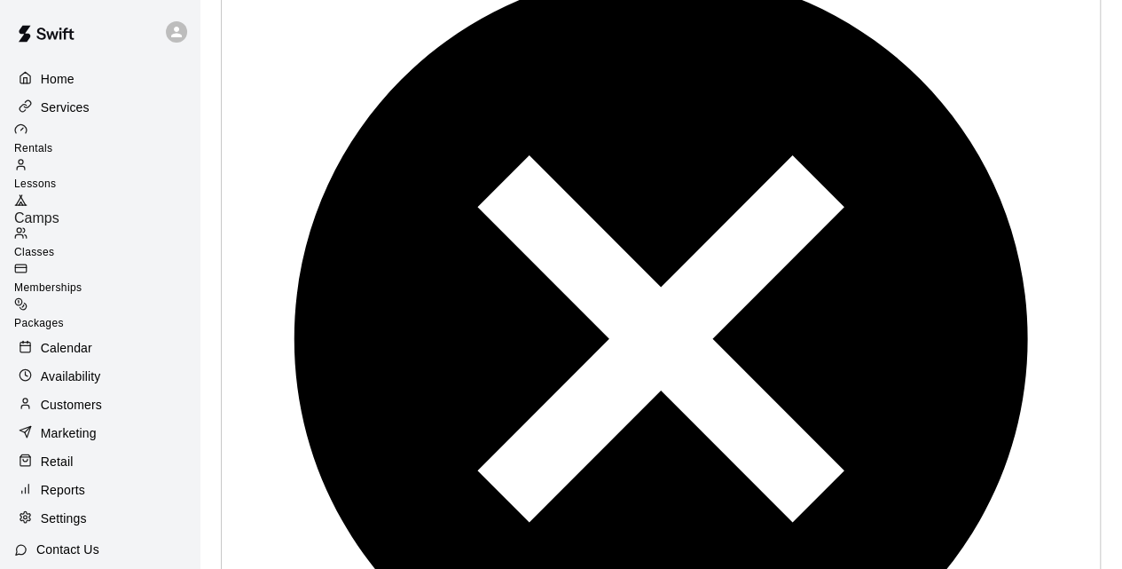
scroll to position [2261, 0]
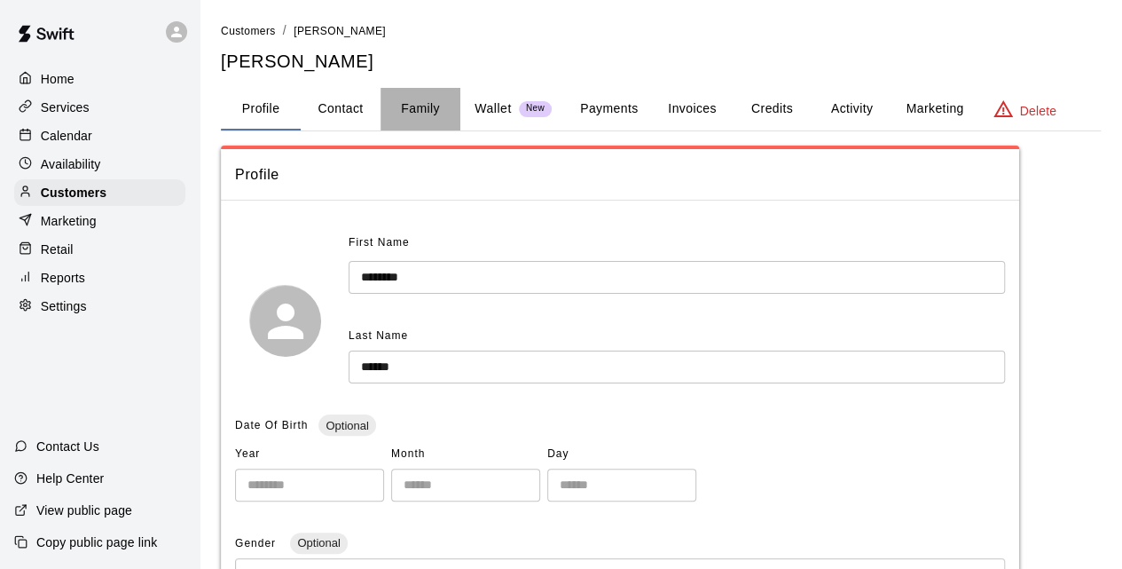
click at [391, 106] on button "Family" at bounding box center [421, 109] width 80 height 43
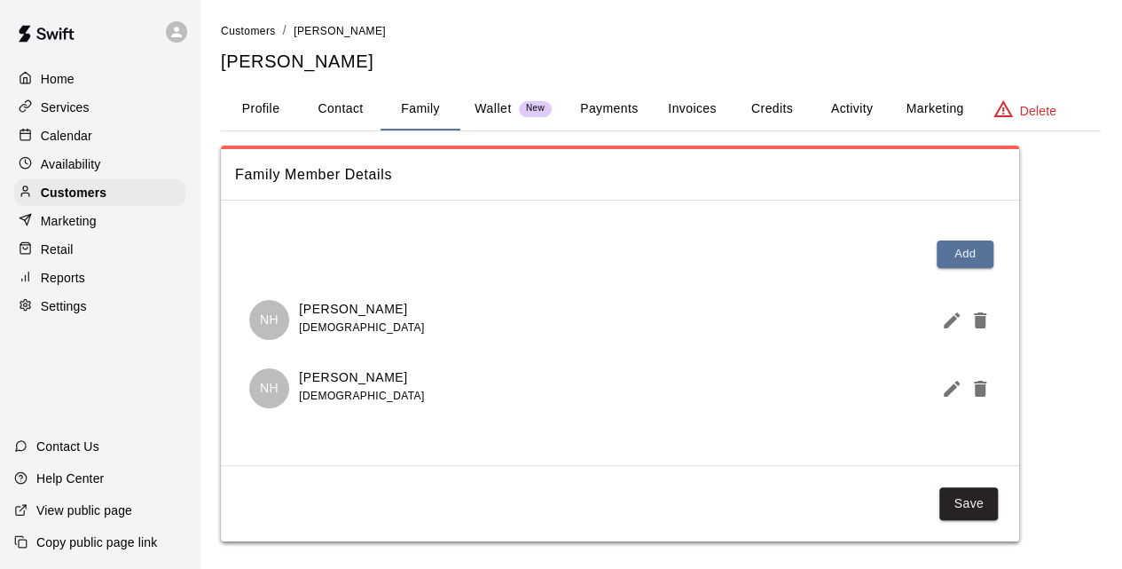
click at [66, 109] on p "Services" at bounding box center [65, 107] width 49 height 18
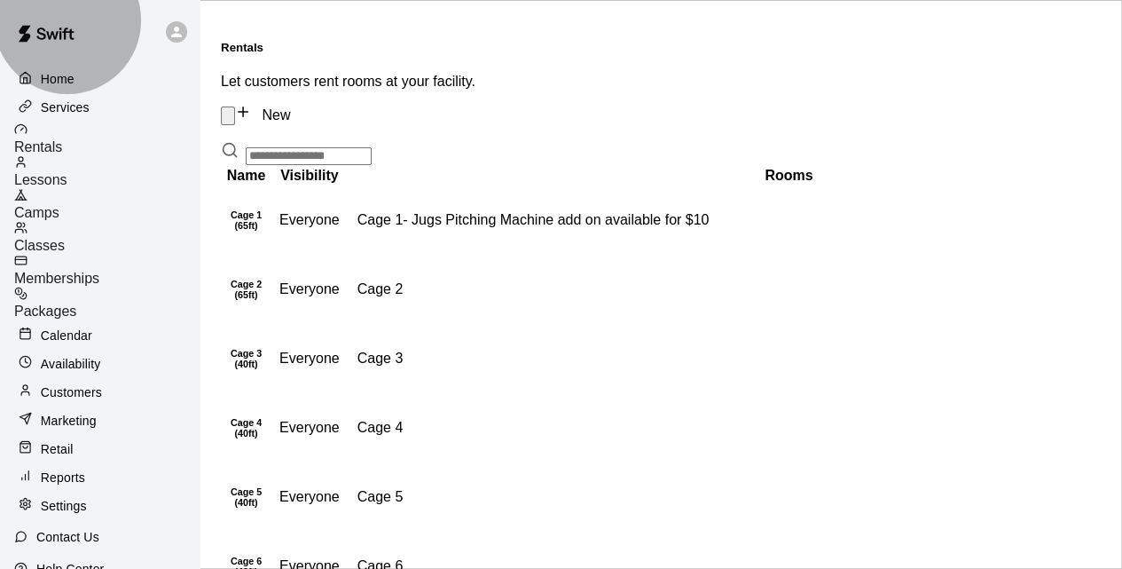
click at [110, 205] on div "Camps" at bounding box center [106, 204] width 185 height 33
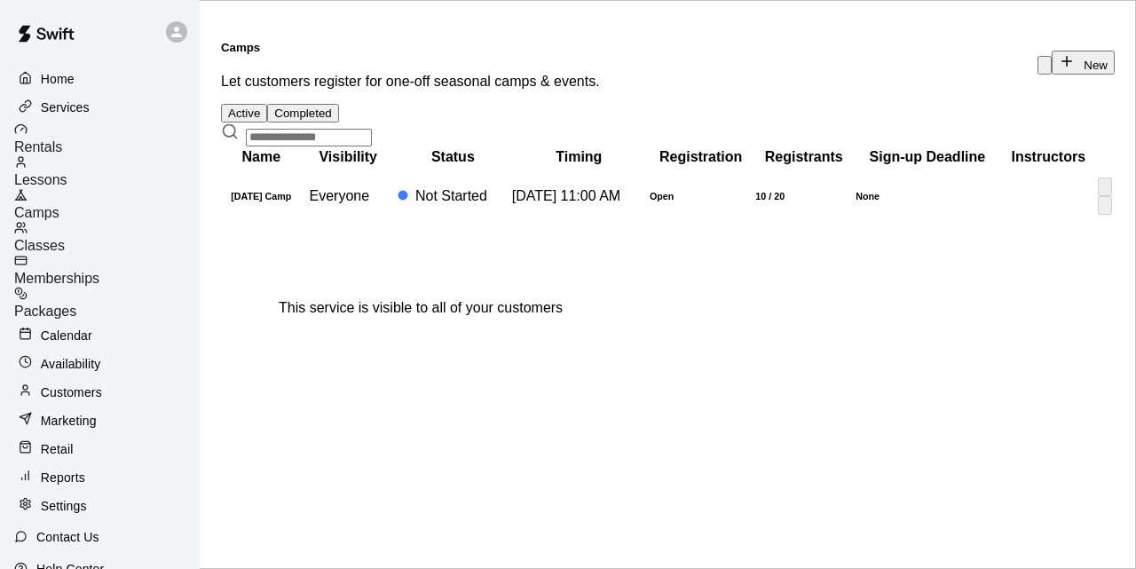
click at [377, 203] on span "Everyone" at bounding box center [340, 195] width 75 height 15
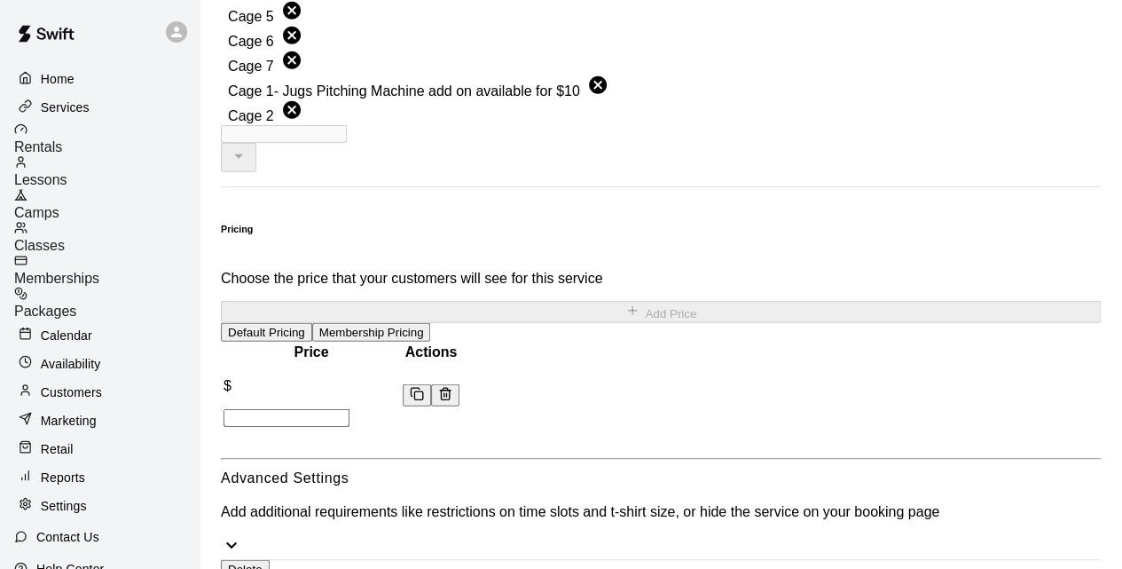
scroll to position [2307, 0]
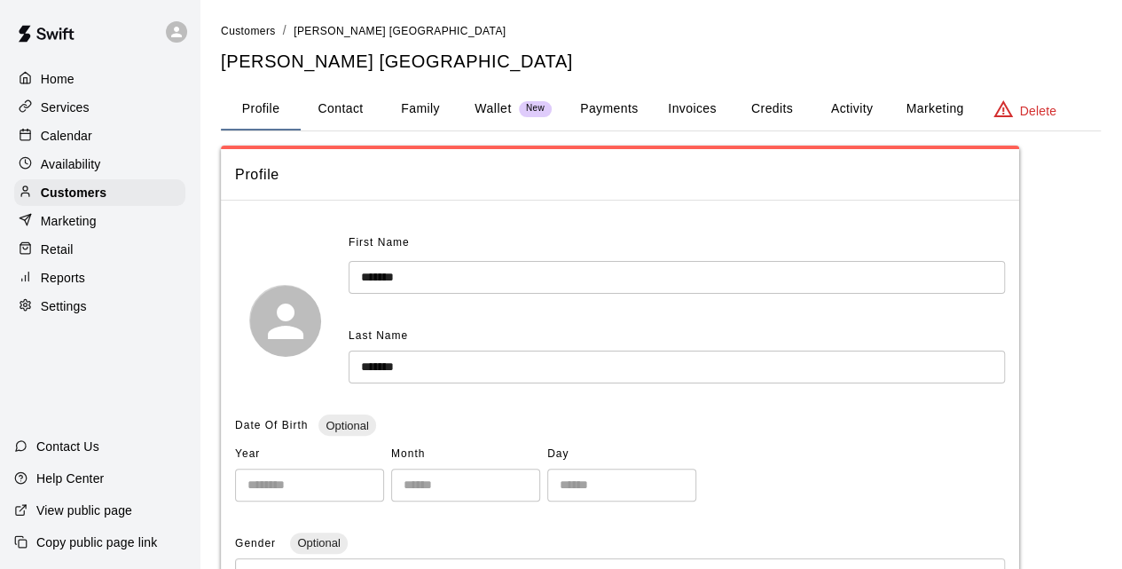
click at [419, 104] on button "Family" at bounding box center [421, 109] width 80 height 43
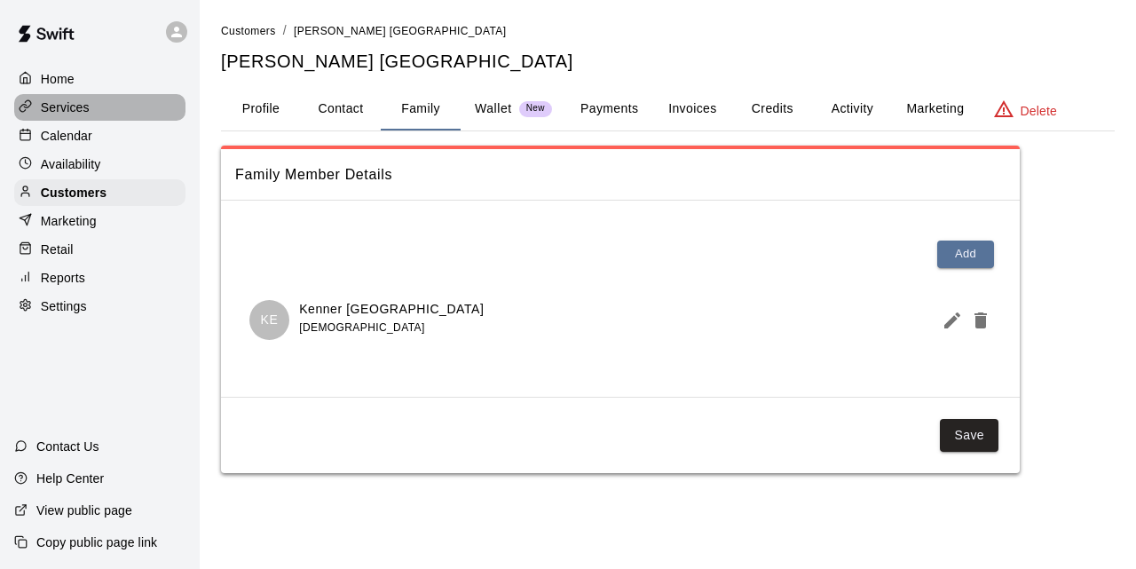
click at [82, 105] on p "Services" at bounding box center [65, 107] width 49 height 18
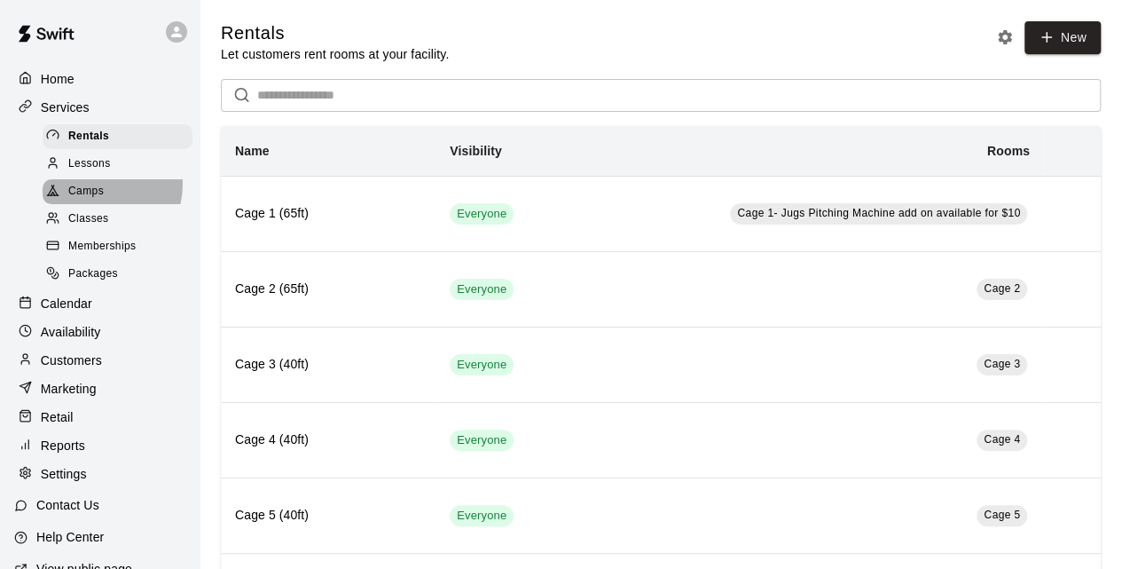
click at [92, 189] on span "Camps" at bounding box center [85, 192] width 35 height 18
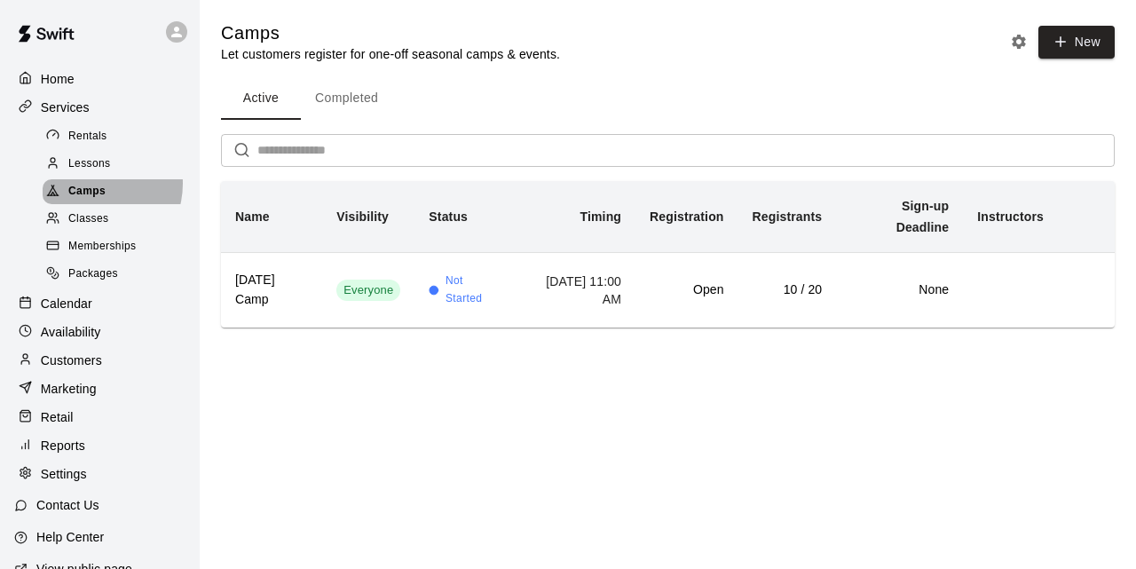
click at [92, 189] on span "Camps" at bounding box center [86, 192] width 37 height 18
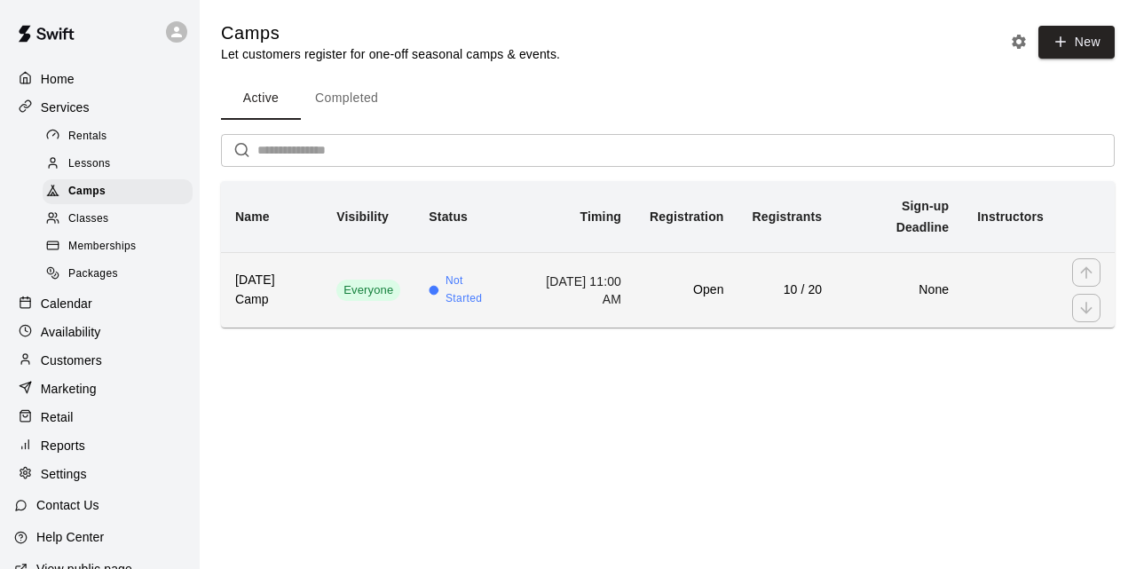
click at [689, 308] on td "Open" at bounding box center [686, 289] width 102 height 75
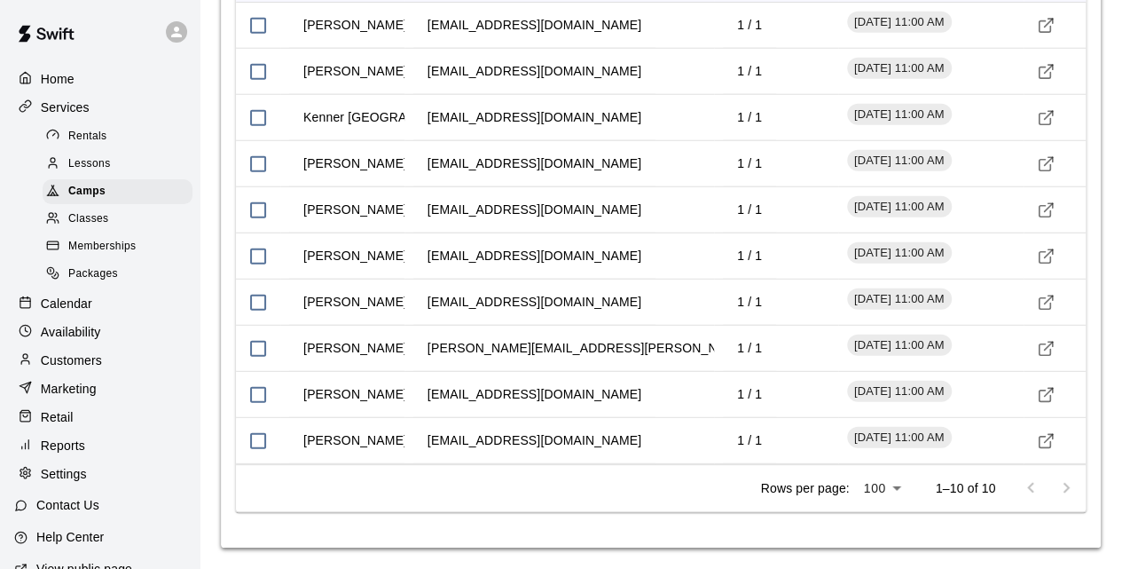
scroll to position [2307, 0]
click at [1055, 168] on button "Visit customer profile" at bounding box center [1046, 164] width 27 height 27
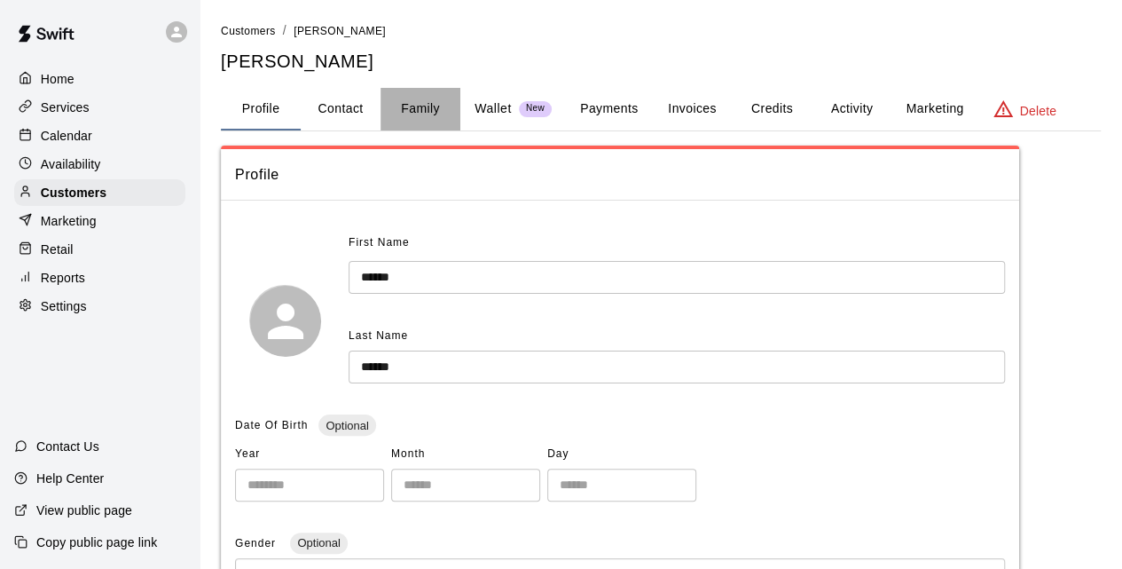
click at [409, 118] on button "Family" at bounding box center [421, 109] width 80 height 43
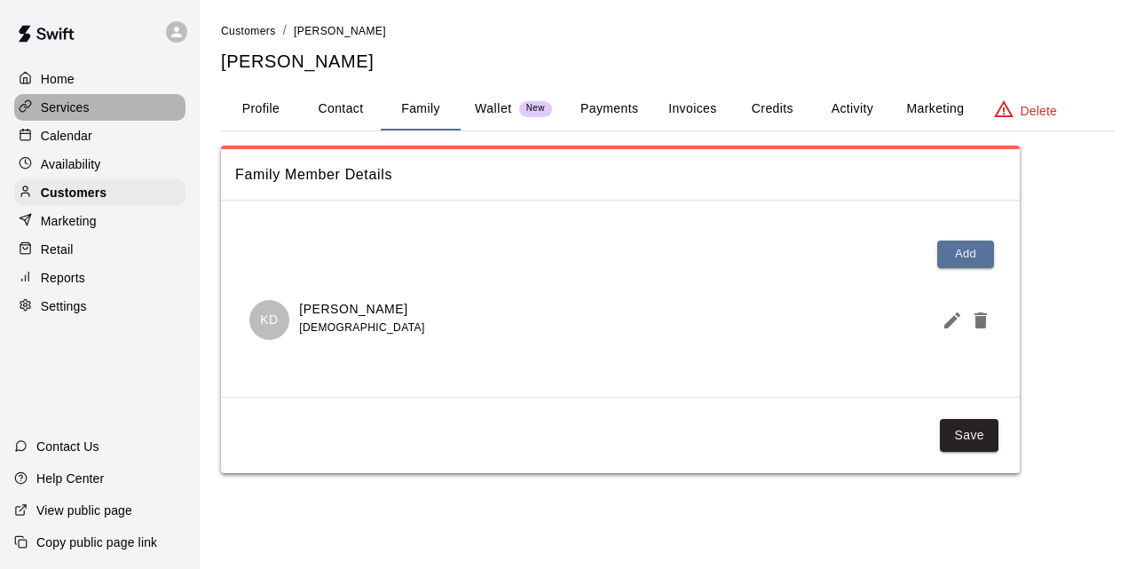
click at [50, 106] on p "Services" at bounding box center [65, 107] width 49 height 18
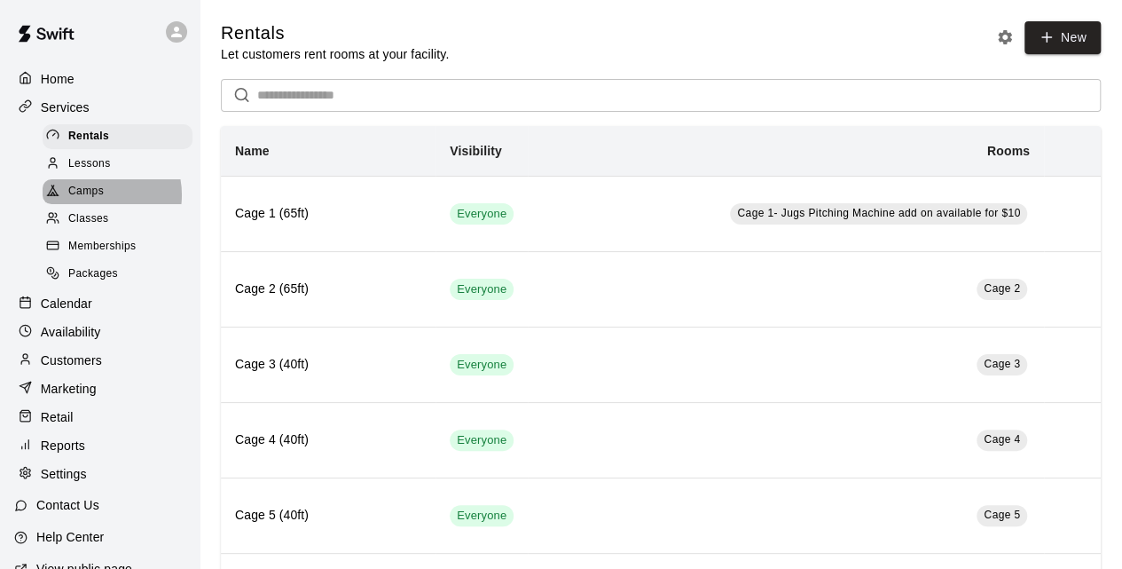
click at [94, 200] on span "Camps" at bounding box center [85, 192] width 35 height 18
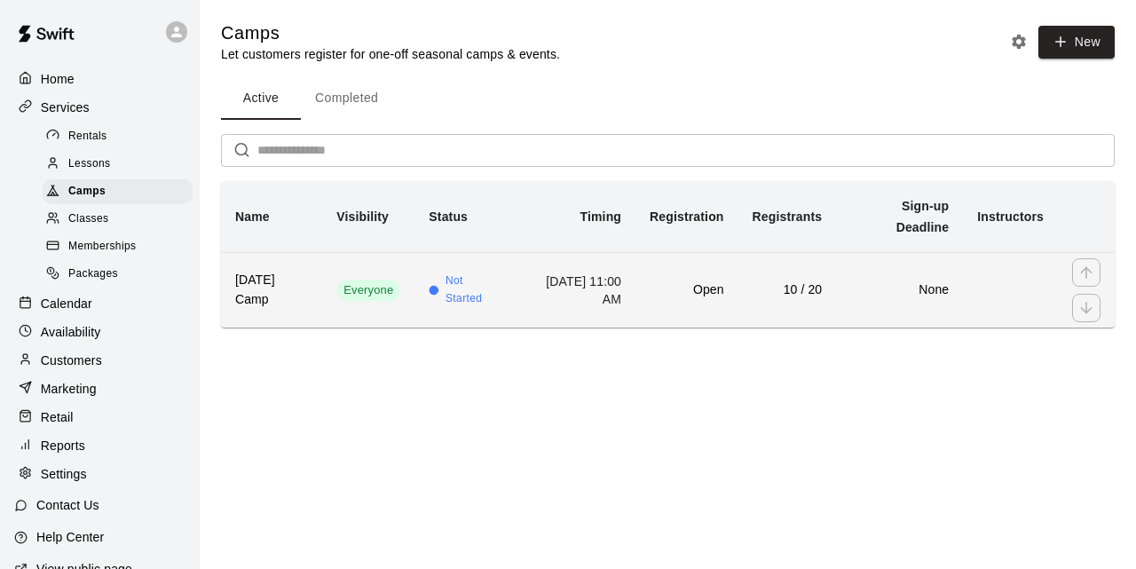
click at [664, 267] on td "Open" at bounding box center [686, 289] width 102 height 75
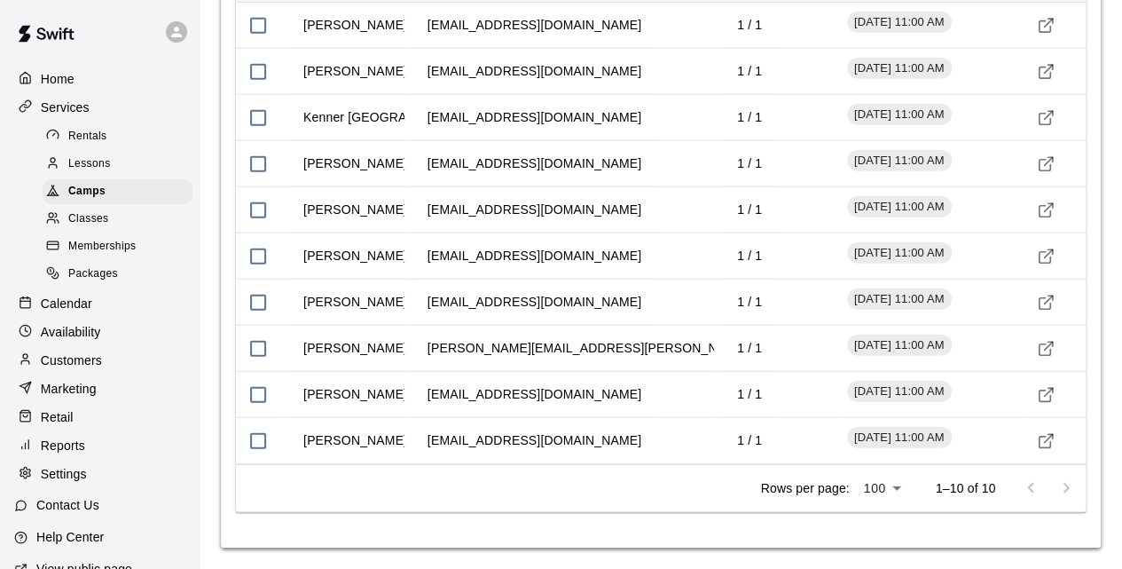
scroll to position [2307, 0]
click at [1051, 205] on icon "Visit customer profile" at bounding box center [1046, 210] width 18 height 18
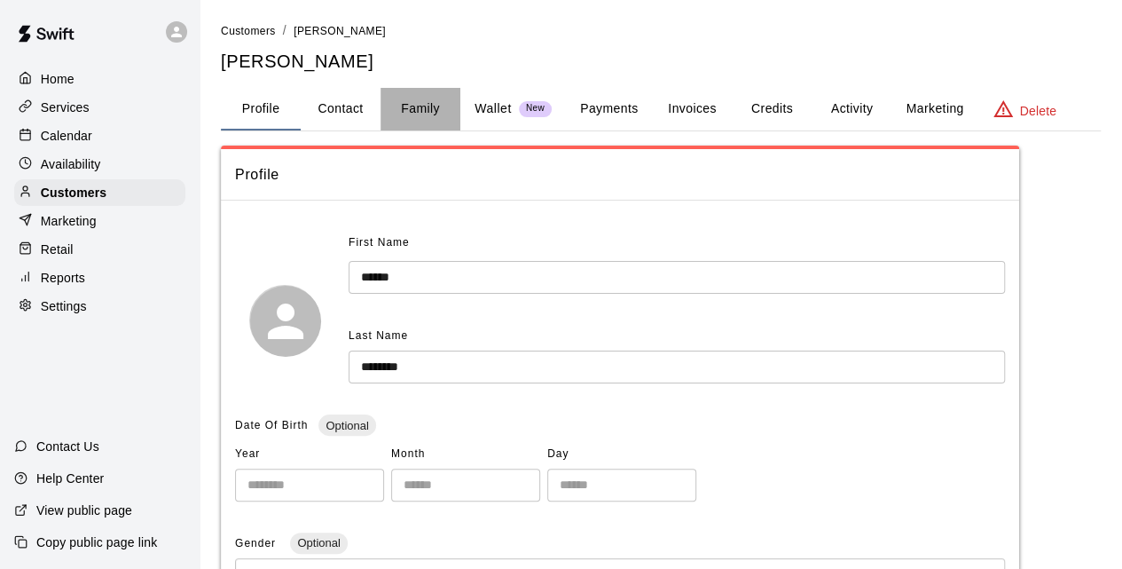
click at [410, 106] on button "Family" at bounding box center [421, 109] width 80 height 43
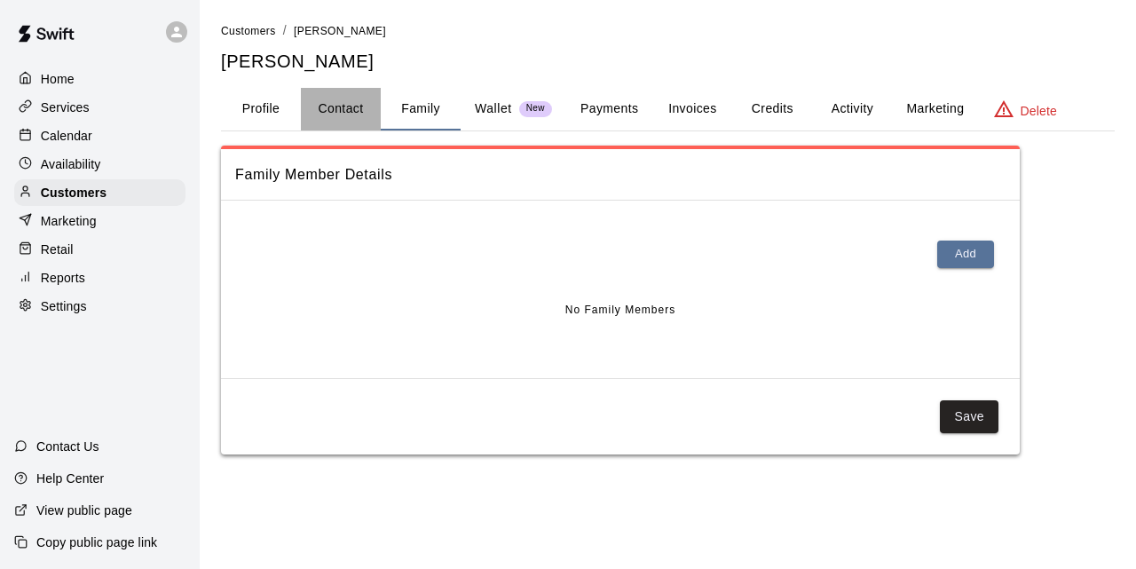
click at [349, 116] on button "Contact" at bounding box center [341, 109] width 80 height 43
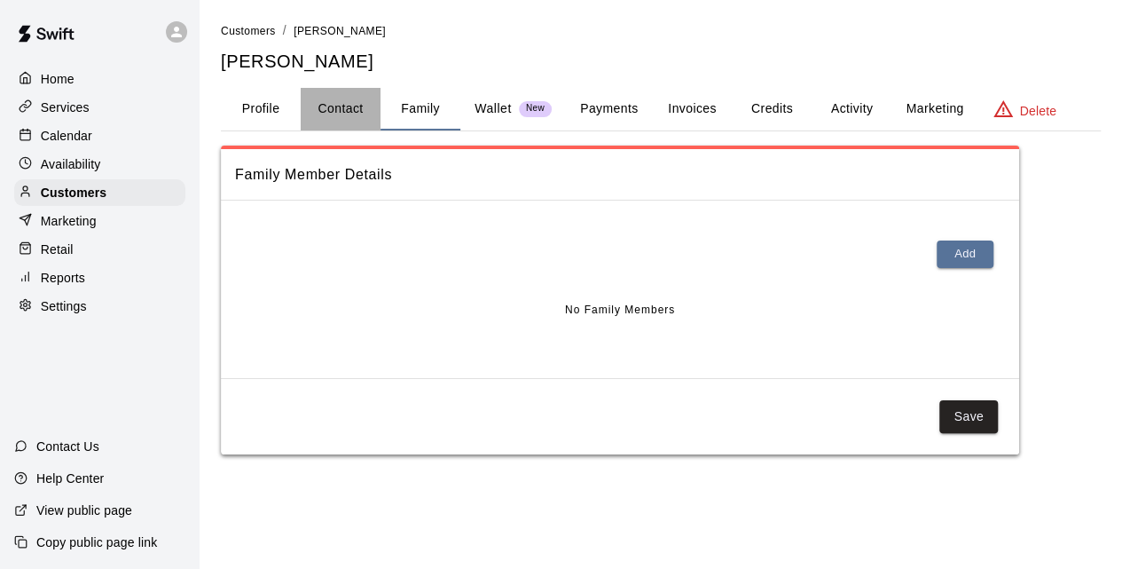
select select "**"
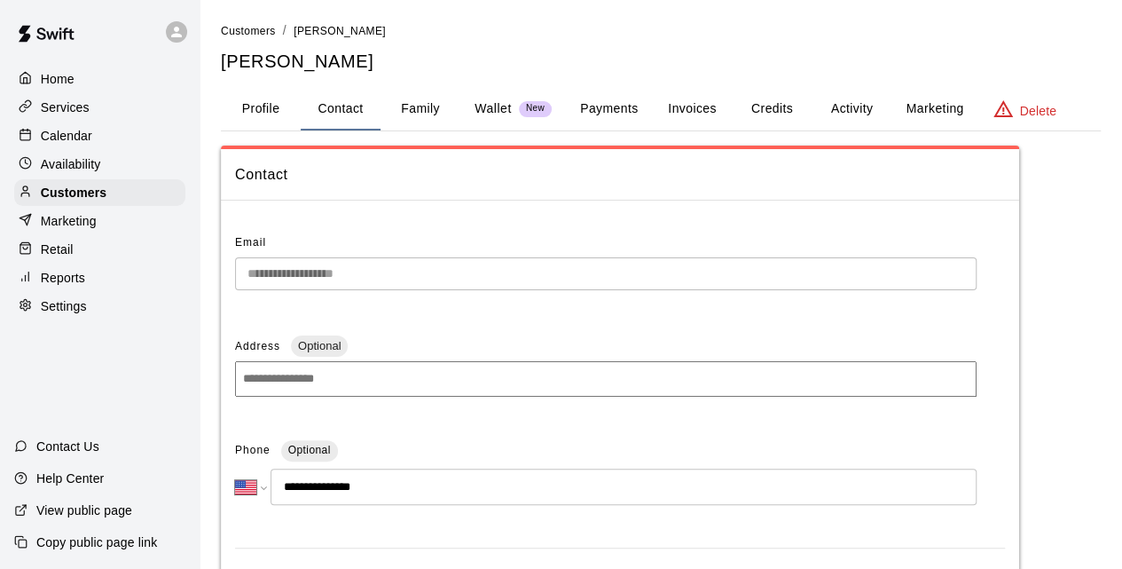
click at [435, 123] on button "Family" at bounding box center [421, 109] width 80 height 43
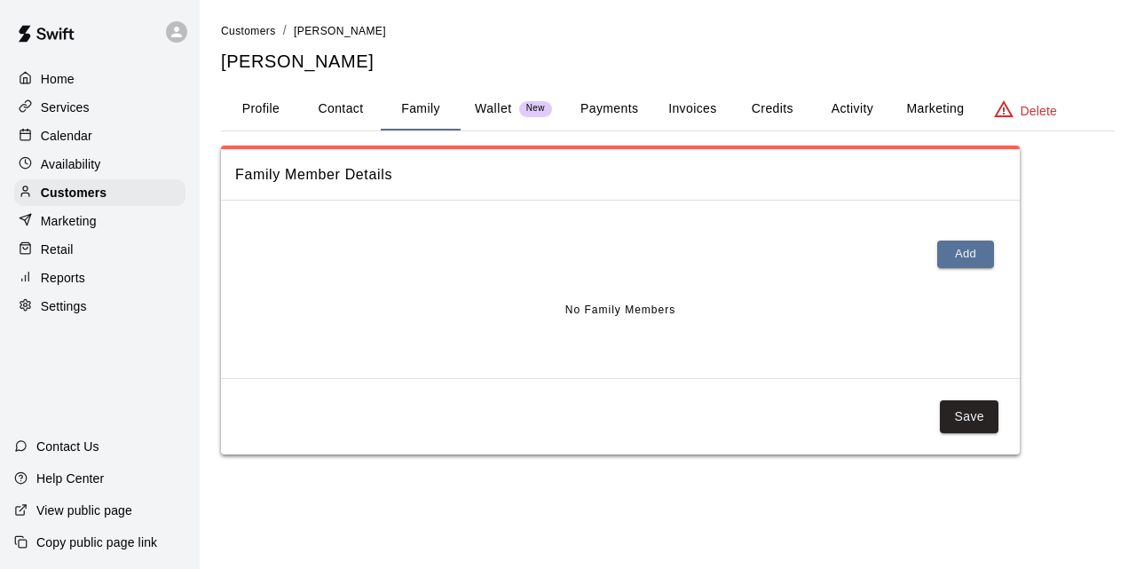
click at [84, 65] on div "Home Services Calendar Availability Customers Marketing Retail Reports Settings" at bounding box center [100, 192] width 200 height 257
click at [85, 74] on div "Home" at bounding box center [99, 79] width 171 height 27
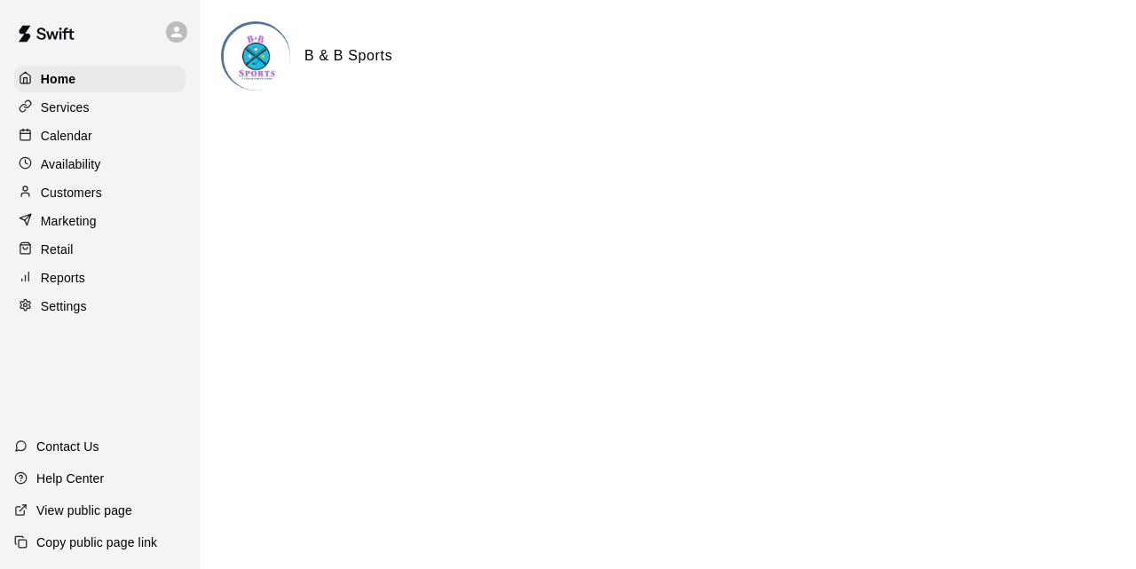
click at [83, 145] on p "Calendar" at bounding box center [66, 136] width 51 height 18
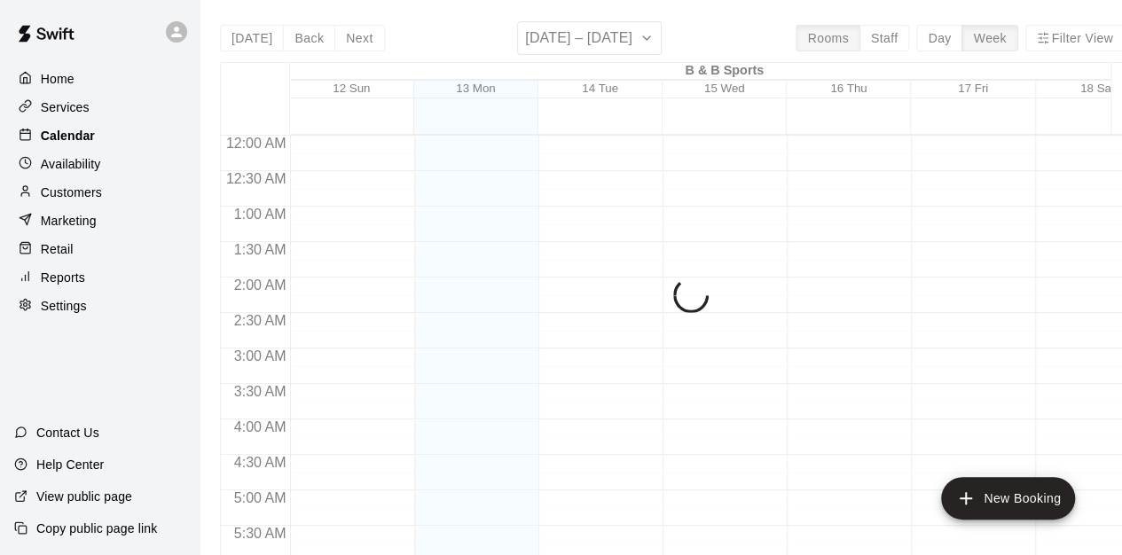
scroll to position [749, 0]
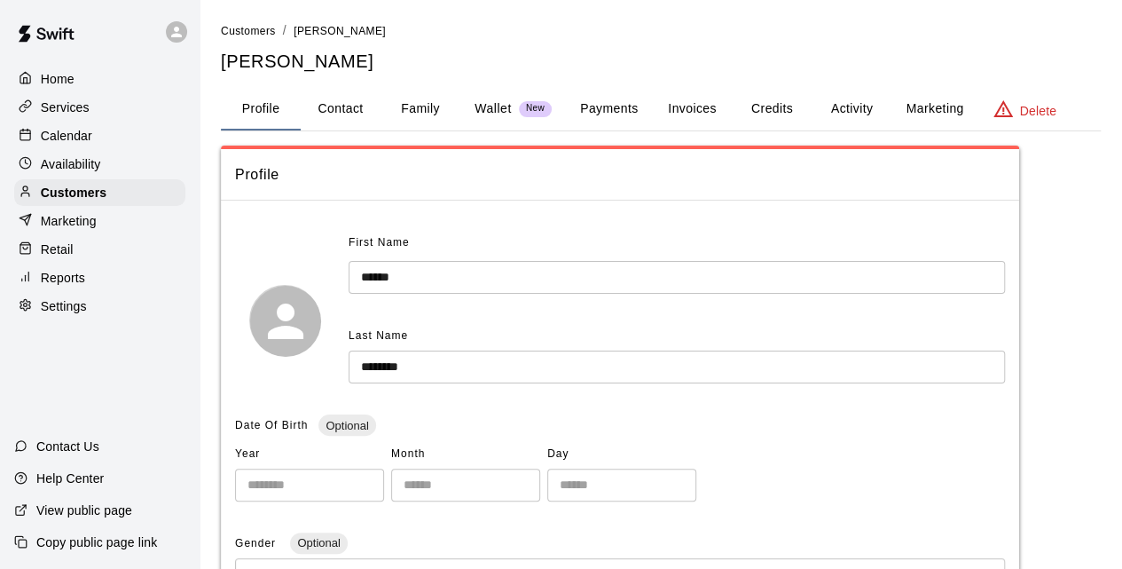
click at [615, 107] on button "Payments" at bounding box center [609, 109] width 86 height 43
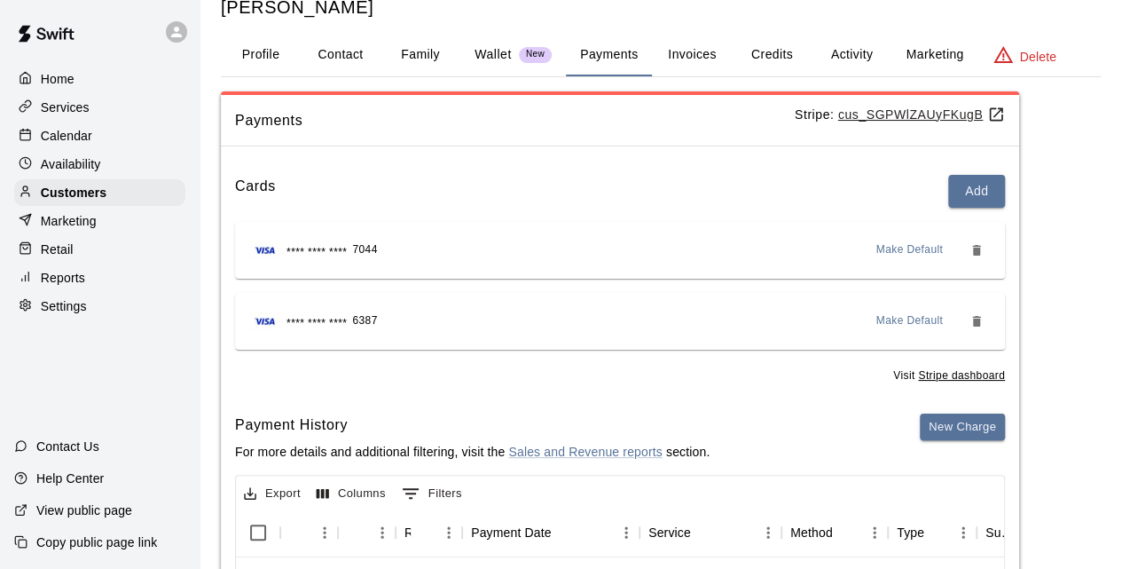
scroll to position [44, 0]
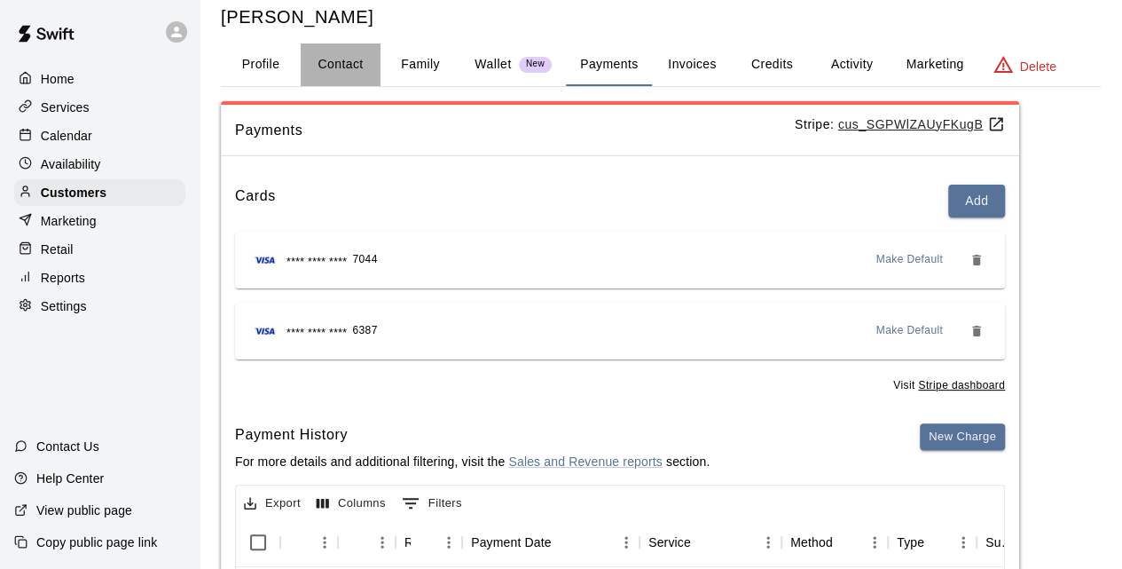
click at [346, 63] on button "Contact" at bounding box center [341, 64] width 80 height 43
select select "**"
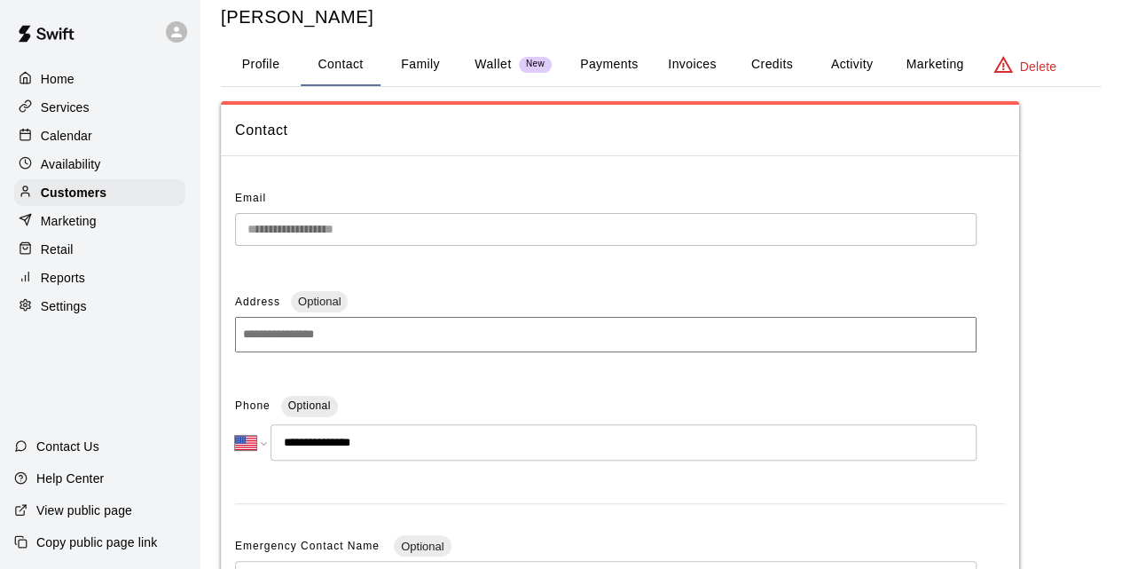
click at [421, 67] on button "Family" at bounding box center [421, 64] width 80 height 43
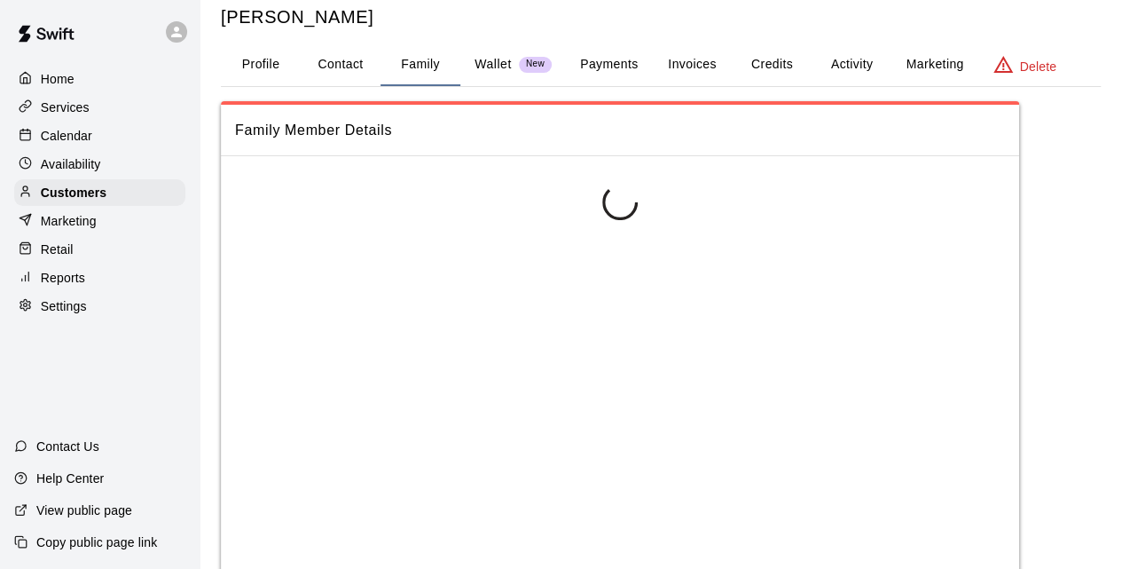
scroll to position [0, 0]
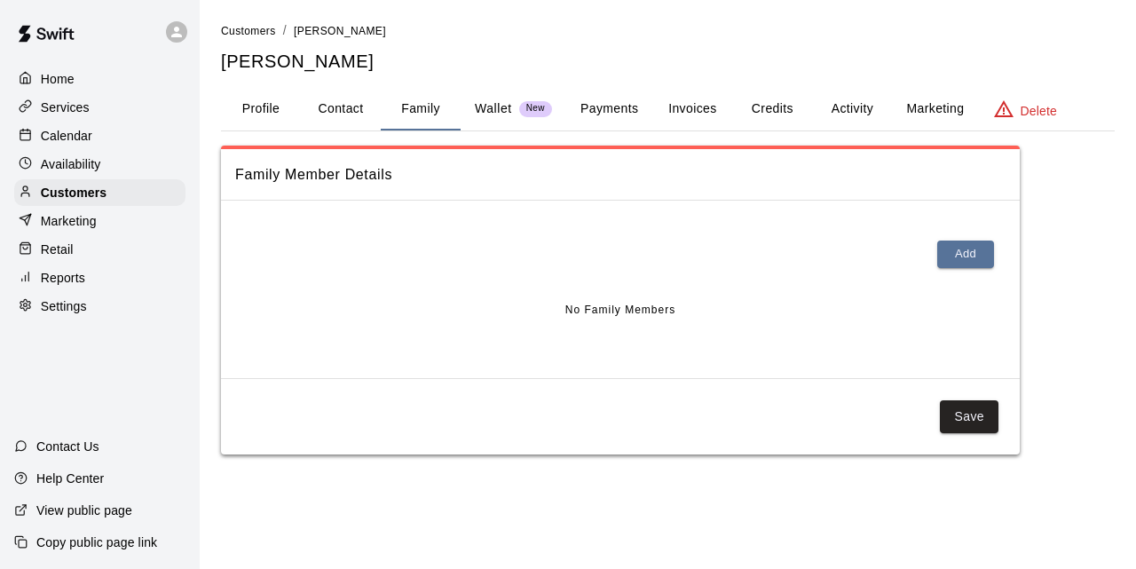
click at [253, 102] on button "Profile" at bounding box center [261, 109] width 80 height 43
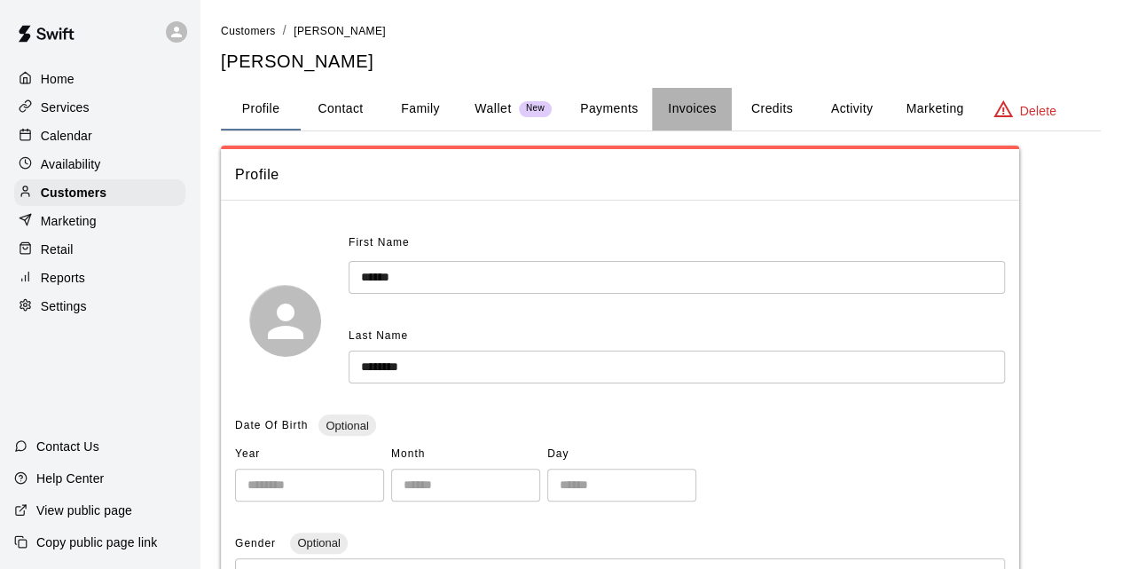
click at [710, 116] on button "Invoices" at bounding box center [692, 109] width 80 height 43
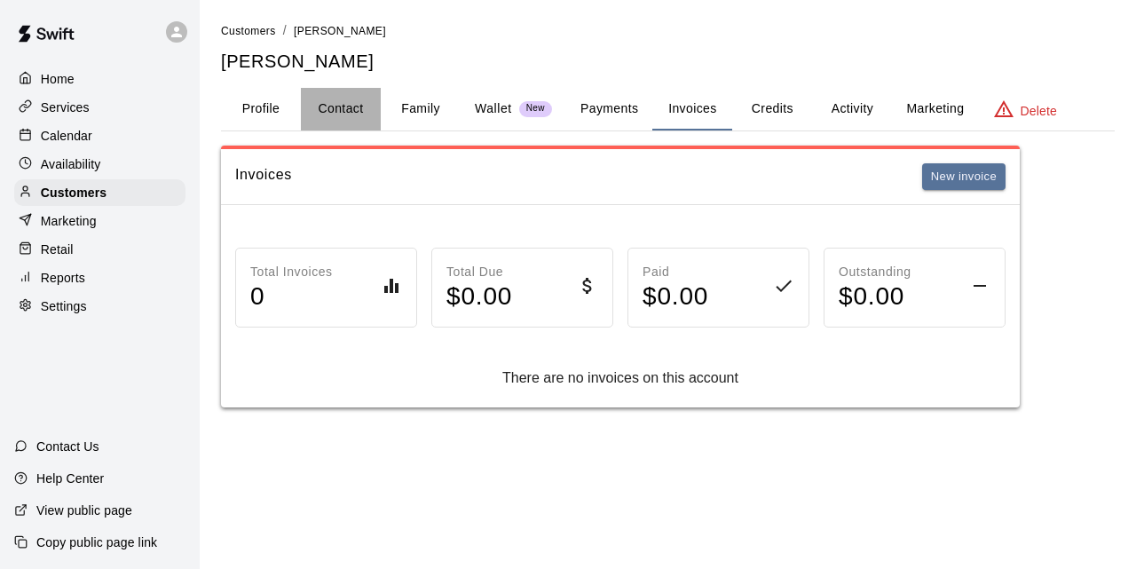
click at [334, 114] on button "Contact" at bounding box center [341, 109] width 80 height 43
select select "**"
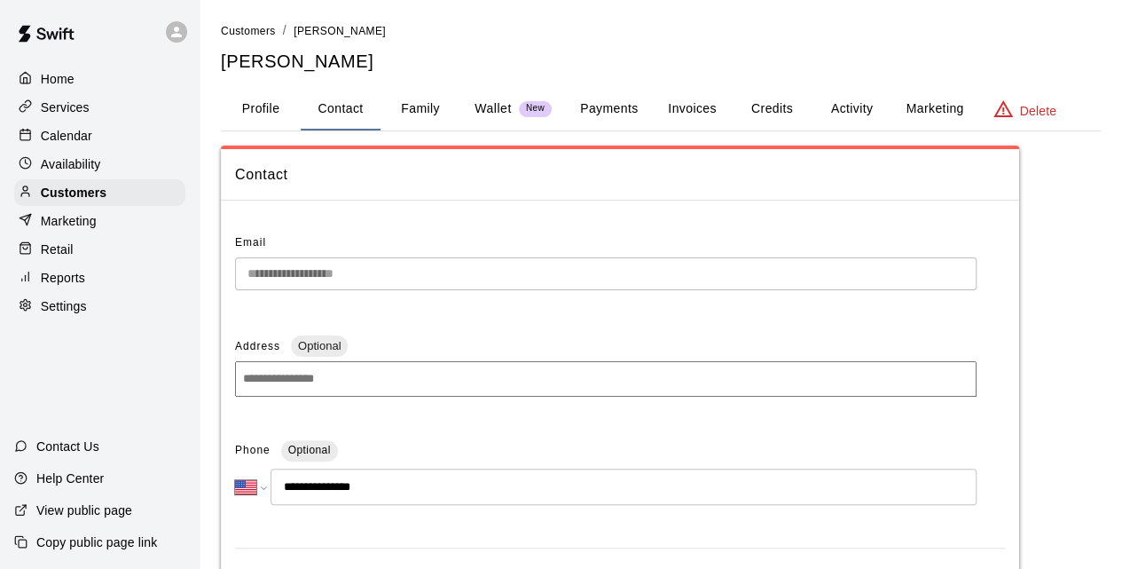
click at [625, 109] on button "Payments" at bounding box center [609, 109] width 86 height 43
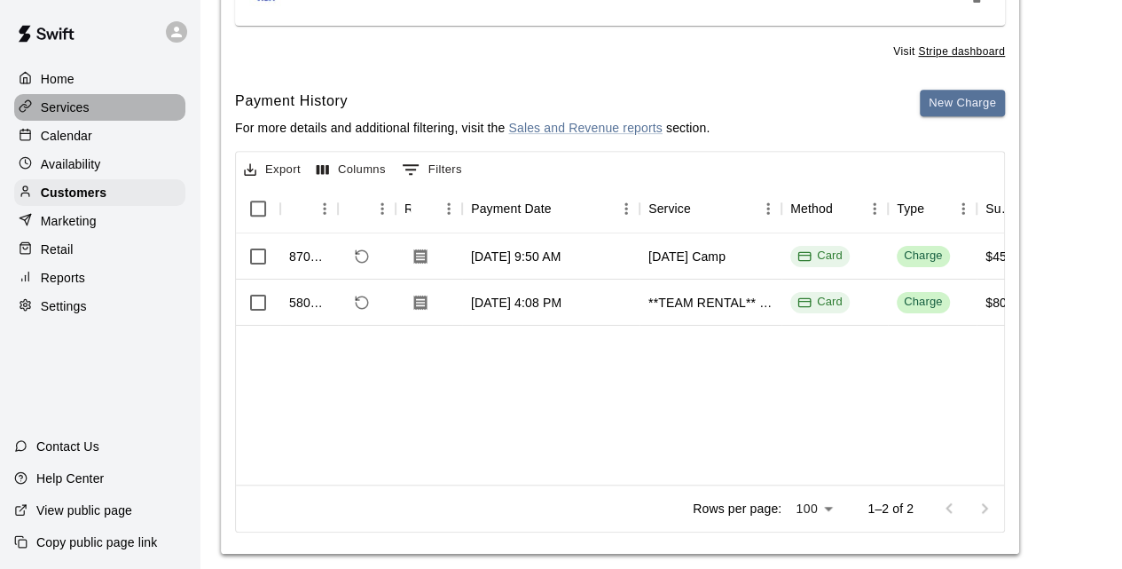
click at [91, 106] on div "Services" at bounding box center [99, 107] width 171 height 27
